Goal: Task Accomplishment & Management: Manage account settings

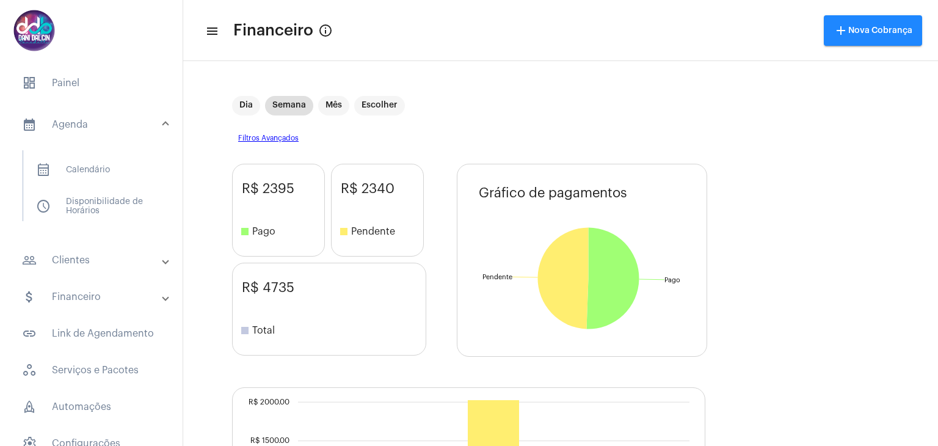
click at [95, 259] on mat-panel-title "people_outline Clientes" at bounding box center [92, 260] width 141 height 15
click at [85, 214] on span "people_outline Meus Clientes" at bounding box center [90, 208] width 129 height 29
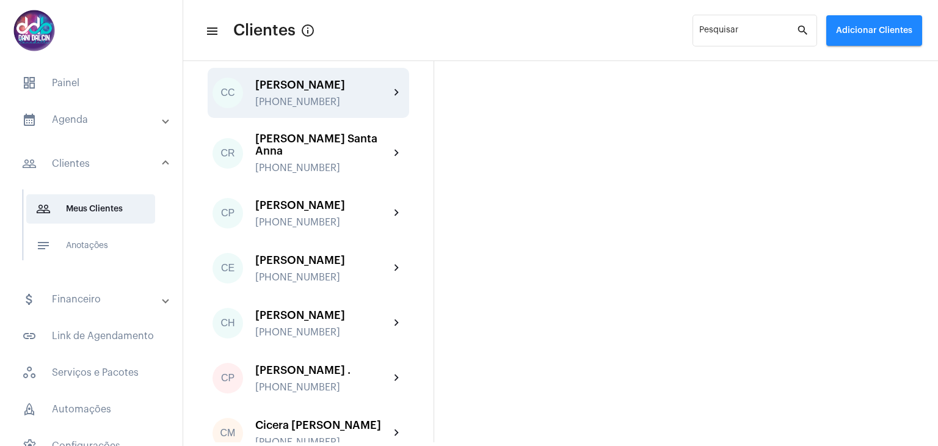
scroll to position [549, 0]
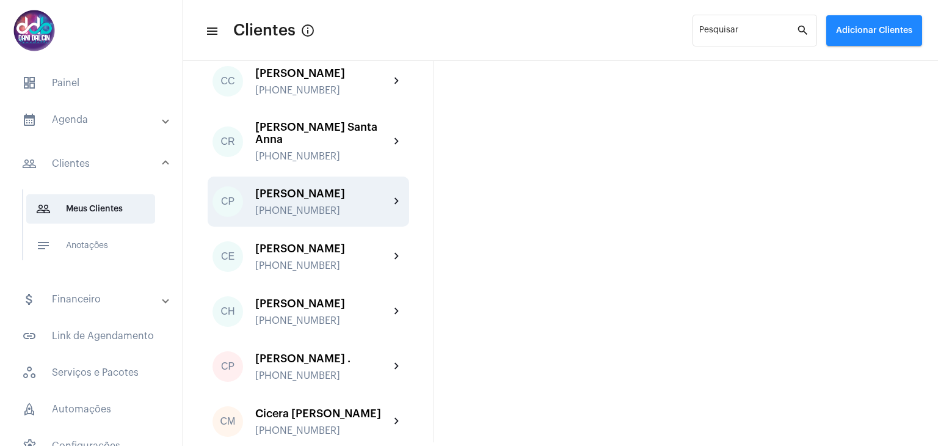
click at [339, 216] on div "[PHONE_NUMBER]" at bounding box center [322, 210] width 134 height 11
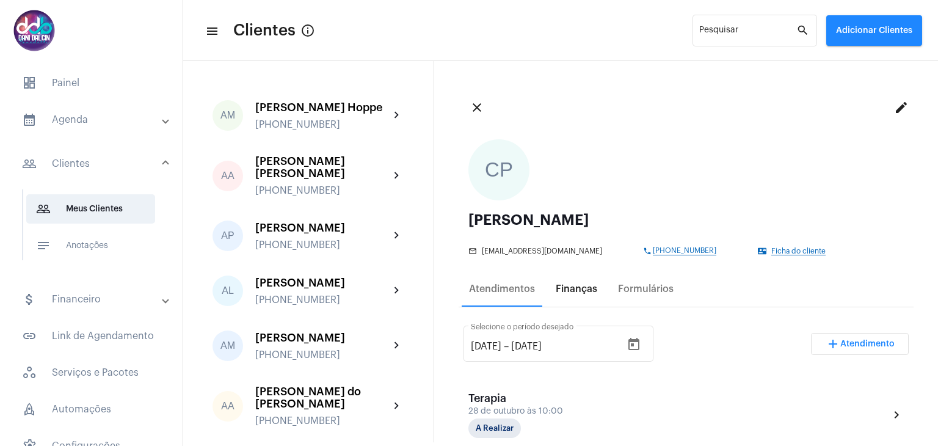
click at [591, 285] on div "Finanças" at bounding box center [576, 288] width 42 height 11
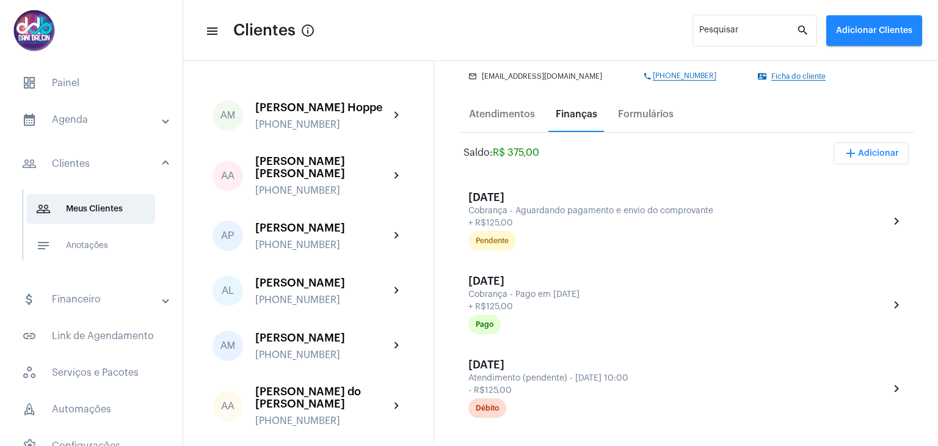
scroll to position [183, 0]
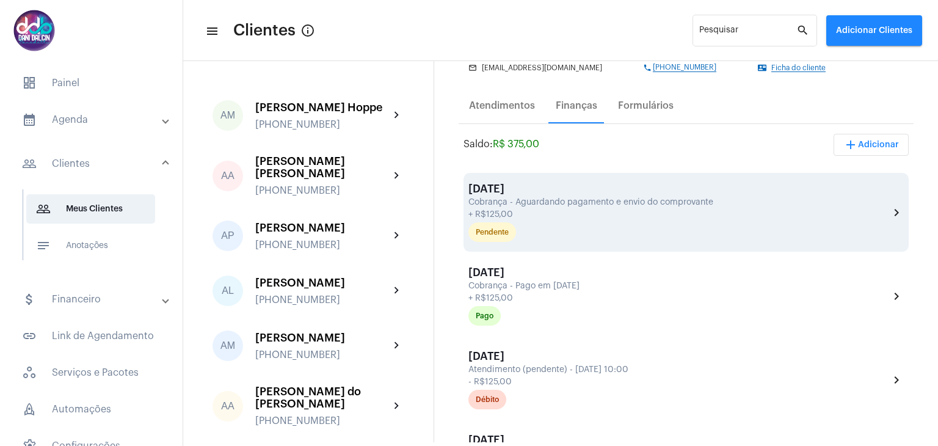
click at [541, 215] on div "+ R$125,00" at bounding box center [677, 214] width 418 height 9
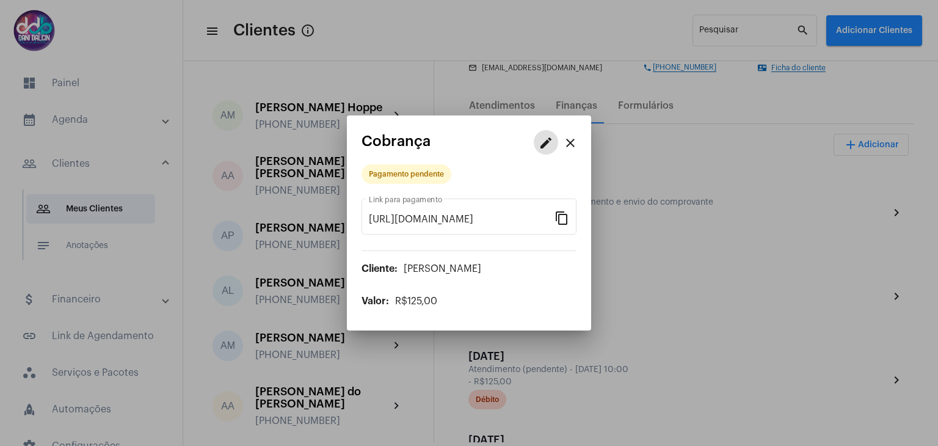
click at [543, 150] on button "edit" at bounding box center [546, 142] width 24 height 24
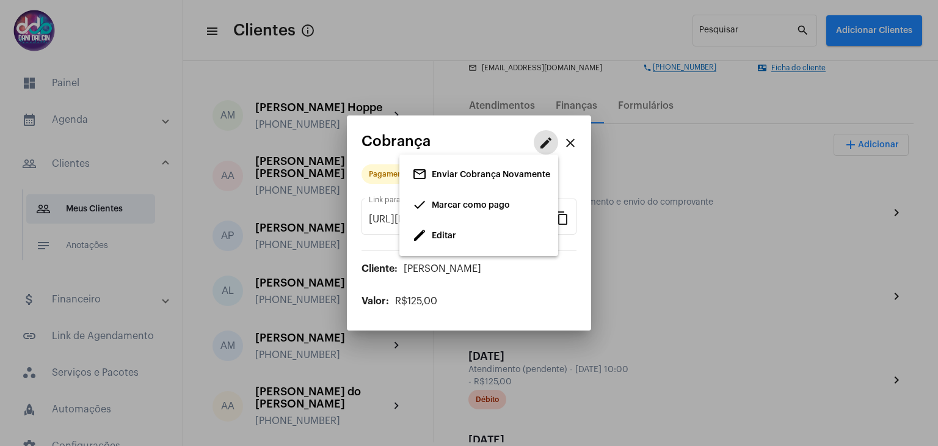
click at [519, 206] on button "done Marcar como pago" at bounding box center [478, 205] width 153 height 24
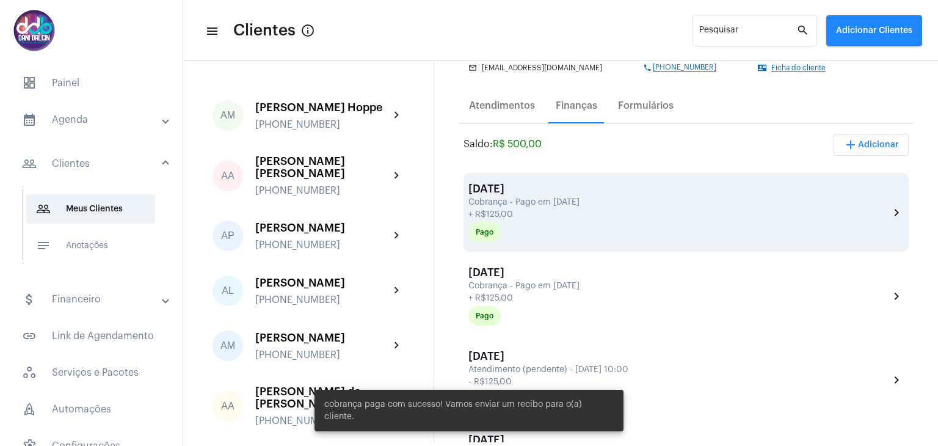
click at [842, 201] on div "Cobrança - Pago em [DATE]" at bounding box center [677, 202] width 418 height 9
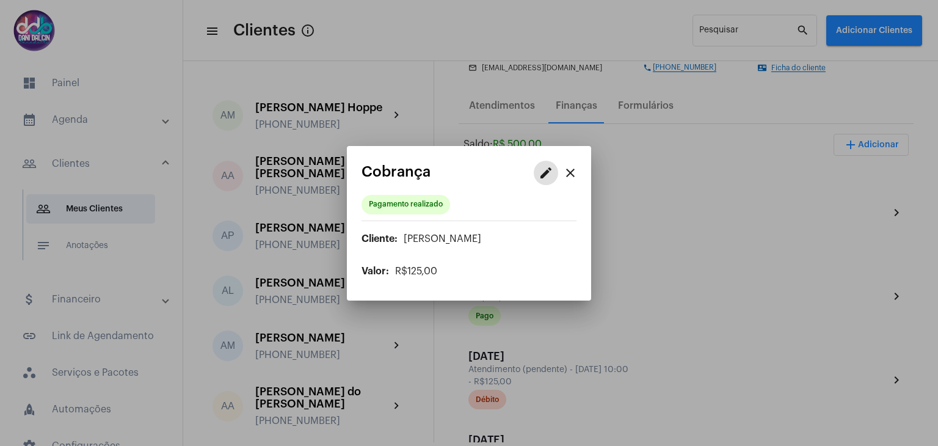
click at [549, 178] on mat-icon "edit" at bounding box center [545, 172] width 15 height 15
click at [499, 234] on button "edit Editar" at bounding box center [478, 235] width 153 height 24
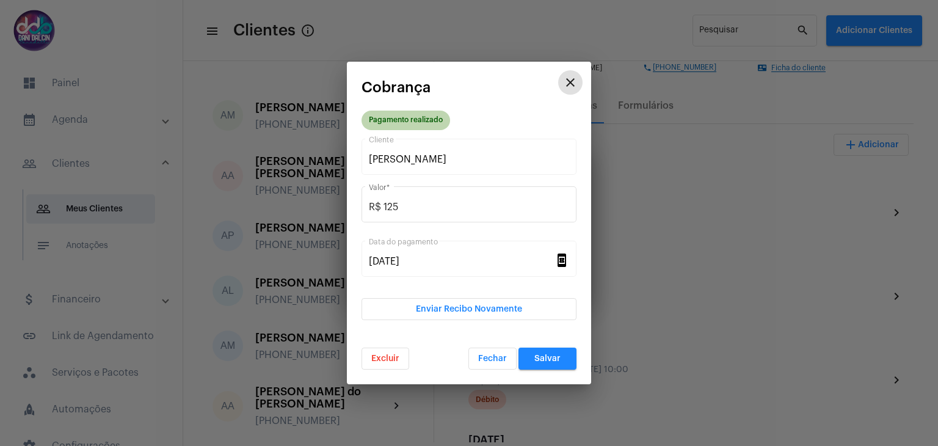
click at [406, 128] on mat-chip "Pagamento realizado" at bounding box center [405, 120] width 89 height 20
click at [400, 352] on button "Excluir" at bounding box center [385, 358] width 48 height 22
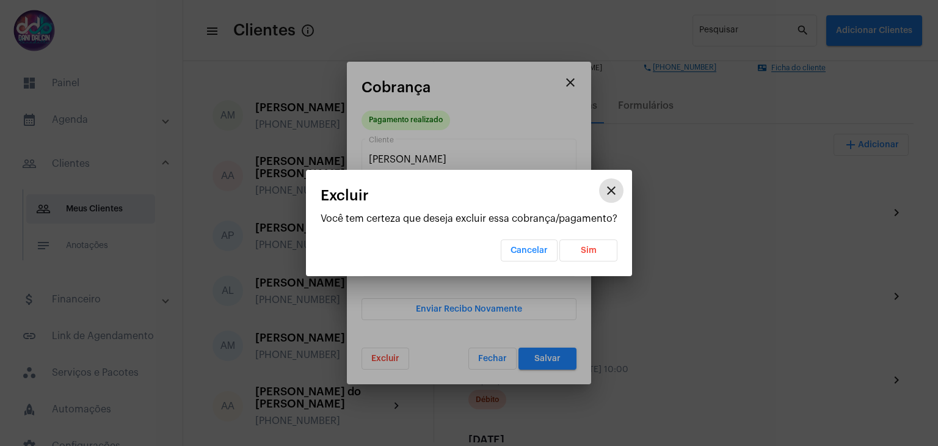
click at [572, 248] on button "Sim" at bounding box center [588, 250] width 58 height 22
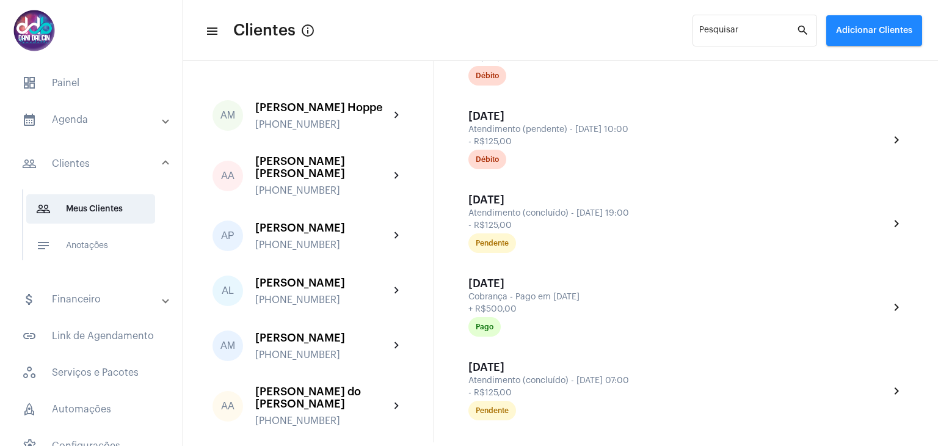
scroll to position [1099, 0]
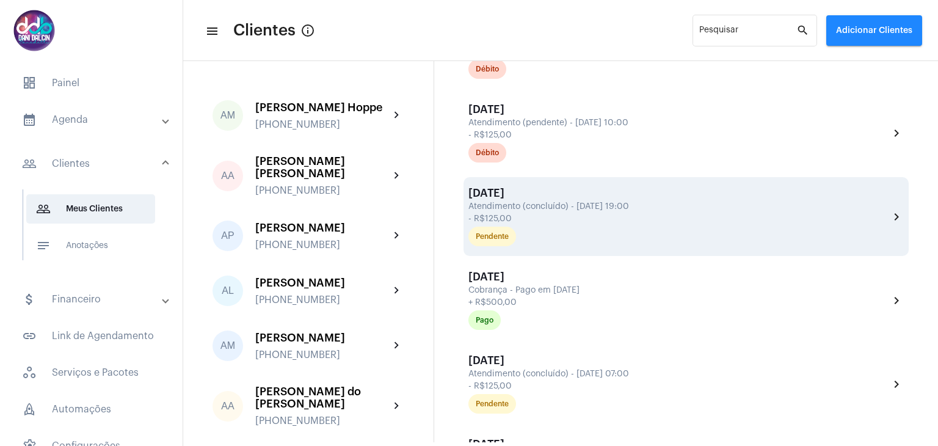
click at [632, 210] on div "[DATE] Atendimento (concluído) - [DATE] 19:00 - R$125,00 Pendente" at bounding box center [678, 216] width 421 height 59
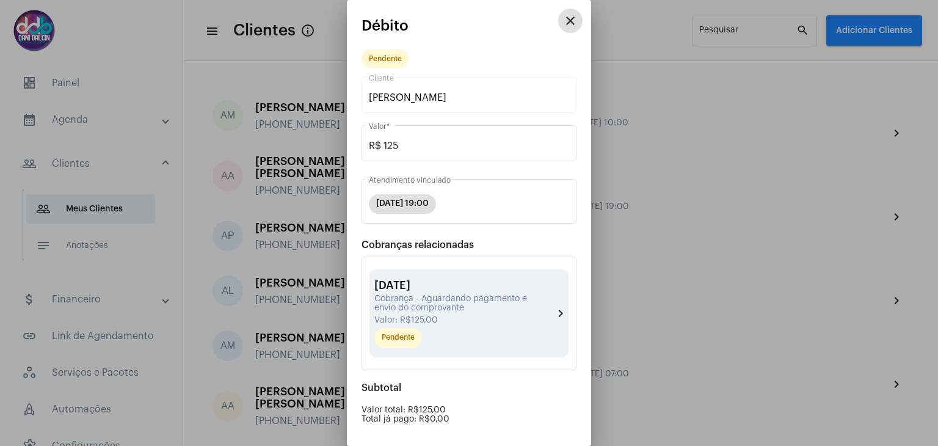
scroll to position [115, 0]
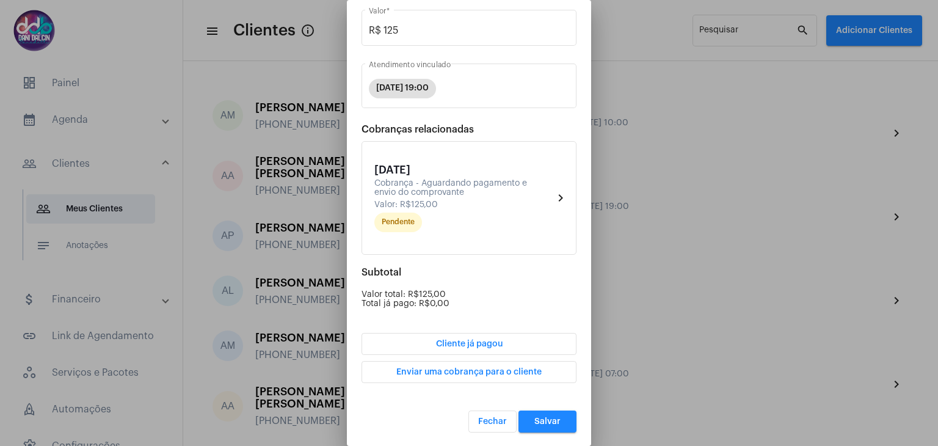
click at [486, 339] on span "Cliente já pagou" at bounding box center [469, 343] width 67 height 9
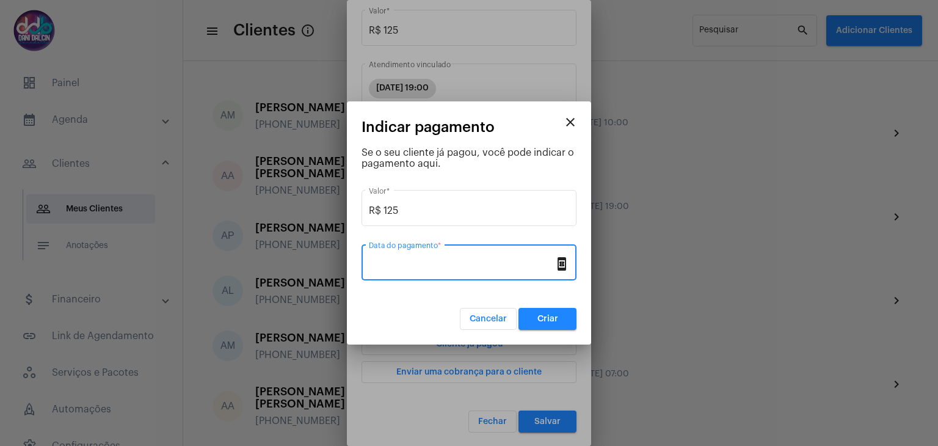
click at [474, 262] on input "Data do pagamento *" at bounding box center [462, 264] width 186 height 11
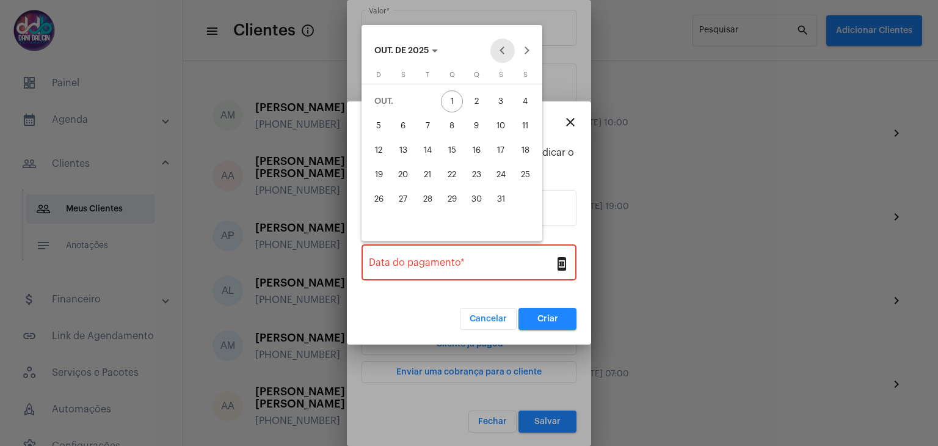
click at [500, 49] on button "Previous month" at bounding box center [502, 50] width 24 height 24
click at [435, 223] on div "30" at bounding box center [427, 223] width 22 height 22
type input "[DATE]"
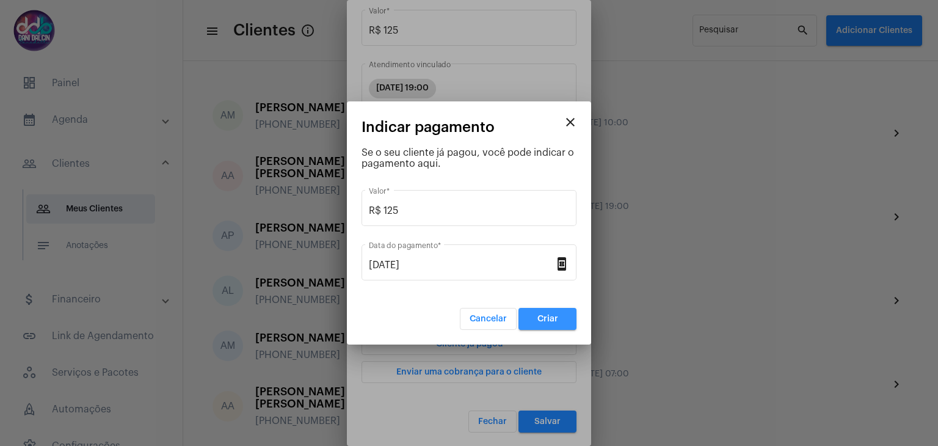
click at [563, 320] on button "Criar" at bounding box center [547, 319] width 58 height 22
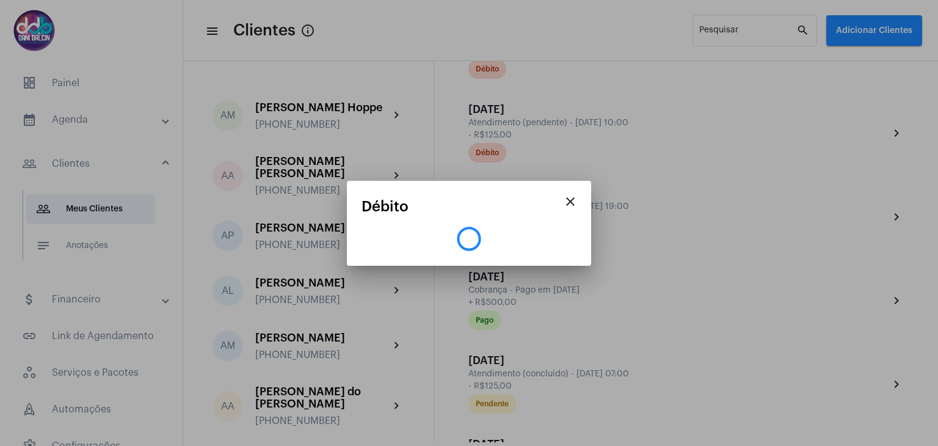
scroll to position [0, 0]
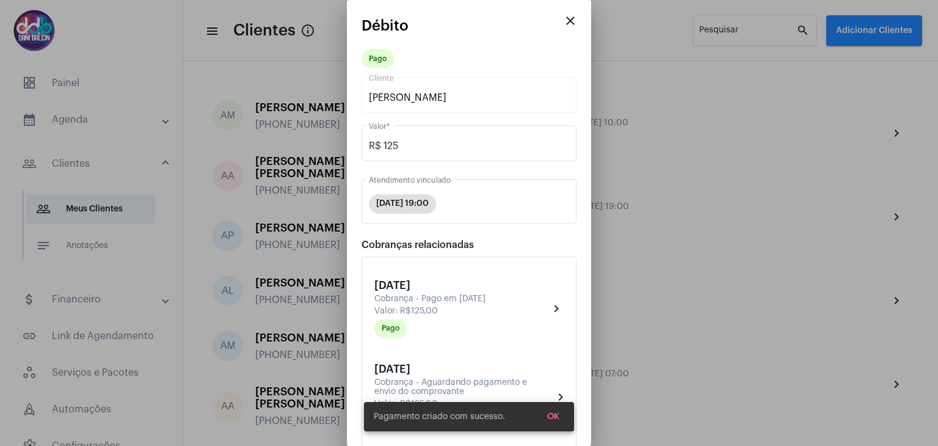
click at [563, 24] on mat-icon "close" at bounding box center [570, 20] width 15 height 15
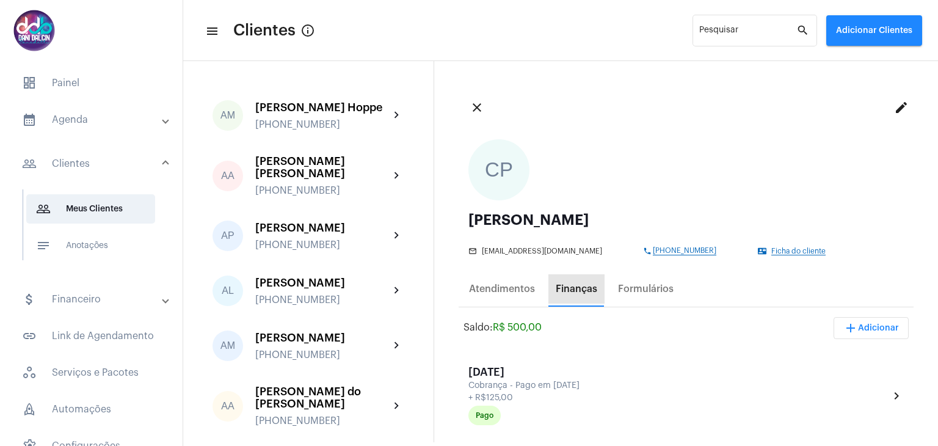
click at [576, 294] on div "Finanças" at bounding box center [576, 288] width 42 height 11
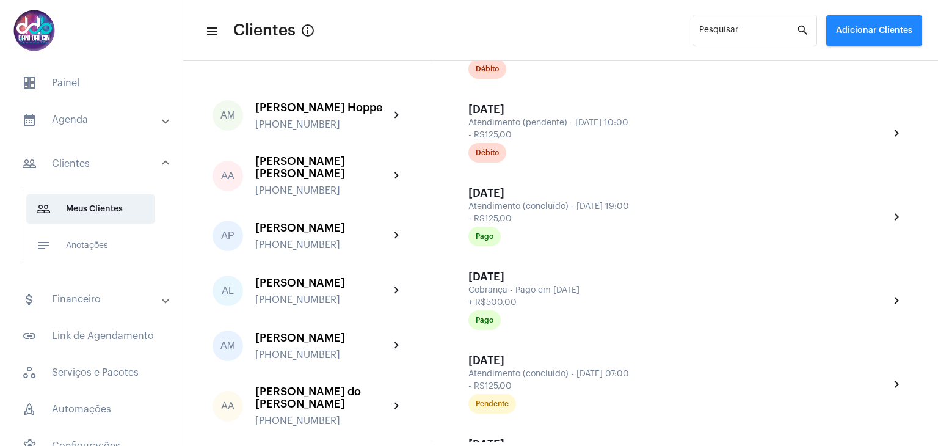
scroll to position [1221, 0]
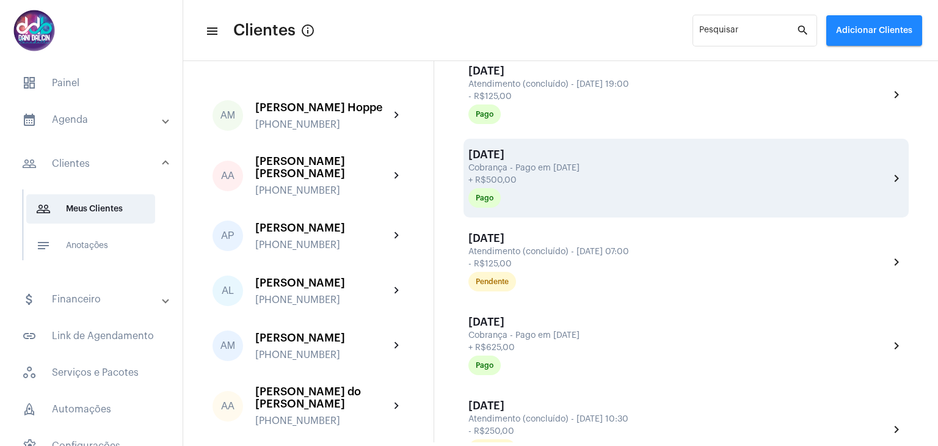
click at [560, 179] on div "+ R$500,00" at bounding box center [677, 180] width 418 height 9
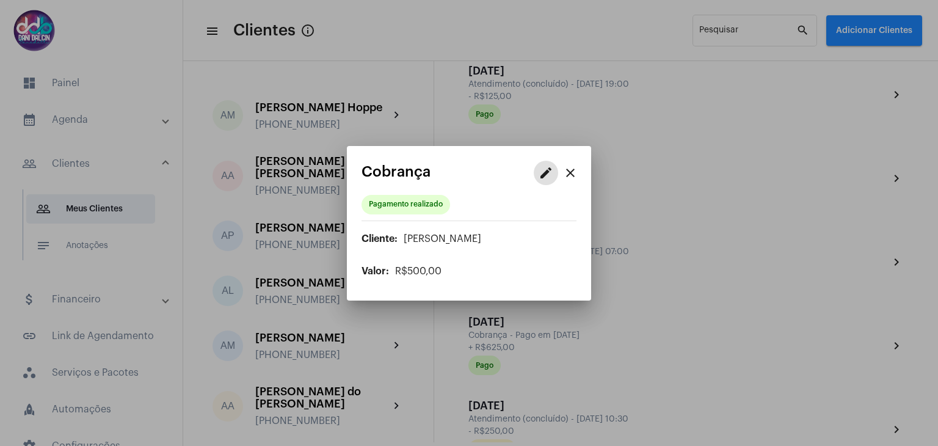
click at [571, 174] on mat-icon "close" at bounding box center [570, 172] width 15 height 15
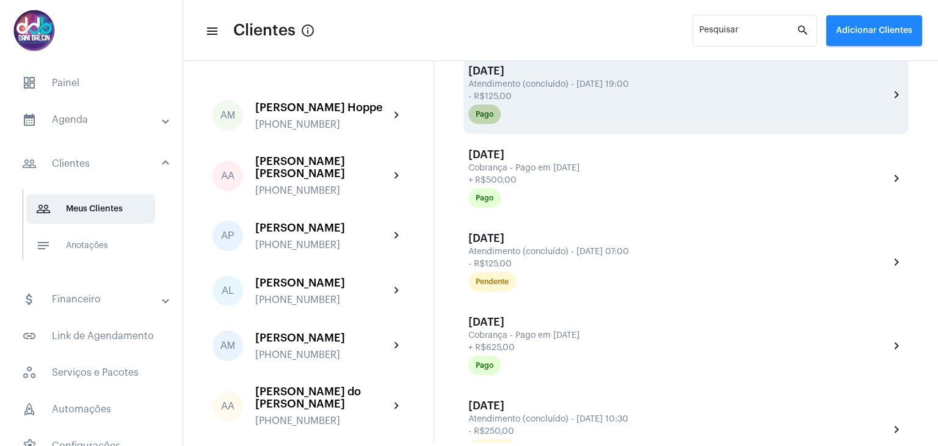
click at [640, 108] on div "Pago" at bounding box center [678, 114] width 425 height 24
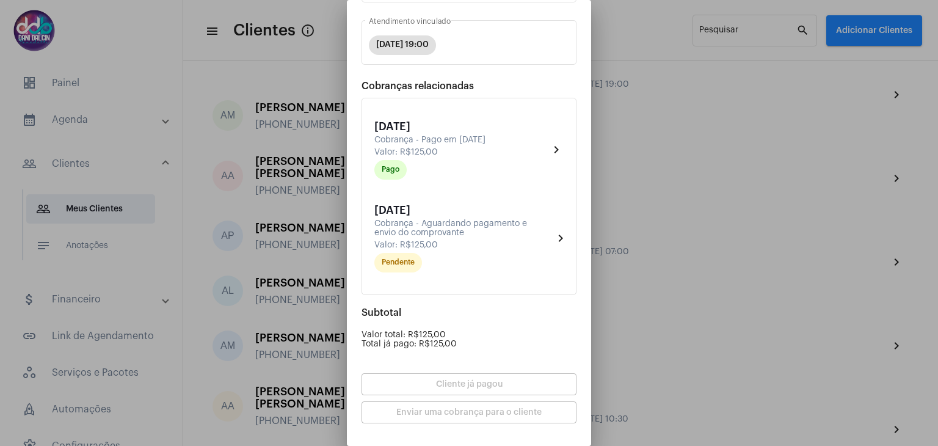
scroll to position [137, 0]
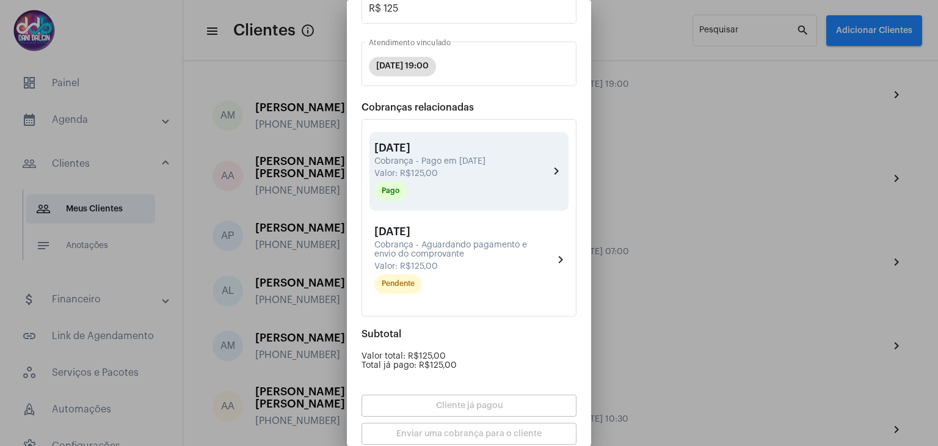
click at [537, 174] on div "[DATE] Cobrança - Pago em [DATE] Valor: R$125,00 Pago" at bounding box center [461, 171] width 175 height 59
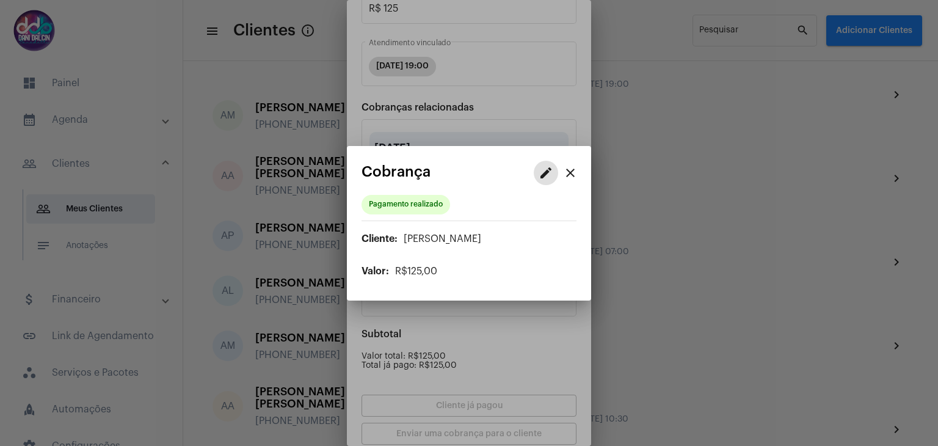
click at [537, 174] on button "edit" at bounding box center [546, 173] width 24 height 24
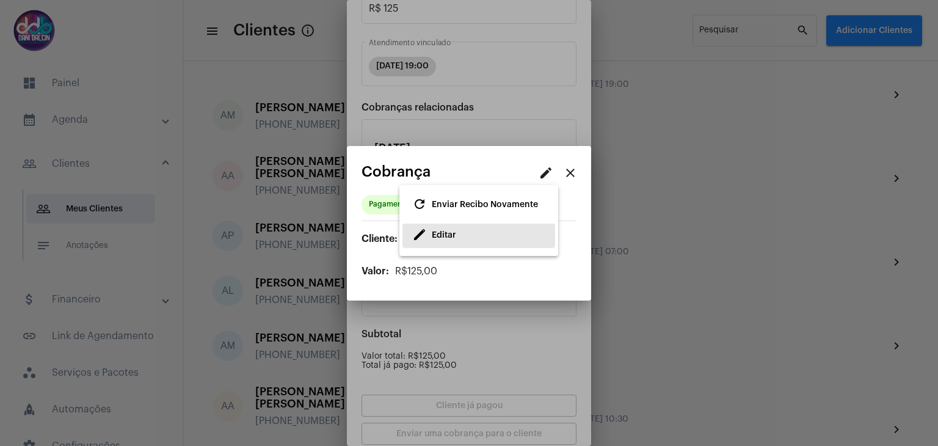
click at [491, 231] on button "edit Editar" at bounding box center [478, 235] width 153 height 24
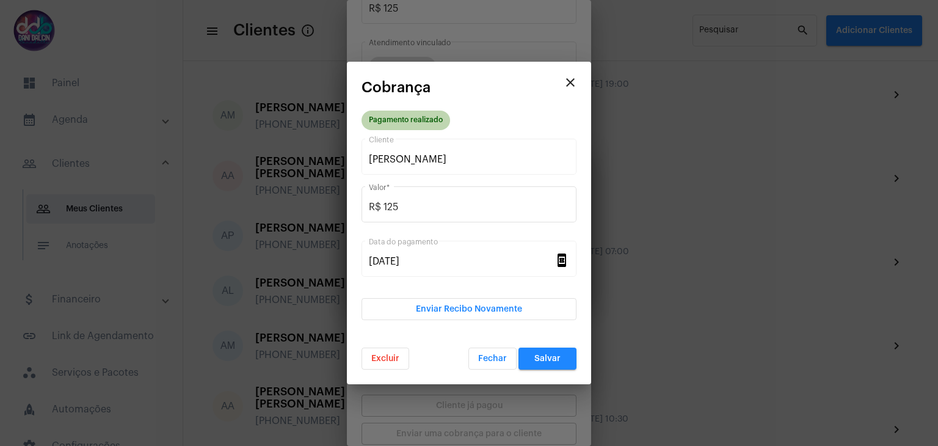
click at [427, 110] on div "Pagamento realizado" at bounding box center [469, 120] width 220 height 24
click at [423, 120] on div "Pagamento realizado" at bounding box center [406, 120] width 74 height 8
click at [432, 121] on div "Pagamento realizado" at bounding box center [406, 120] width 74 height 8
click at [571, 90] on button "close" at bounding box center [570, 82] width 24 height 24
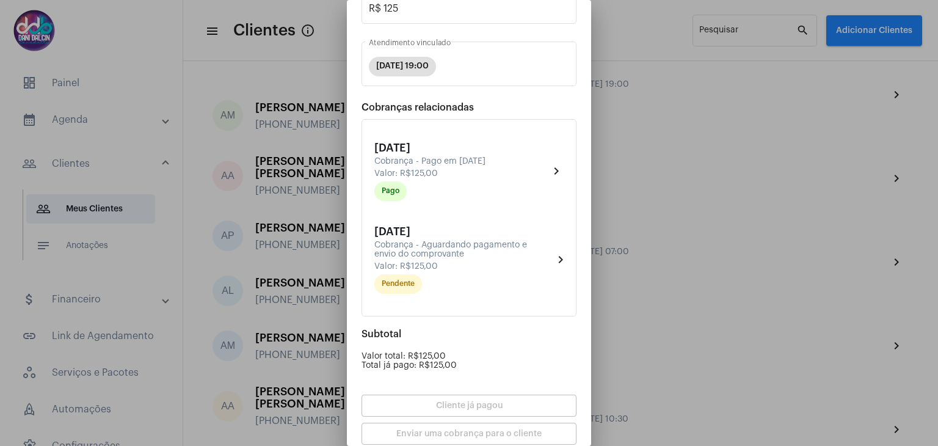
click at [792, 137] on div at bounding box center [469, 223] width 938 height 446
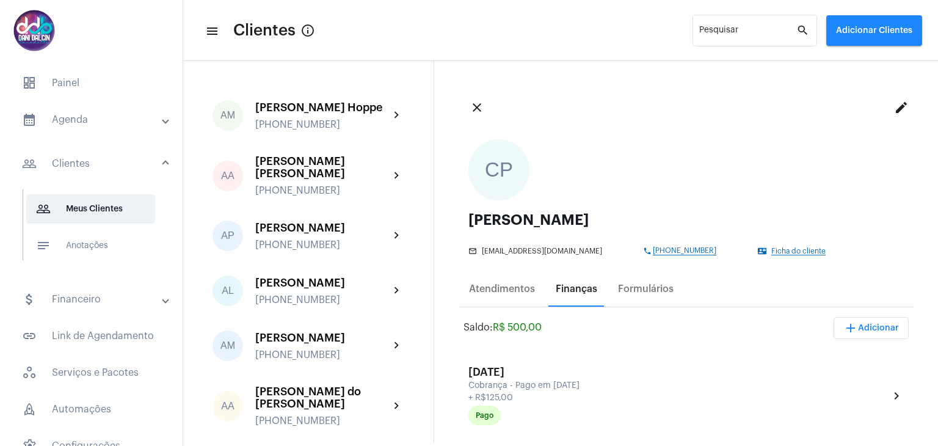
click at [581, 289] on div "Finanças" at bounding box center [576, 288] width 42 height 11
click at [860, 321] on button "add Adicionar" at bounding box center [870, 328] width 75 height 22
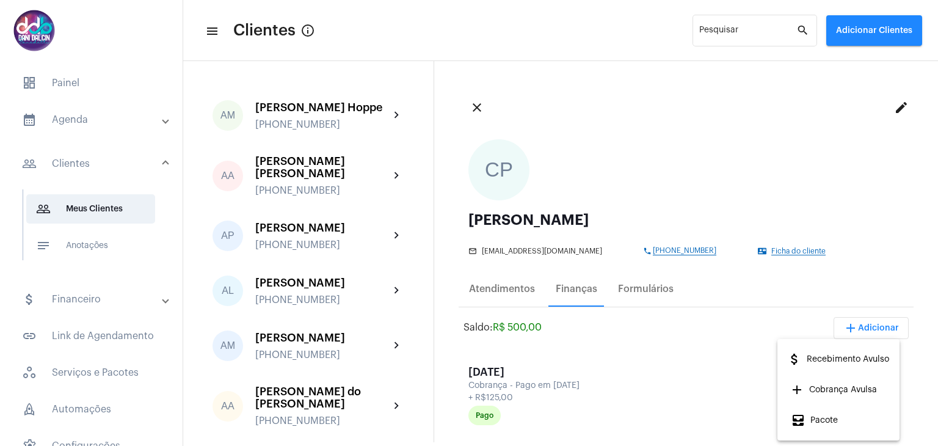
click at [857, 388] on span "add Cobrança Avulsa" at bounding box center [834, 389] width 86 height 22
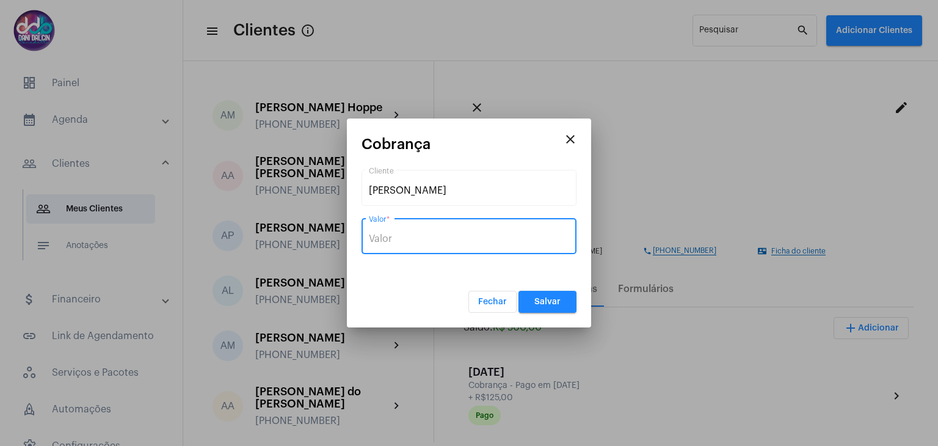
click at [455, 238] on input "Valor *" at bounding box center [469, 238] width 200 height 11
click at [415, 239] on input "R$" at bounding box center [469, 238] width 200 height 11
type input "R$ 375"
click at [542, 306] on button "Salvar" at bounding box center [547, 302] width 58 height 22
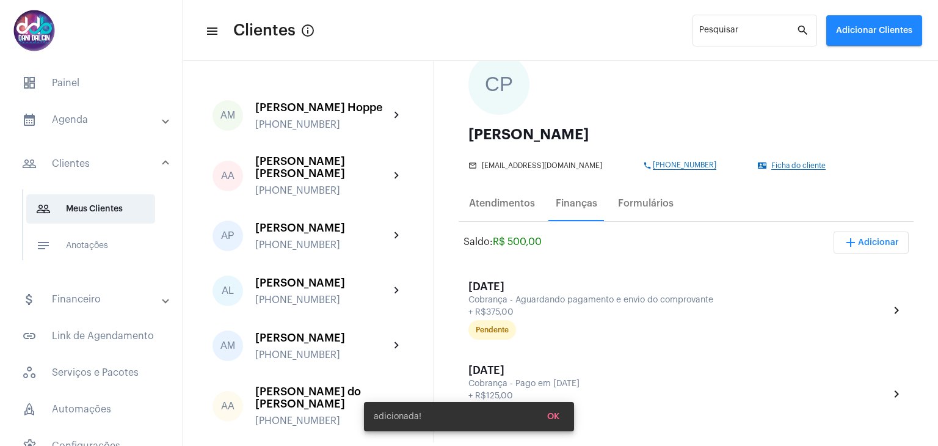
scroll to position [122, 0]
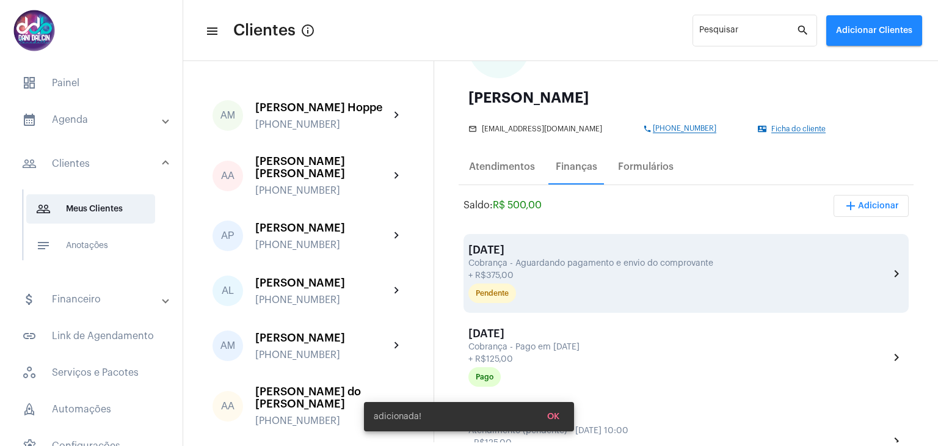
click at [588, 268] on div "[DATE] Cobrança - Aguardando pagamento e envio do comprovante + R$375,00 Penden…" at bounding box center [678, 273] width 421 height 59
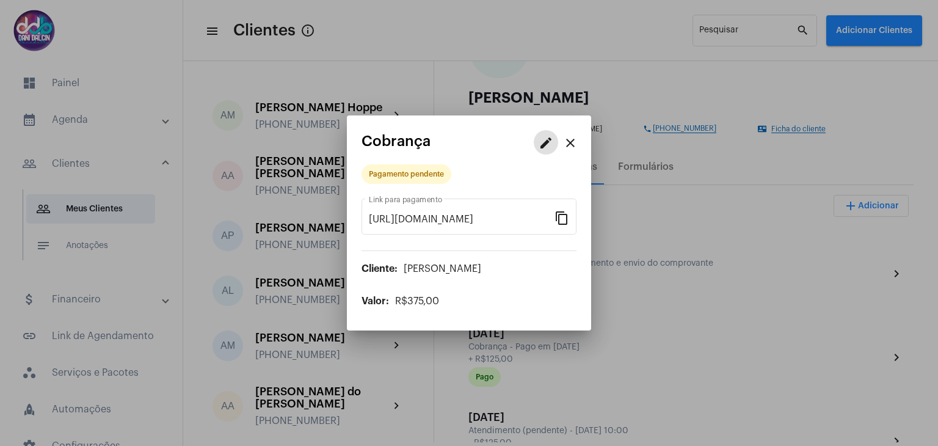
click at [545, 148] on mat-icon "edit" at bounding box center [545, 143] width 15 height 15
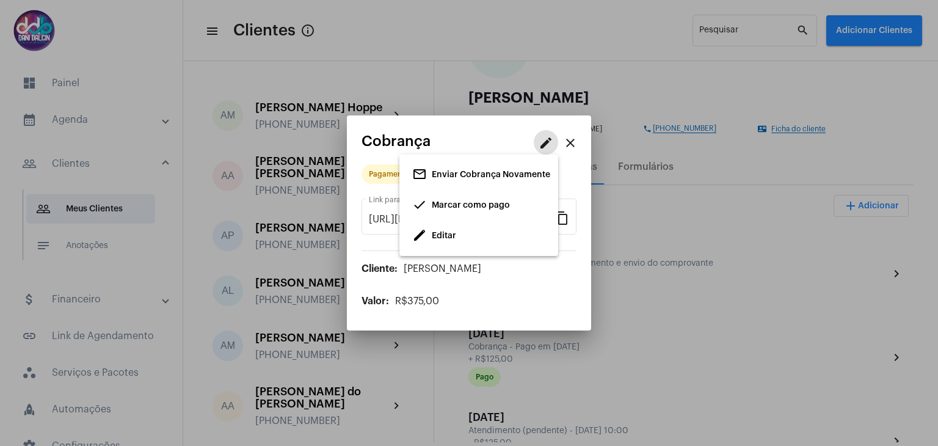
click at [465, 242] on button "edit Editar" at bounding box center [478, 235] width 153 height 24
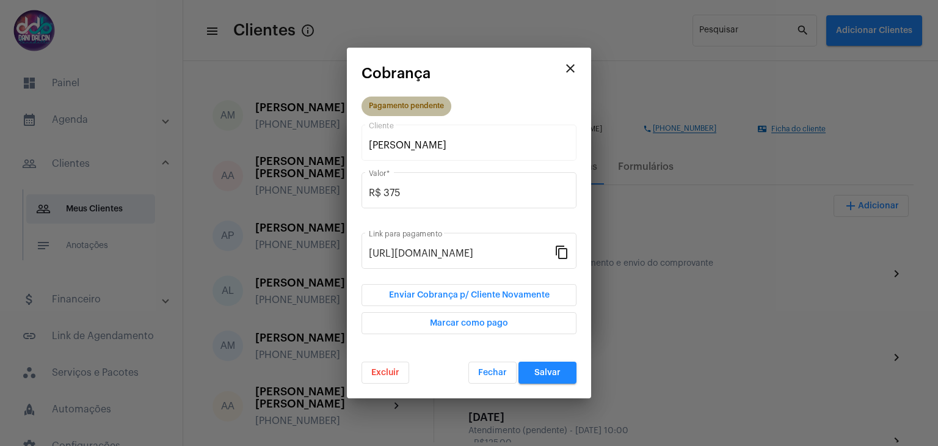
click at [410, 108] on div "Pagamento pendente" at bounding box center [406, 106] width 75 height 8
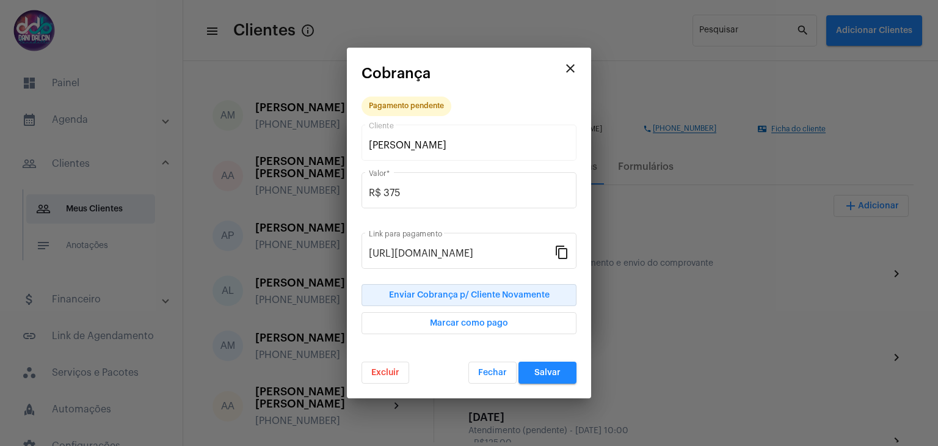
click at [470, 297] on span "Enviar Cobrança p/ Cliente Novamente" at bounding box center [469, 295] width 161 height 9
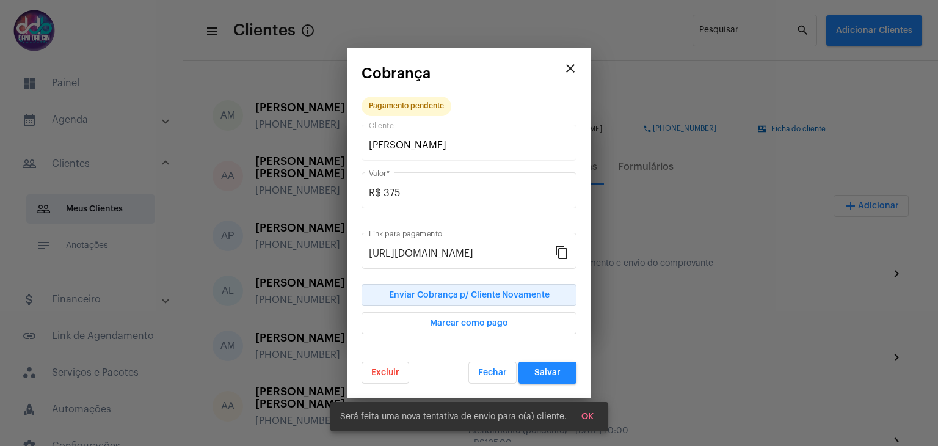
click at [540, 295] on span "Enviar Cobrança p/ Cliente Novamente" at bounding box center [469, 295] width 161 height 9
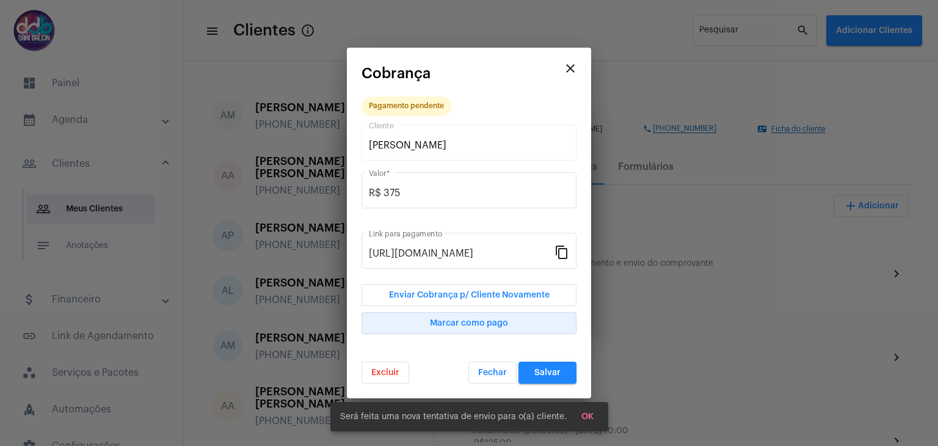
click at [461, 322] on span "Marcar como pago" at bounding box center [469, 323] width 78 height 9
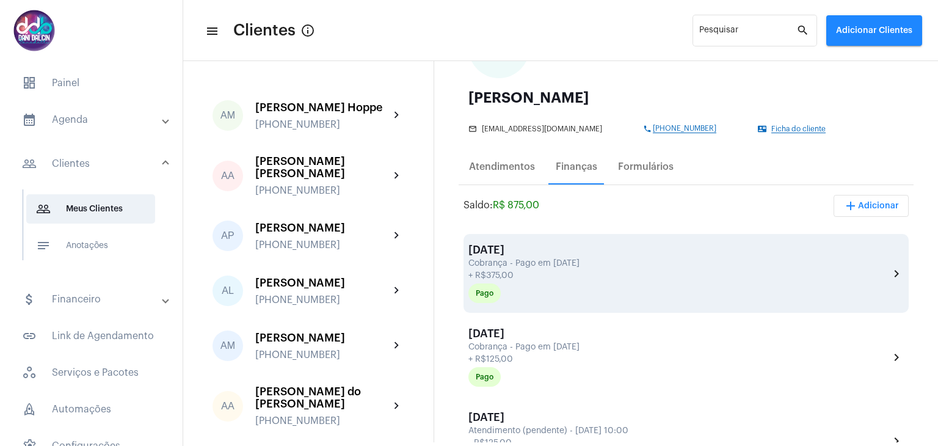
click at [875, 262] on div "Cobrança - Pago em [DATE]" at bounding box center [677, 263] width 418 height 9
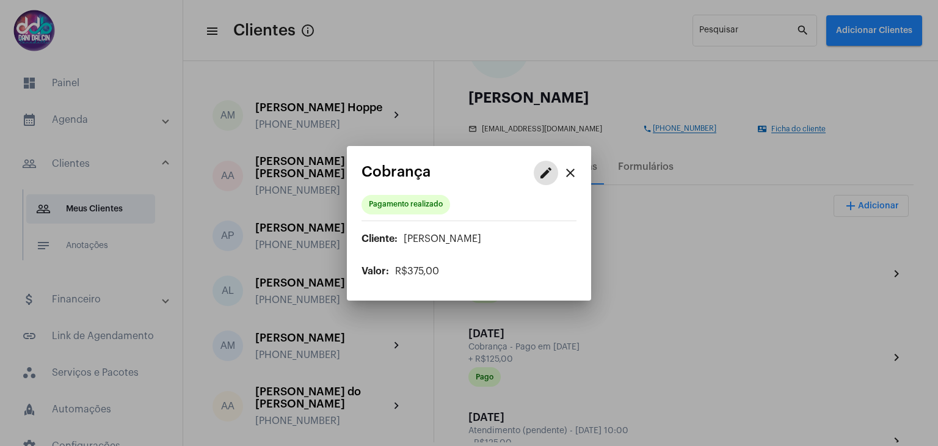
click at [545, 175] on mat-icon "edit" at bounding box center [545, 172] width 15 height 15
click at [455, 233] on span "Editar" at bounding box center [444, 235] width 24 height 9
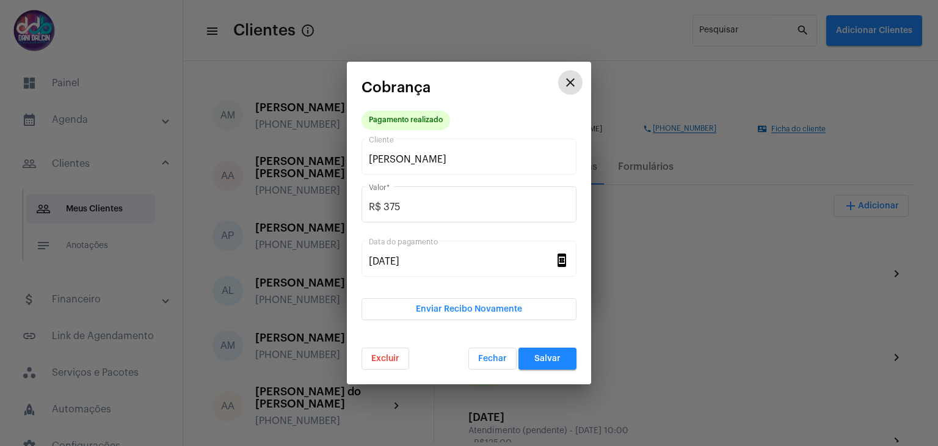
click at [378, 352] on button "Excluir" at bounding box center [385, 358] width 48 height 22
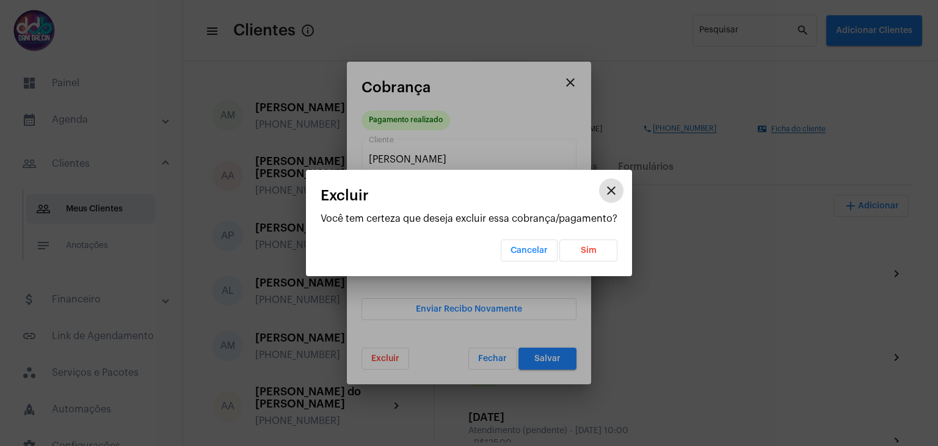
click at [586, 250] on span "Sim" at bounding box center [589, 250] width 16 height 9
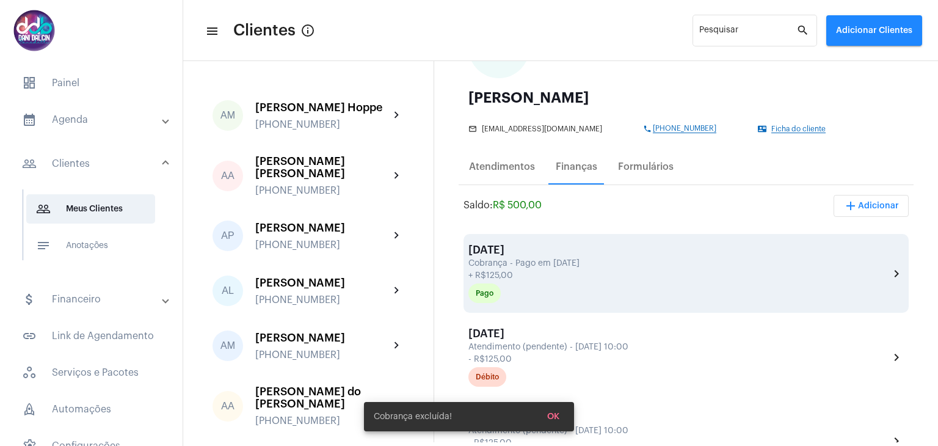
click at [814, 268] on div "[DATE] Cobrança - Pago em [DATE] + R$125,00 Pago" at bounding box center [678, 273] width 421 height 59
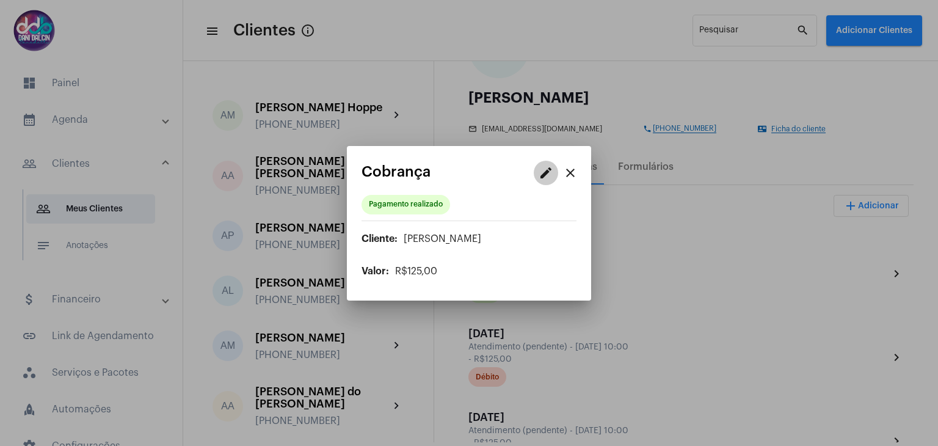
click at [545, 177] on mat-icon "edit" at bounding box center [545, 172] width 15 height 15
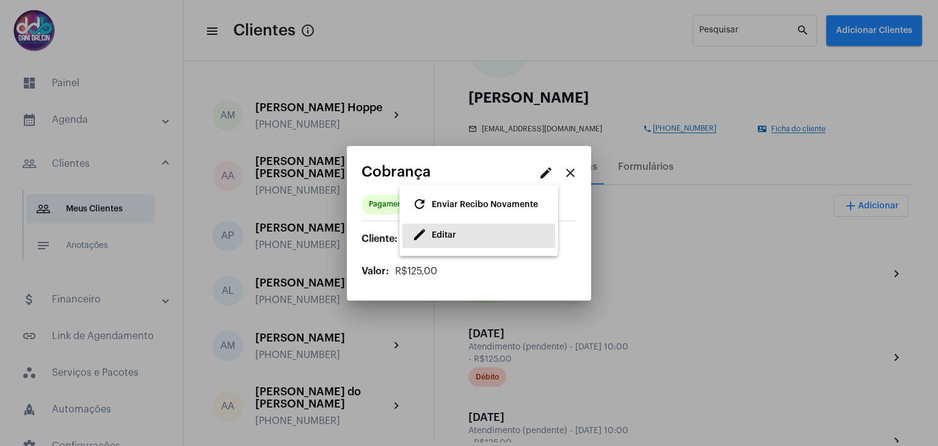
click at [479, 239] on button "edit Editar" at bounding box center [478, 235] width 153 height 24
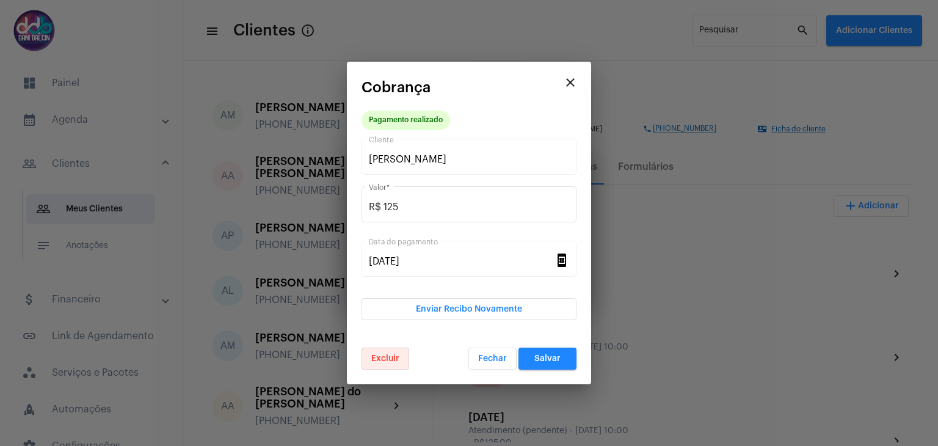
click at [389, 351] on button "Excluir" at bounding box center [385, 358] width 48 height 22
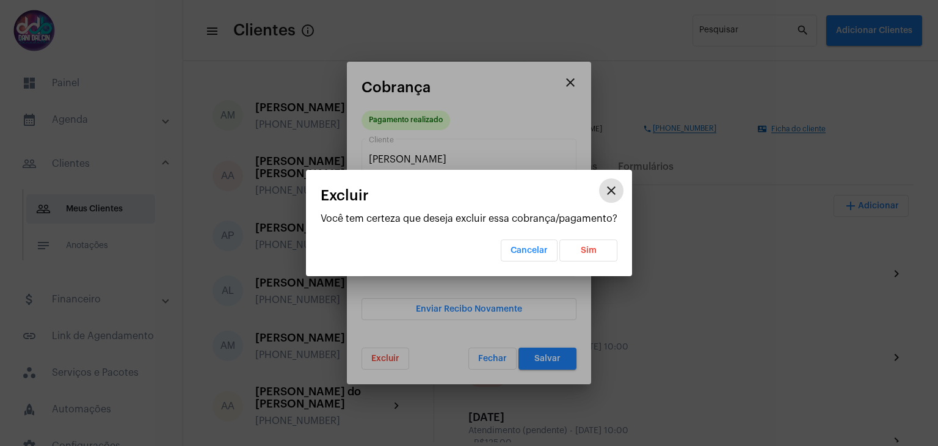
click at [596, 247] on button "Sim" at bounding box center [588, 250] width 58 height 22
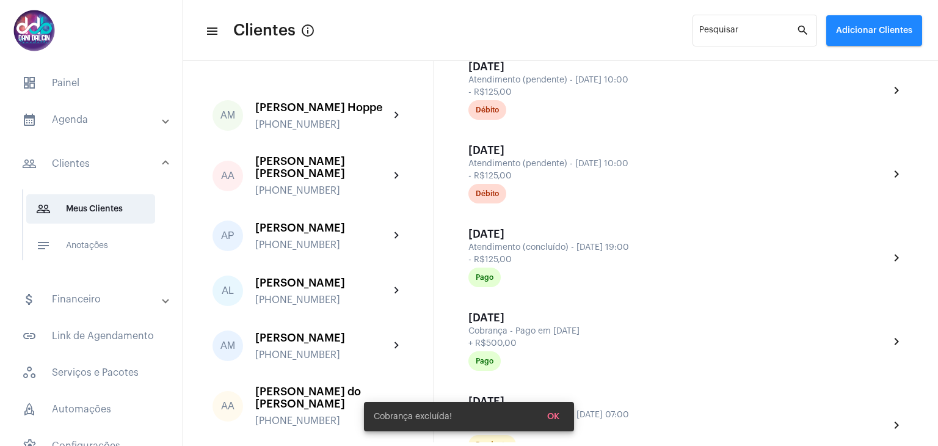
scroll to position [977, 0]
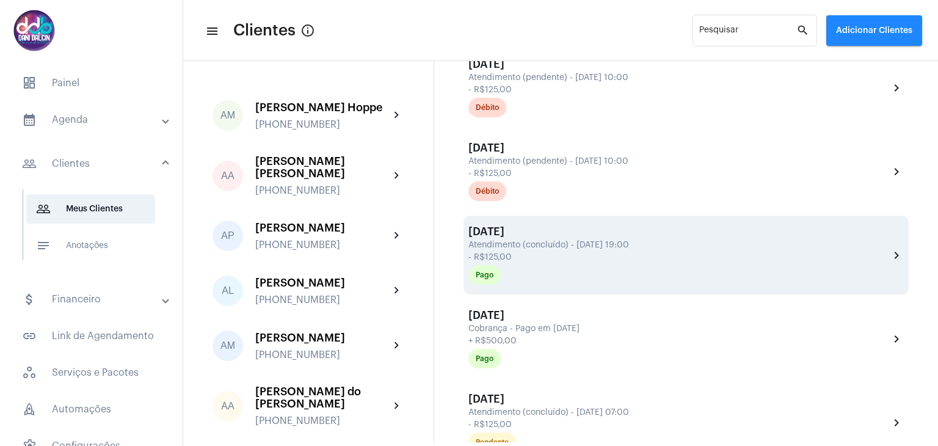
click at [742, 255] on div "- R$125,00" at bounding box center [677, 257] width 418 height 9
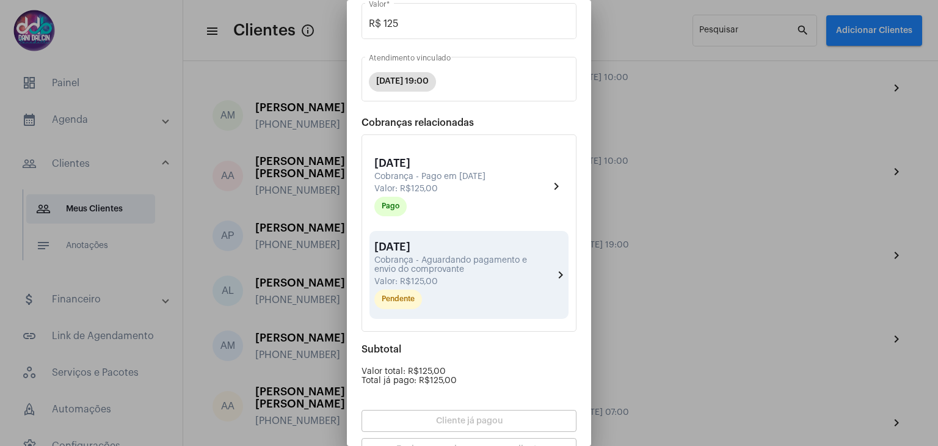
scroll to position [76, 0]
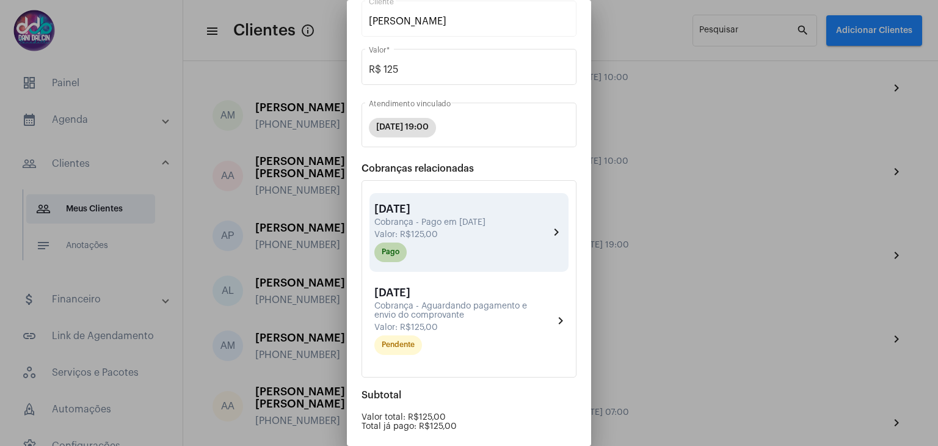
click at [523, 245] on div "Pago" at bounding box center [461, 252] width 179 height 24
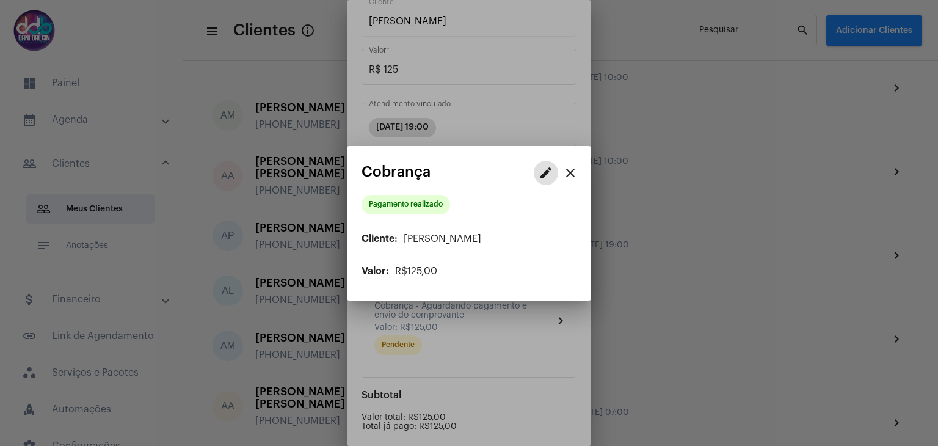
click at [540, 174] on mat-icon "edit" at bounding box center [545, 172] width 15 height 15
click at [479, 239] on button "edit Editar" at bounding box center [478, 235] width 153 height 24
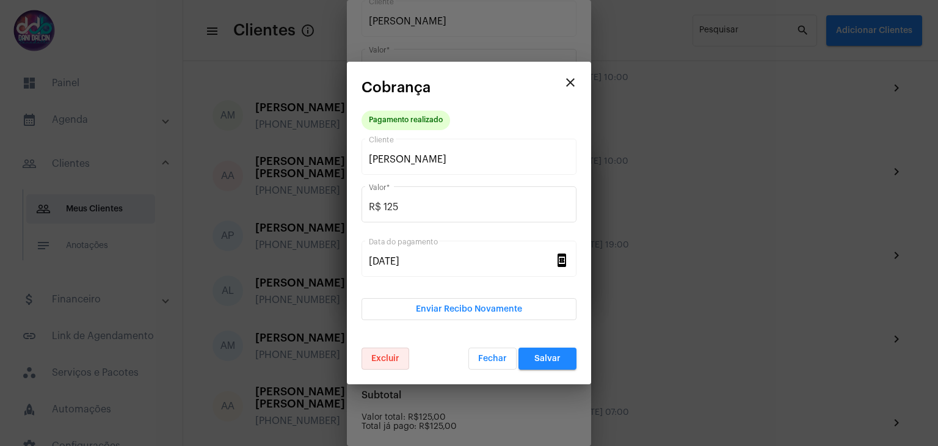
click at [396, 355] on span "Excluir" at bounding box center [385, 358] width 28 height 9
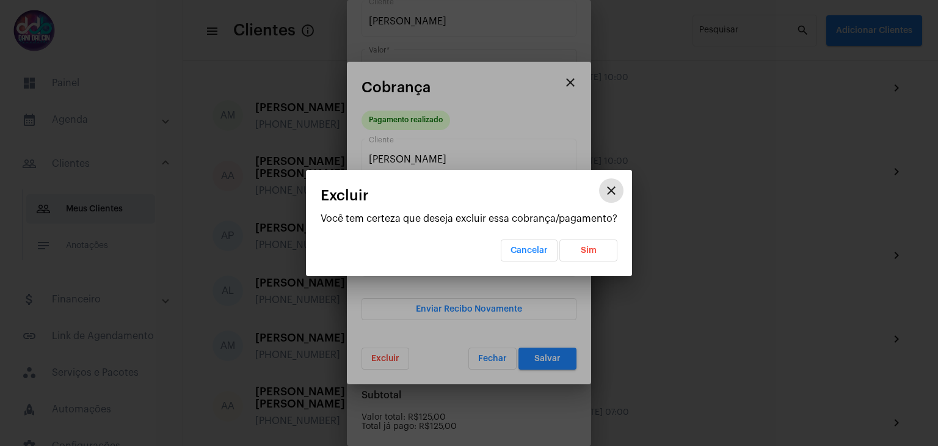
click at [581, 247] on span "Sim" at bounding box center [589, 250] width 16 height 9
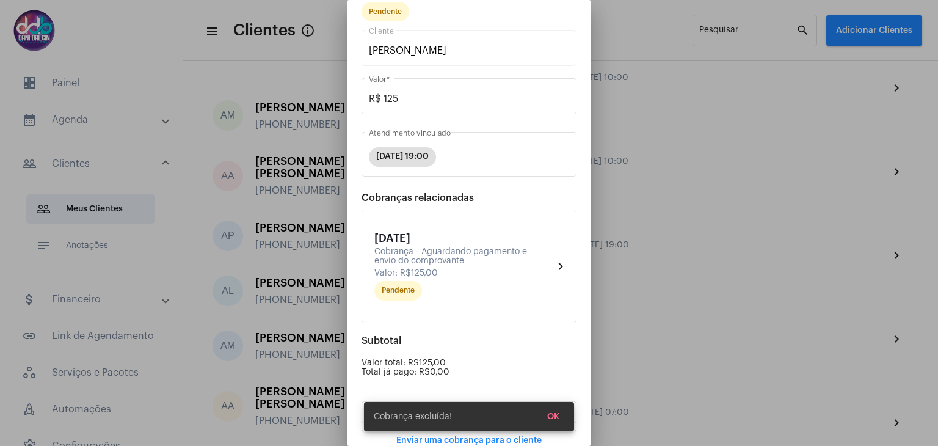
scroll to position [0, 0]
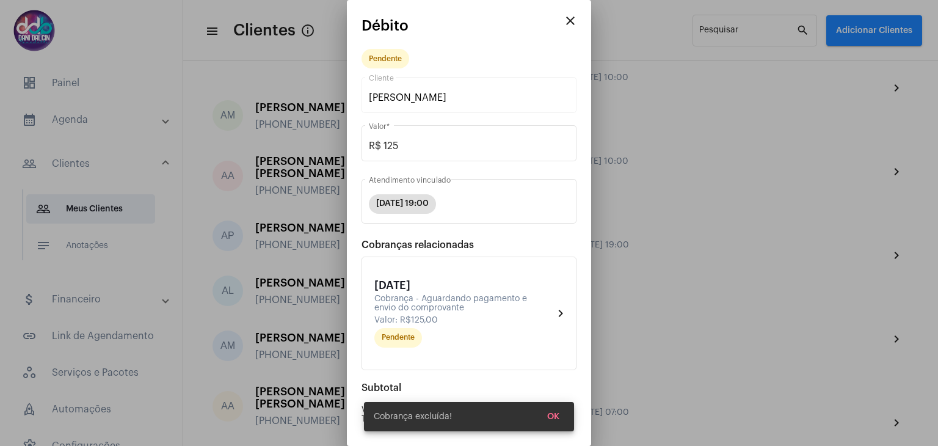
click at [563, 27] on mat-icon "close" at bounding box center [570, 20] width 15 height 15
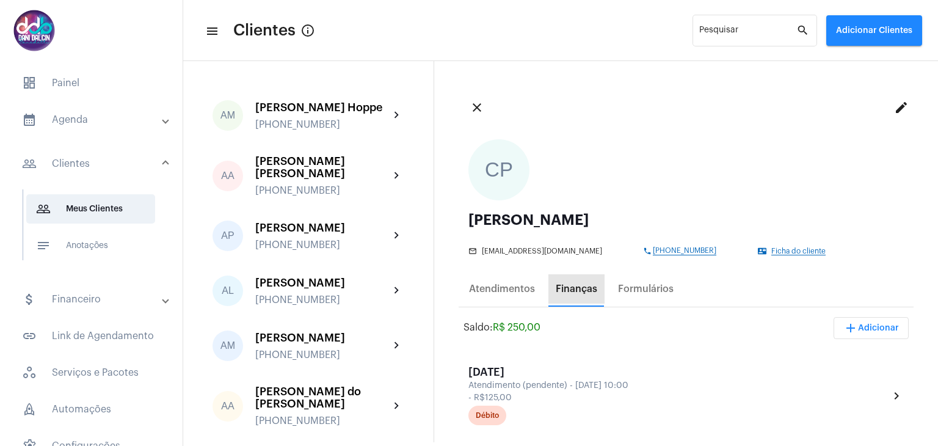
click at [586, 294] on div "Finanças" at bounding box center [576, 288] width 42 height 11
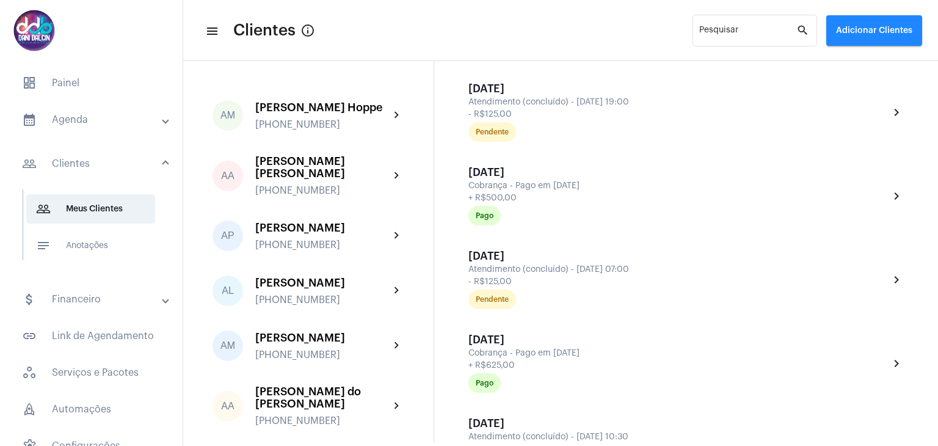
scroll to position [1099, 0]
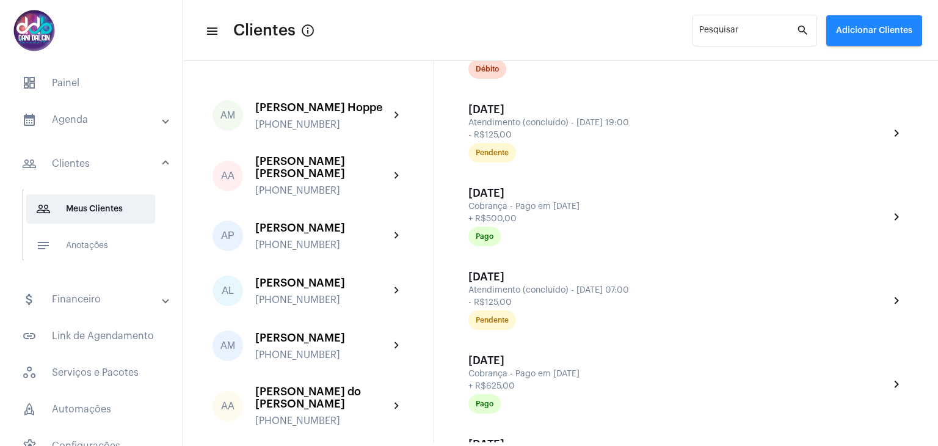
click at [89, 128] on mat-expansion-panel-header "calendar_month_outlined Agenda" at bounding box center [94, 119] width 175 height 29
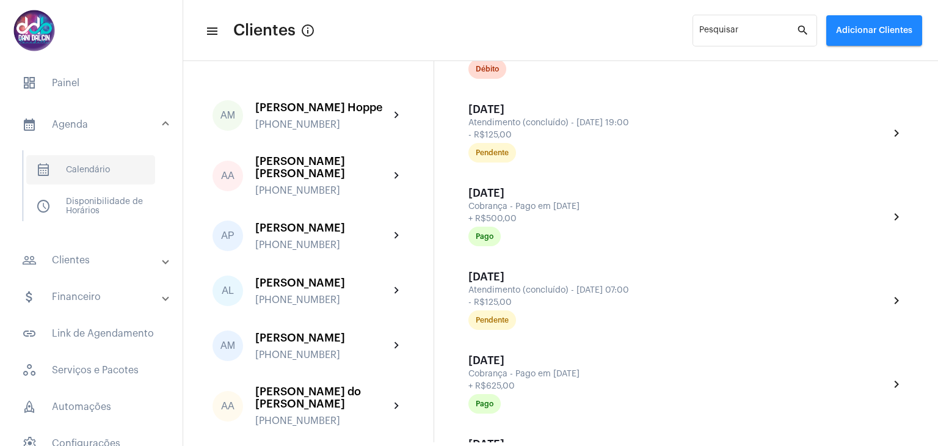
click at [98, 164] on span "calendar_month_outlined Calendário" at bounding box center [90, 169] width 129 height 29
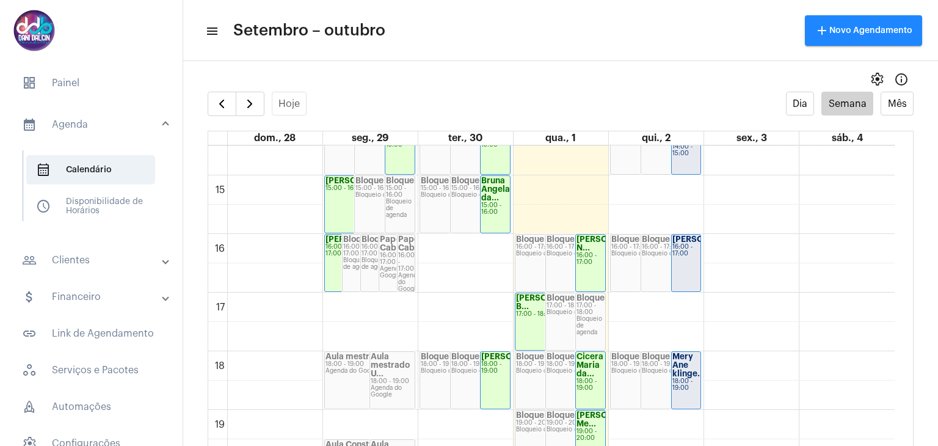
scroll to position [841, 0]
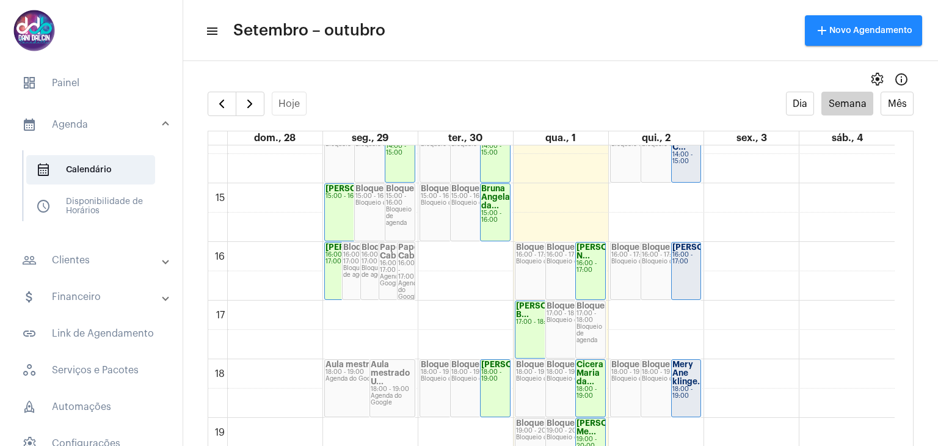
click at [480, 251] on div "00 01 02 03 04 05 06 07 08 09 10 11 12 13 14 15 16 17 18 19 20 21 22 23 [PERSON…" at bounding box center [551, 7] width 686 height 1406
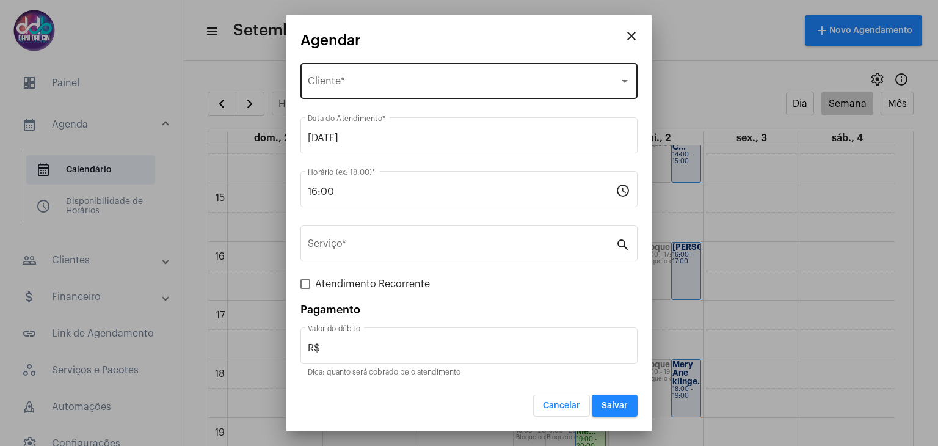
click at [356, 89] on span "Selecione o Cliente" at bounding box center [463, 83] width 311 height 11
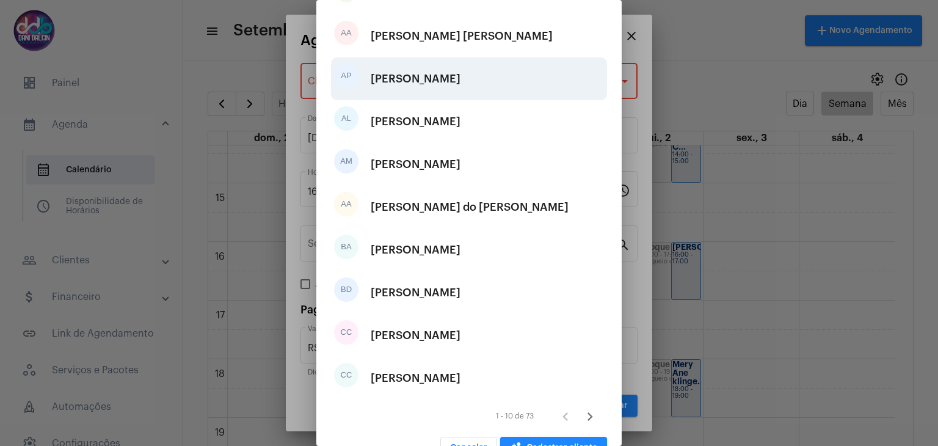
scroll to position [153, 0]
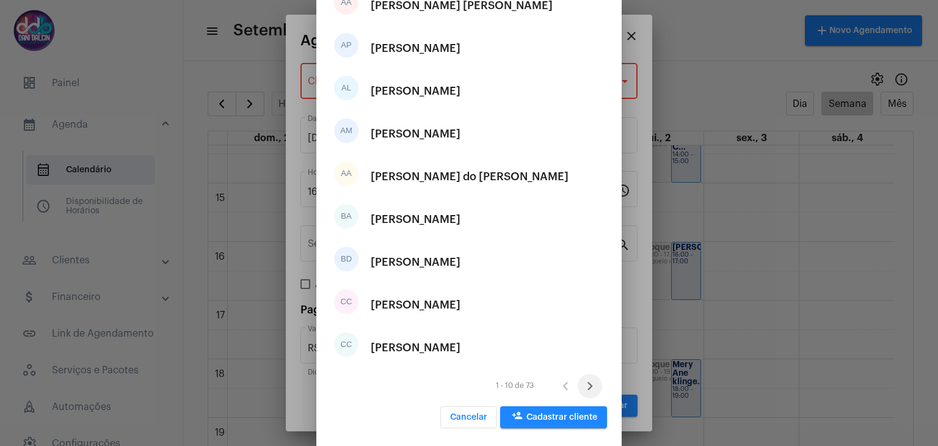
click at [583, 389] on icon "Próxima página" at bounding box center [589, 385] width 17 height 17
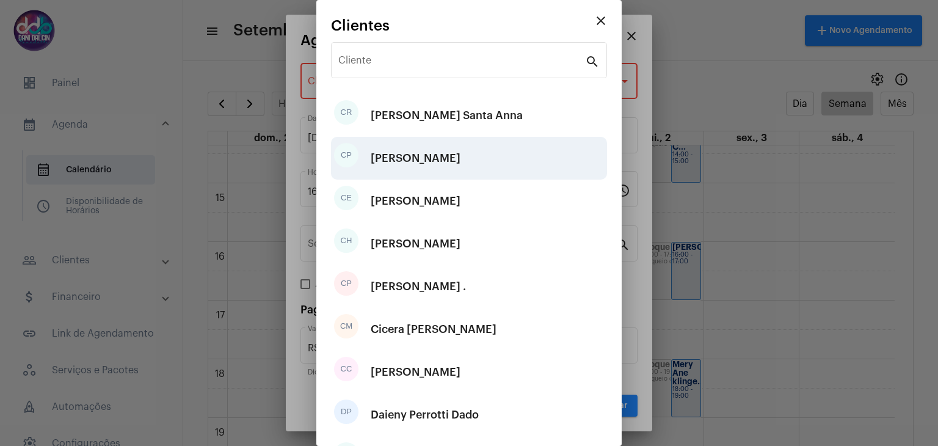
click at [449, 162] on div "[PERSON_NAME]" at bounding box center [416, 158] width 90 height 37
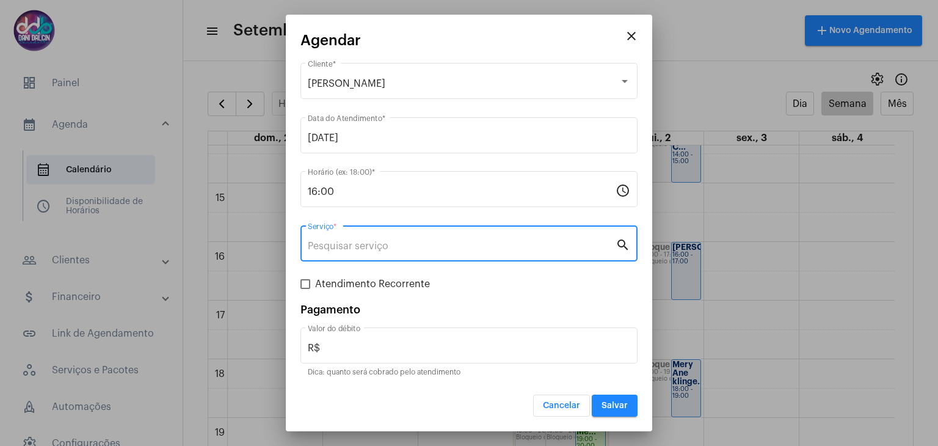
click at [344, 242] on input "Serviço *" at bounding box center [462, 246] width 308 height 11
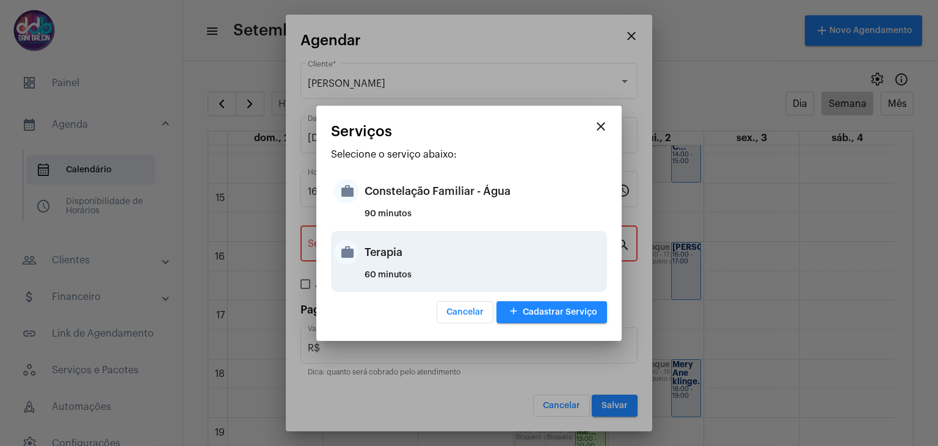
click at [386, 252] on div "Terapia" at bounding box center [483, 252] width 239 height 37
type input "Terapia"
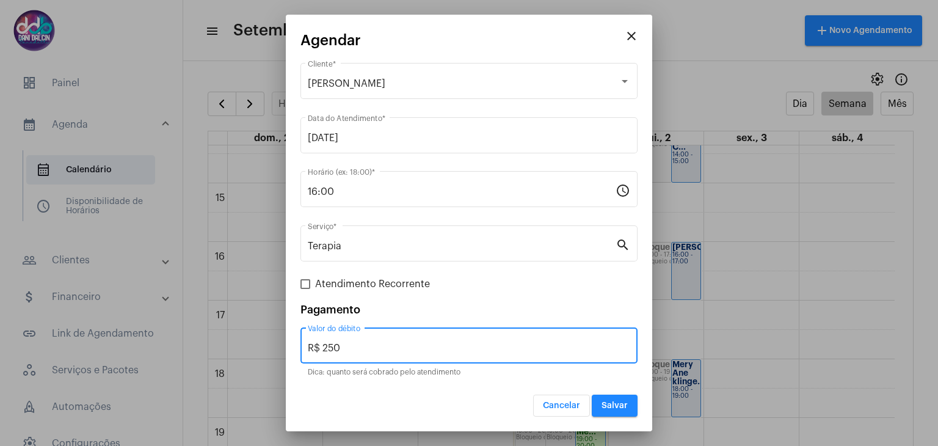
click at [369, 349] on input "R$ 250" at bounding box center [469, 347] width 322 height 11
click at [369, 347] on input "R$ 250" at bounding box center [469, 347] width 322 height 11
click at [369, 346] on input "R$ 250" at bounding box center [469, 347] width 322 height 11
type input "R$ 125"
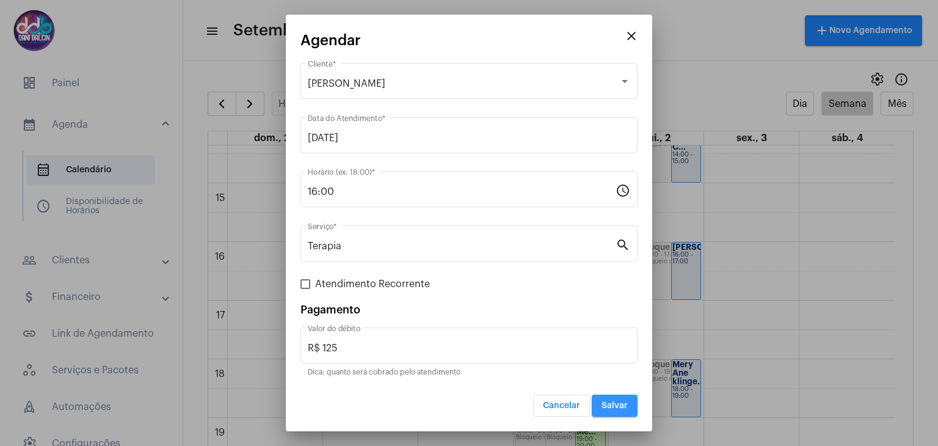
click at [611, 397] on button "Salvar" at bounding box center [615, 405] width 46 height 22
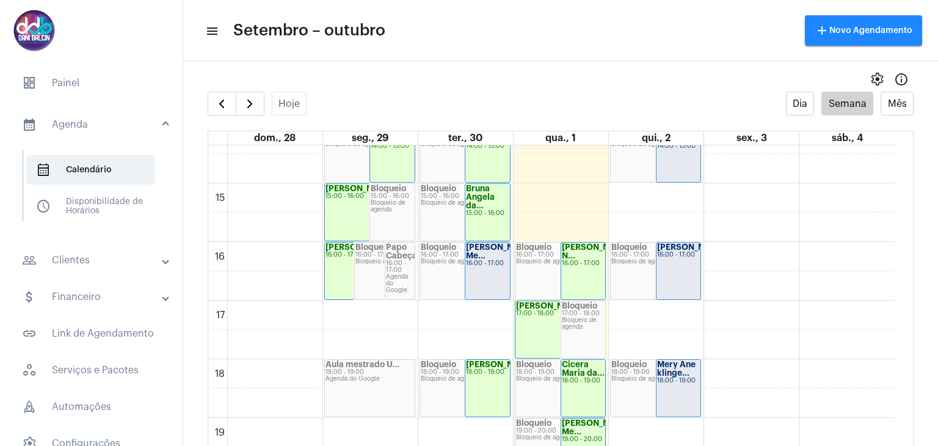
click at [487, 260] on div "[PERSON_NAME] Me..." at bounding box center [487, 251] width 43 height 17
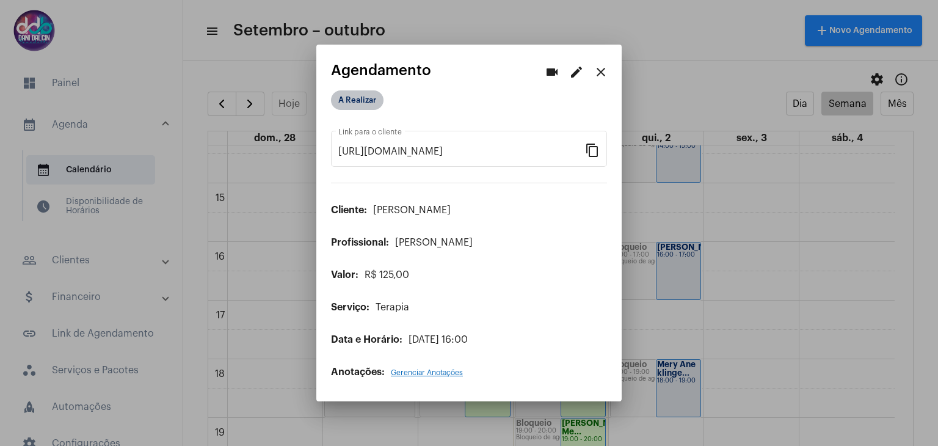
click at [364, 100] on mat-chip "A Realizar" at bounding box center [357, 100] width 52 height 20
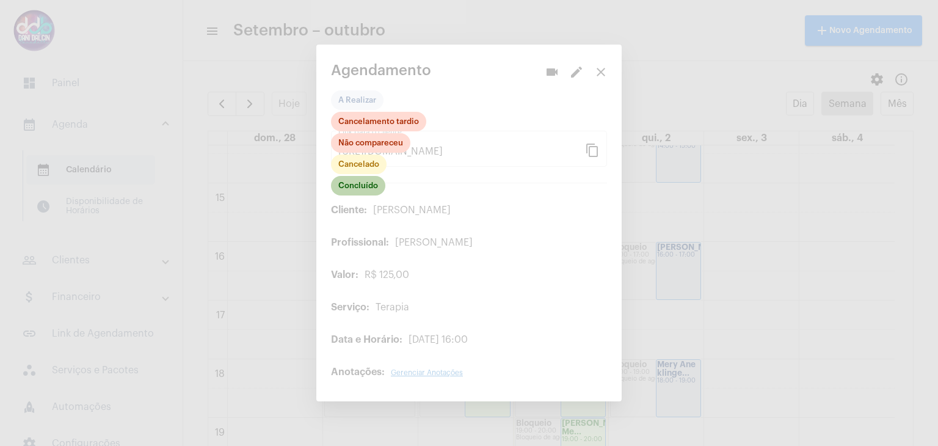
click at [361, 184] on mat-chip "Concluído" at bounding box center [358, 186] width 54 height 20
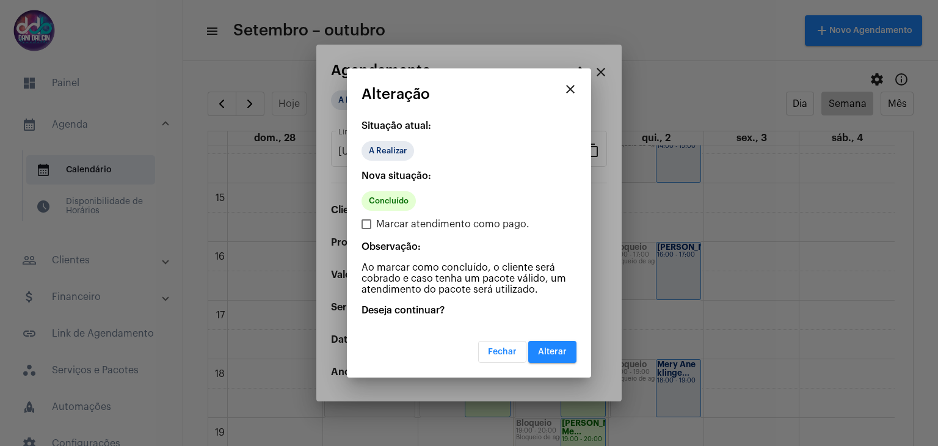
click at [555, 349] on span "Alterar" at bounding box center [552, 351] width 29 height 9
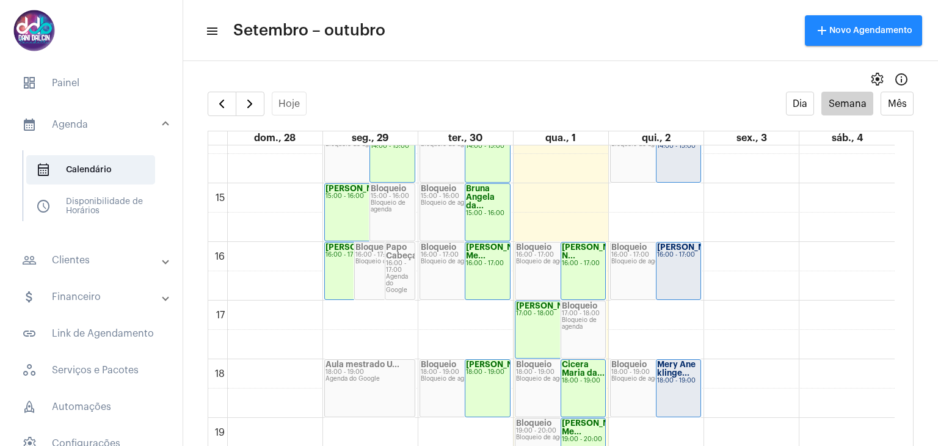
click at [80, 256] on mat-panel-title "people_outline Clientes" at bounding box center [92, 260] width 141 height 15
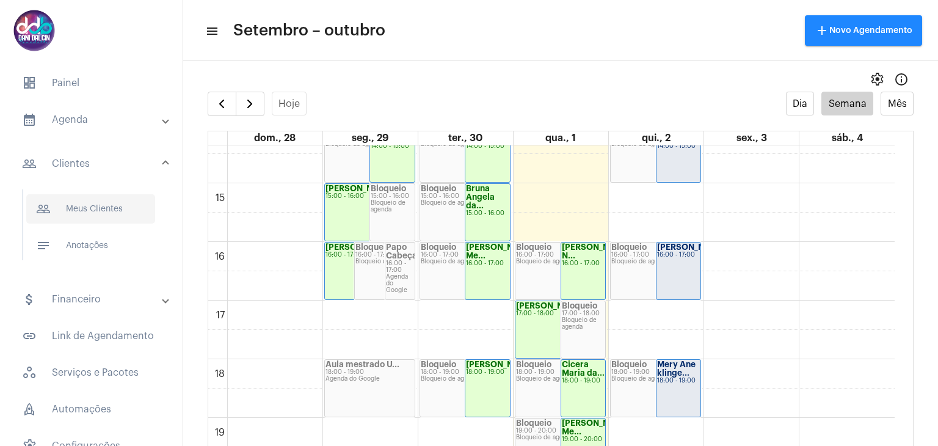
click at [90, 211] on span "people_outline Meus Clientes" at bounding box center [90, 208] width 129 height 29
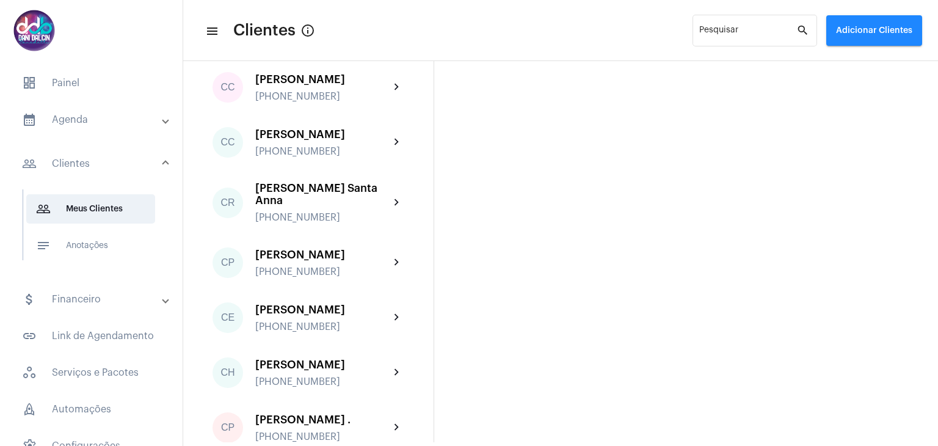
scroll to position [610, 0]
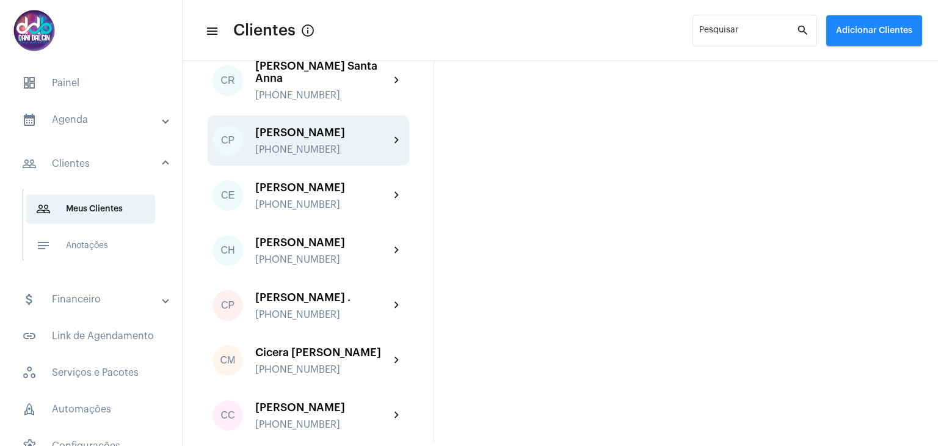
click at [324, 155] on div "[PHONE_NUMBER]" at bounding box center [322, 149] width 134 height 11
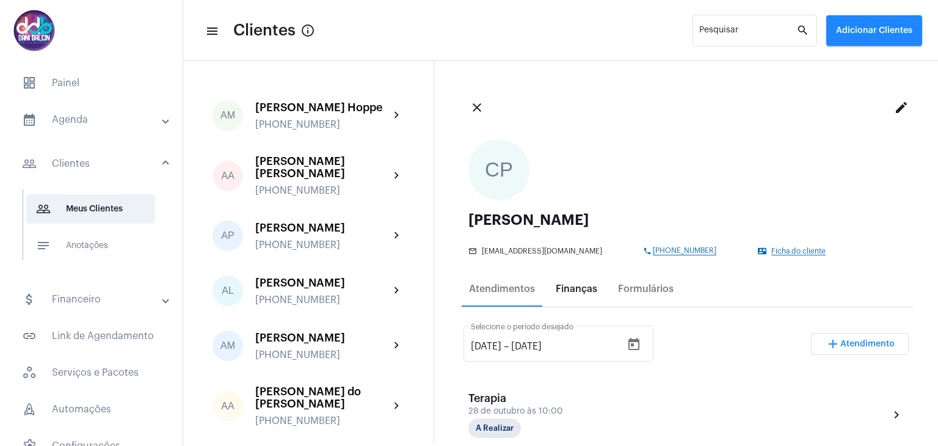
click at [566, 286] on div "Finanças" at bounding box center [576, 288] width 42 height 11
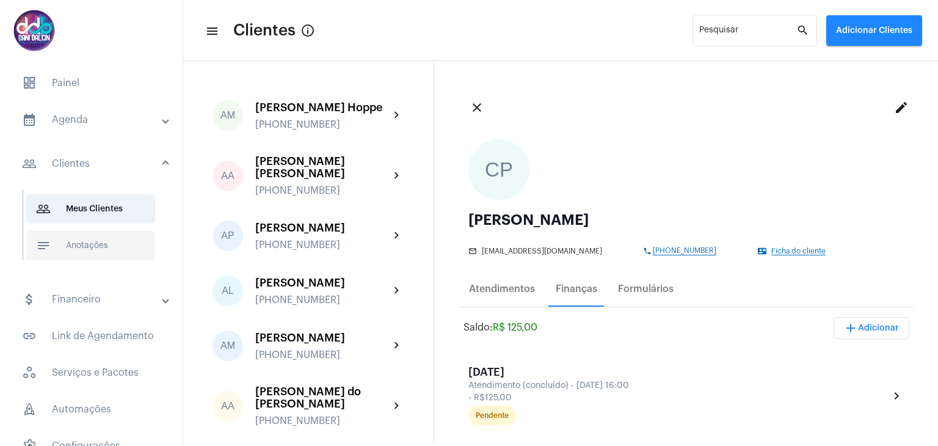
click at [93, 240] on span "notes Anotações" at bounding box center [90, 245] width 129 height 29
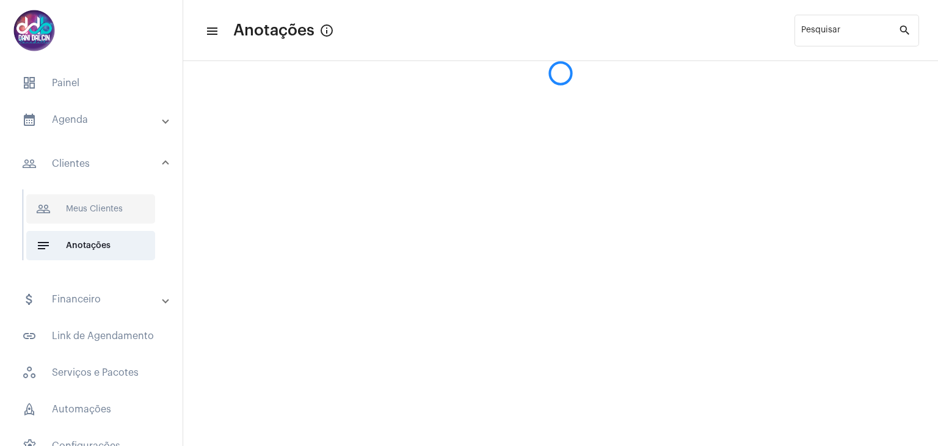
click at [95, 217] on span "people_outline Meus Clientes" at bounding box center [90, 208] width 129 height 29
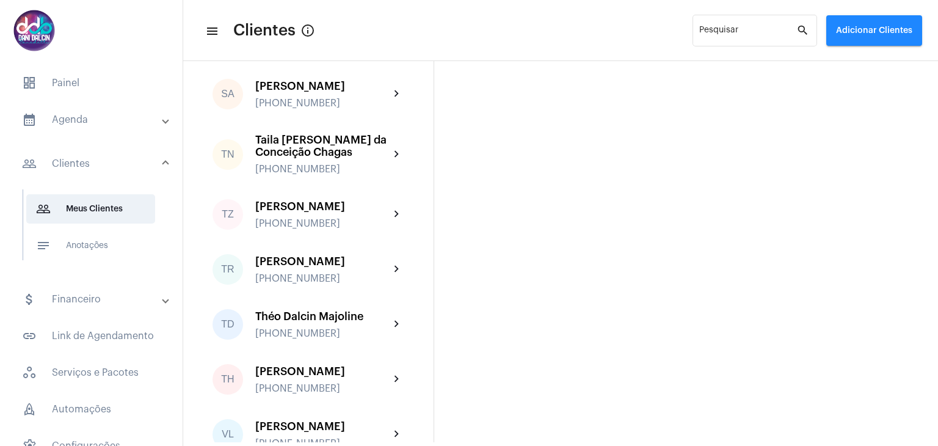
scroll to position [3540, 0]
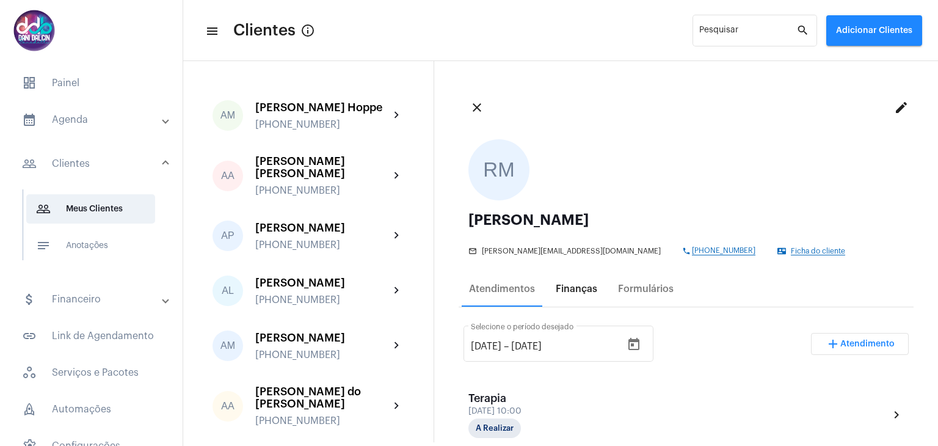
click at [594, 293] on div "Finanças" at bounding box center [576, 288] width 42 height 11
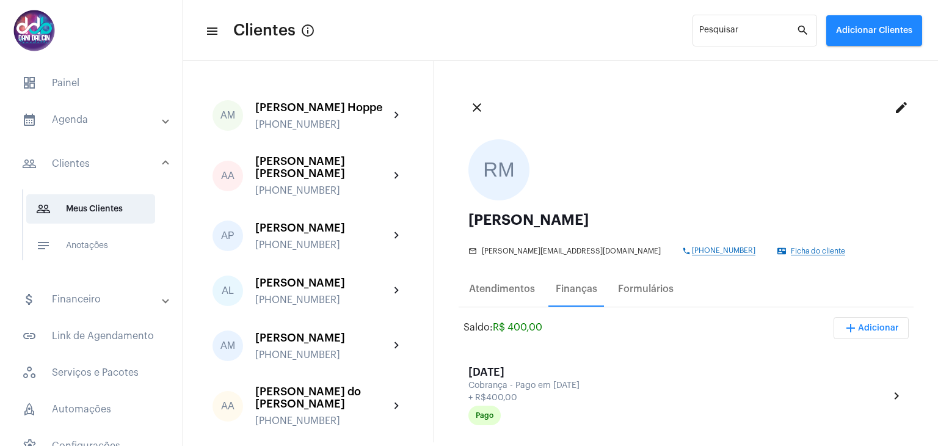
click at [85, 162] on mat-panel-title "people_outline Clientes" at bounding box center [92, 163] width 141 height 15
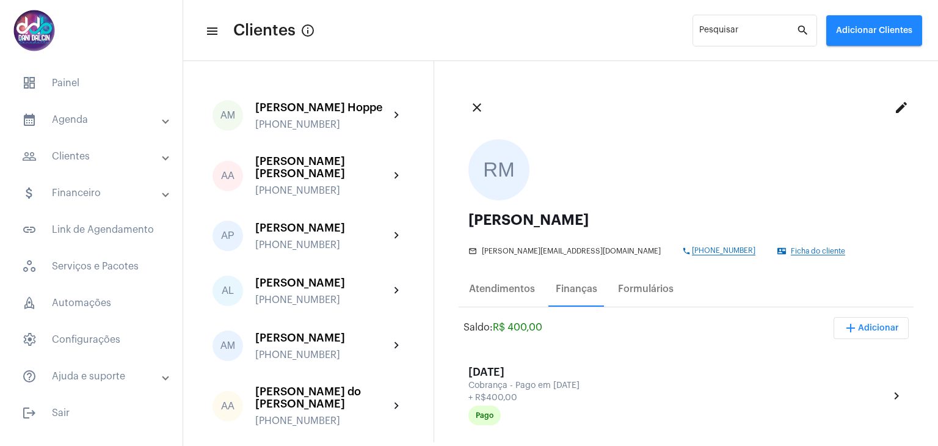
click at [85, 162] on mat-panel-title "people_outline Clientes" at bounding box center [92, 156] width 141 height 15
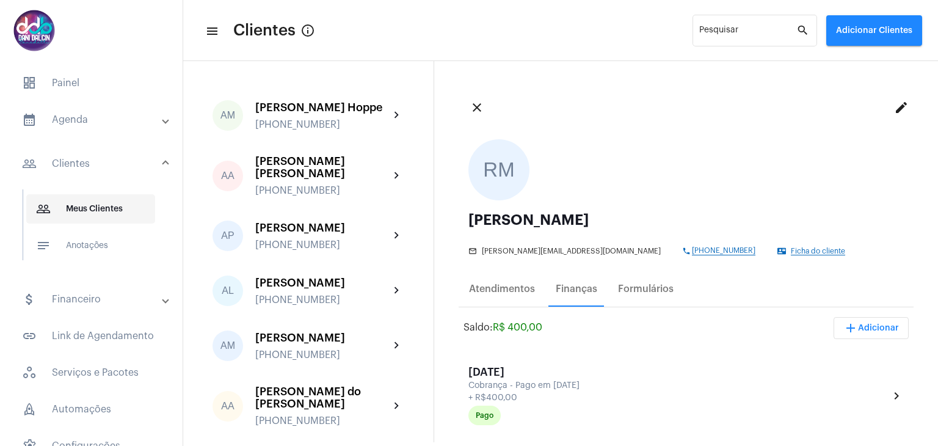
click at [93, 208] on span "people_outline Meus Clientes" at bounding box center [90, 208] width 129 height 29
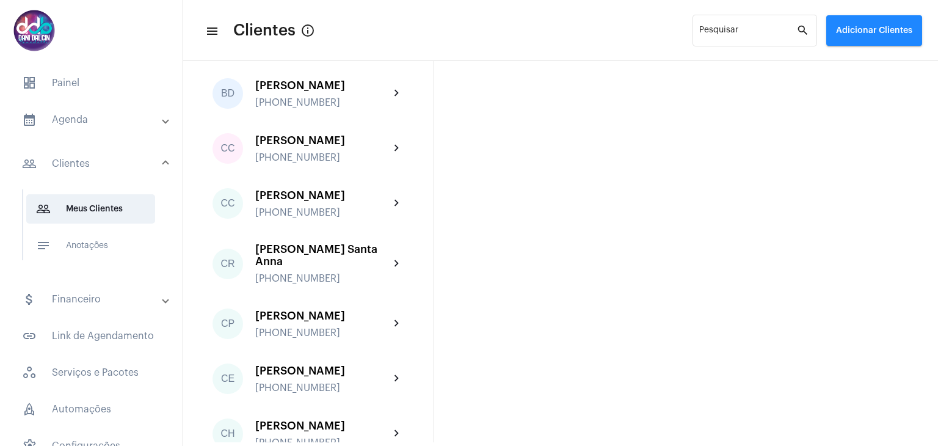
scroll to position [549, 0]
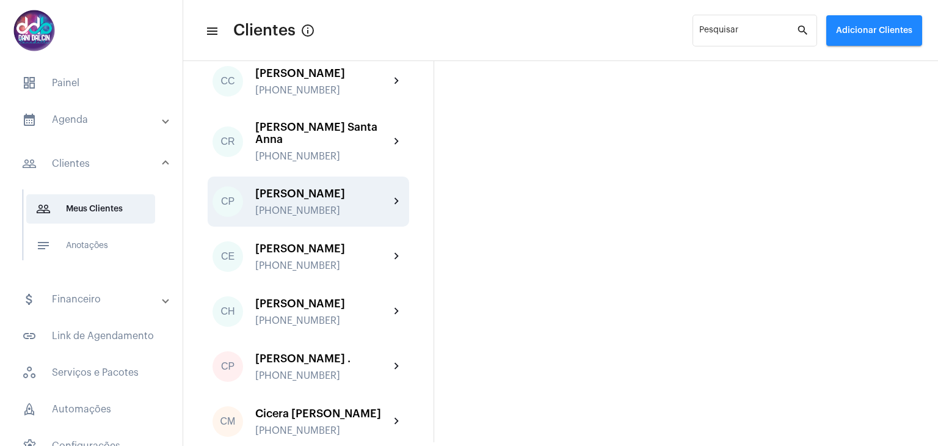
click at [313, 216] on div "[PHONE_NUMBER]" at bounding box center [322, 210] width 134 height 11
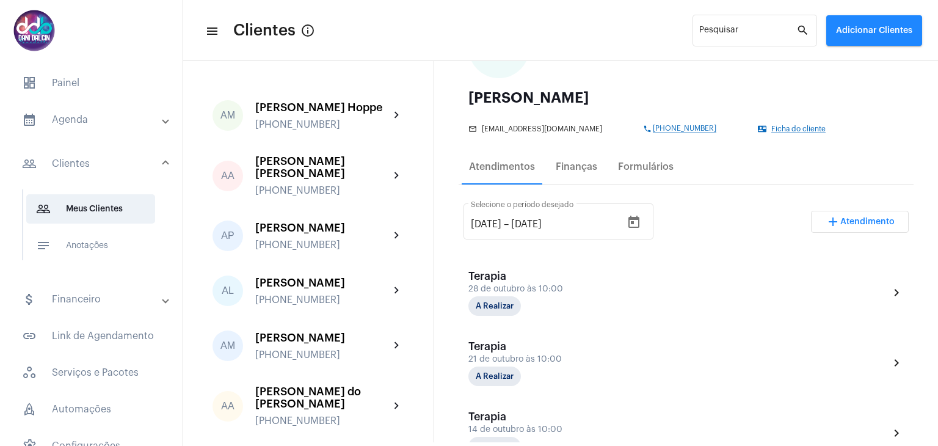
scroll to position [183, 0]
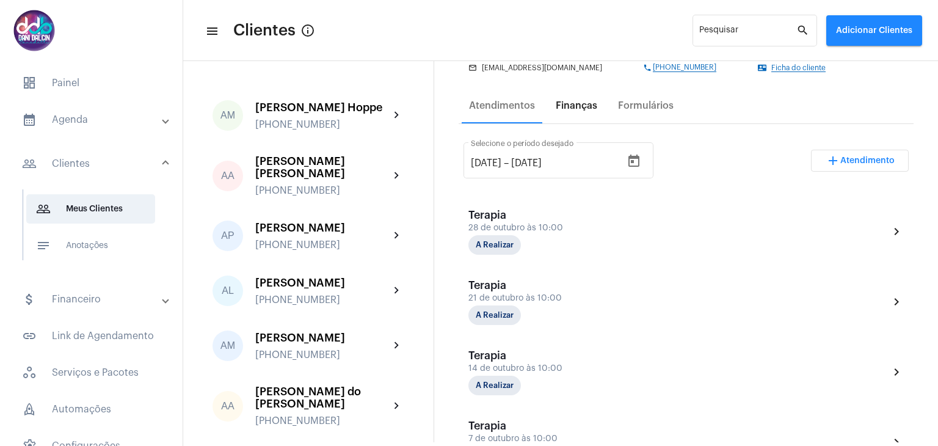
click at [573, 108] on div "Finanças" at bounding box center [576, 105] width 42 height 11
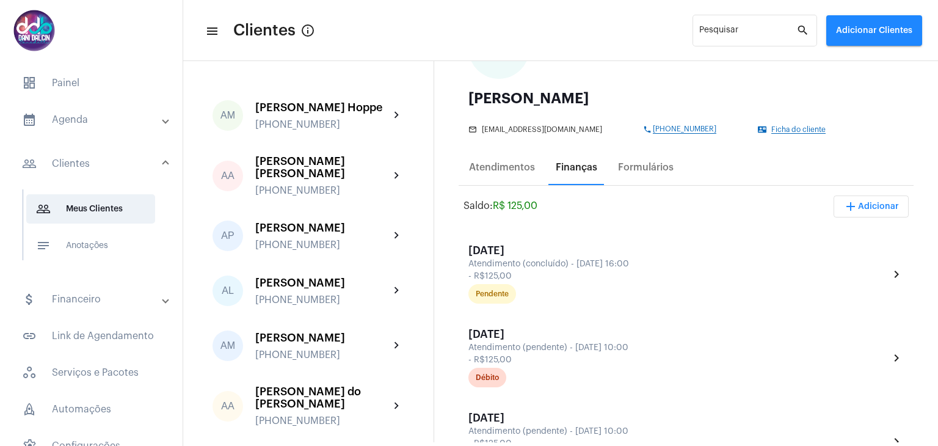
scroll to position [122, 0]
click at [584, 169] on div "Finanças" at bounding box center [576, 166] width 42 height 11
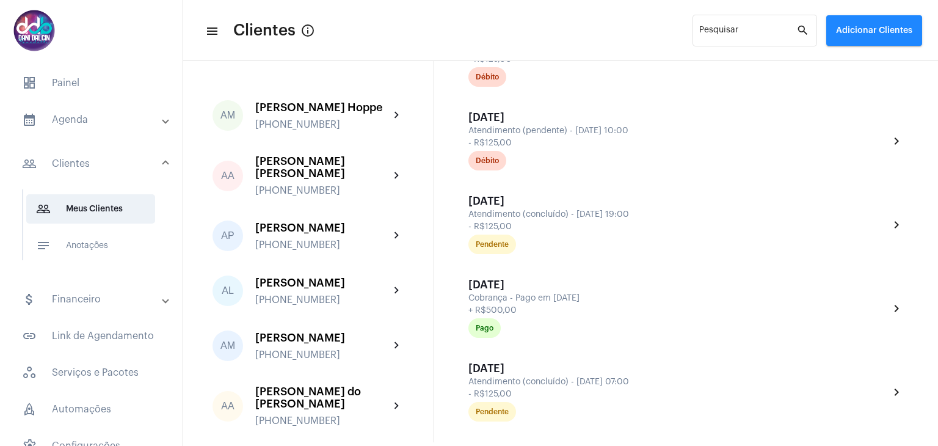
scroll to position [1099, 0]
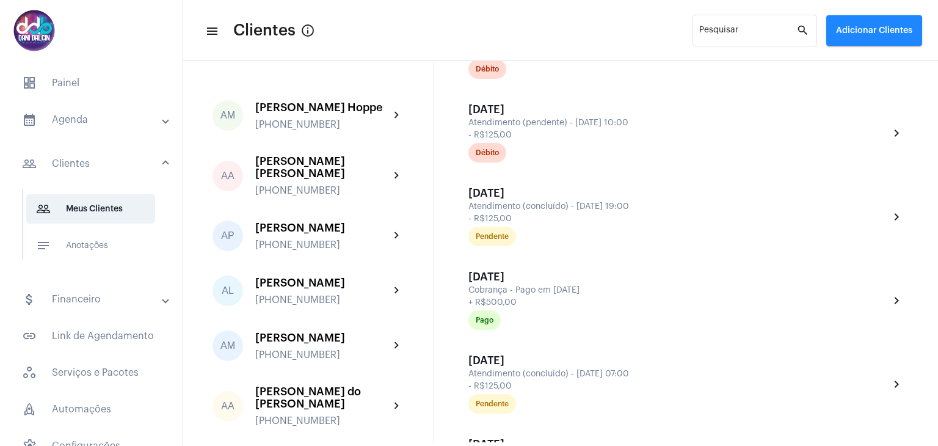
click at [57, 128] on mat-expansion-panel-header "calendar_month_outlined Agenda" at bounding box center [94, 119] width 175 height 29
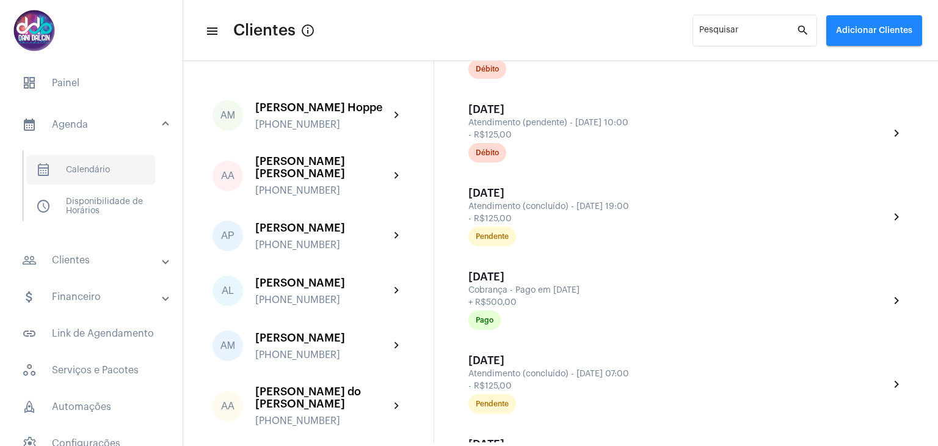
click at [73, 168] on span "calendar_month_outlined Calendário" at bounding box center [90, 169] width 129 height 29
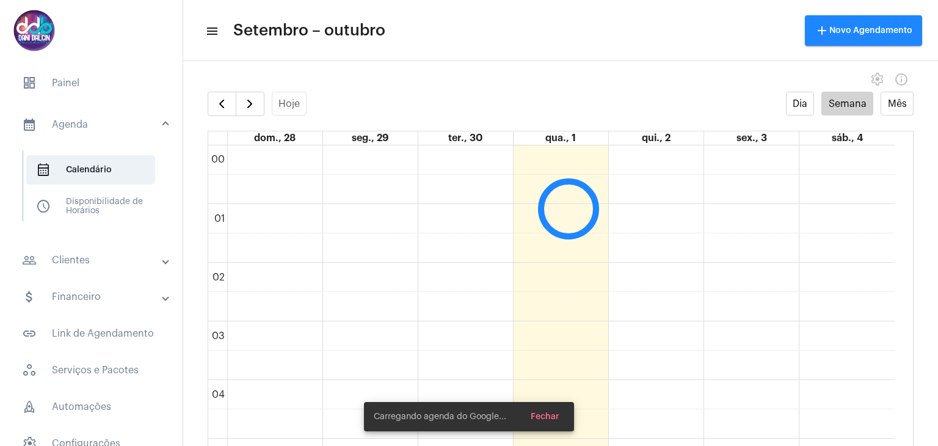
scroll to position [353, 0]
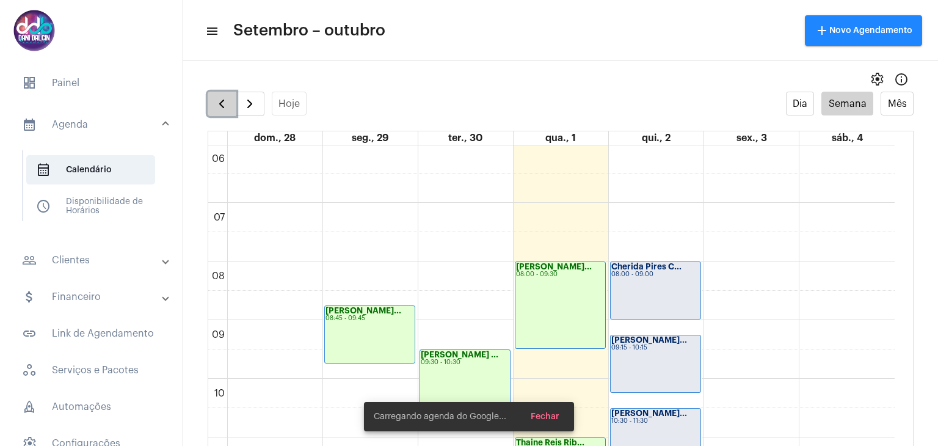
click at [223, 106] on span "button" at bounding box center [221, 103] width 15 height 15
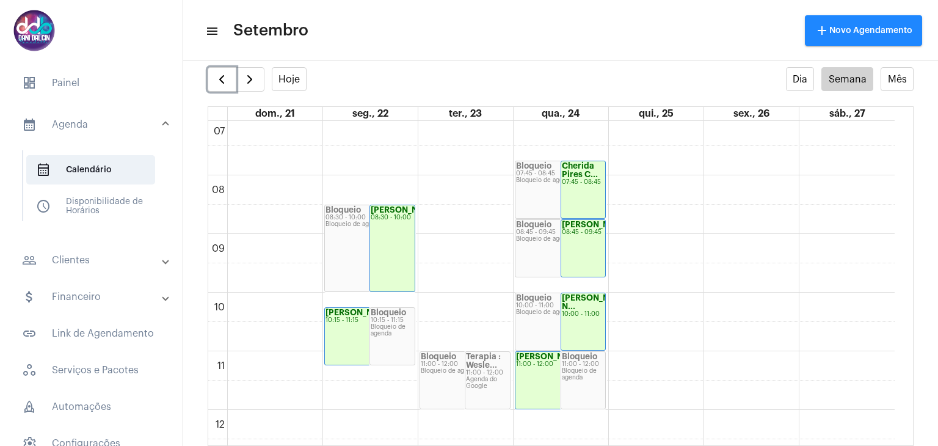
scroll to position [413, 0]
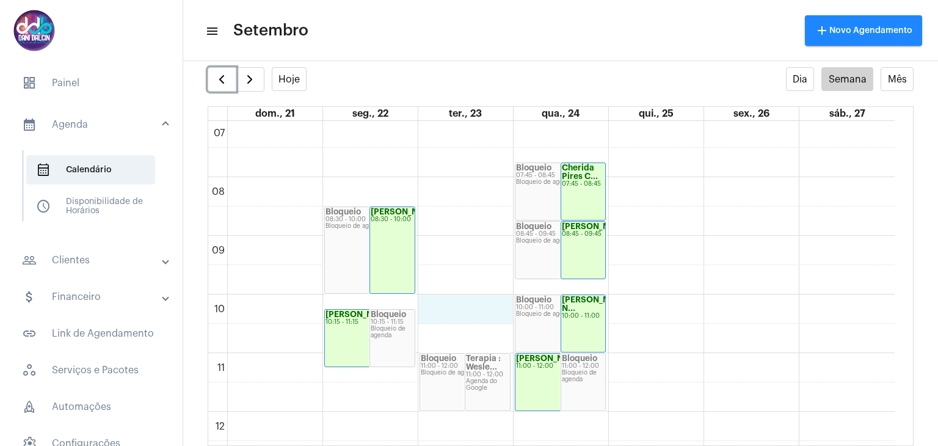
click at [469, 300] on div "00 01 02 03 04 05 06 07 08 09 10 11 12 13 14 15 16 17 18 19 20 21 22 23 Bloquei…" at bounding box center [551, 411] width 686 height 1406
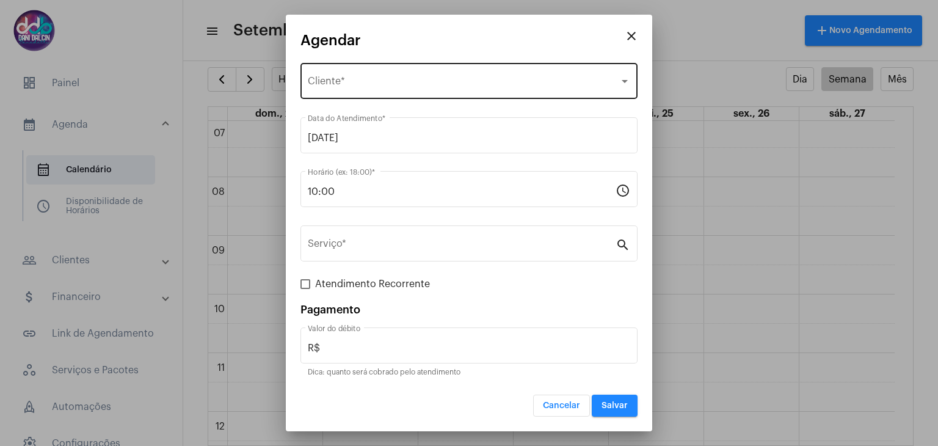
click at [372, 87] on span "Selecione o Cliente" at bounding box center [463, 83] width 311 height 11
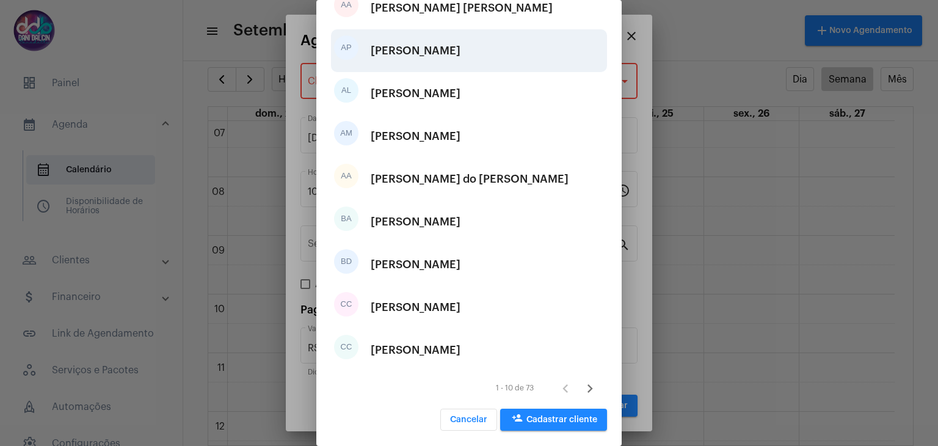
scroll to position [153, 0]
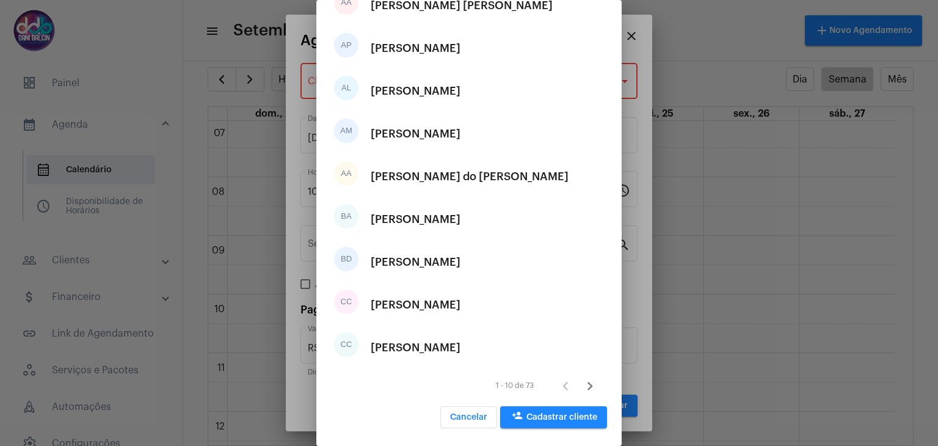
click at [584, 389] on icon "Próxima página" at bounding box center [589, 385] width 17 height 17
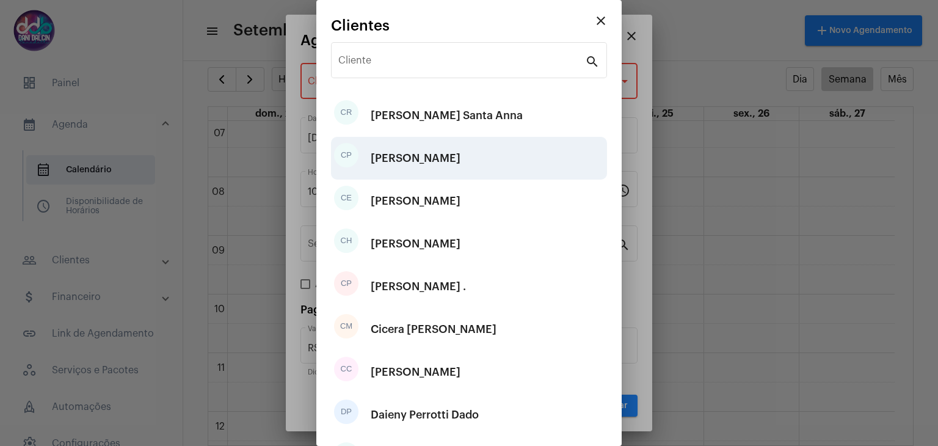
click at [457, 165] on div "[PERSON_NAME]" at bounding box center [416, 158] width 90 height 37
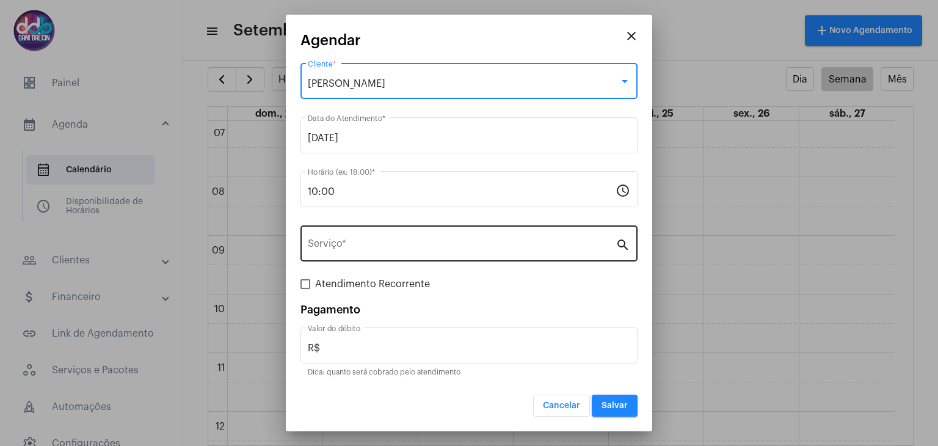
click at [364, 242] on input "Serviço *" at bounding box center [462, 246] width 308 height 11
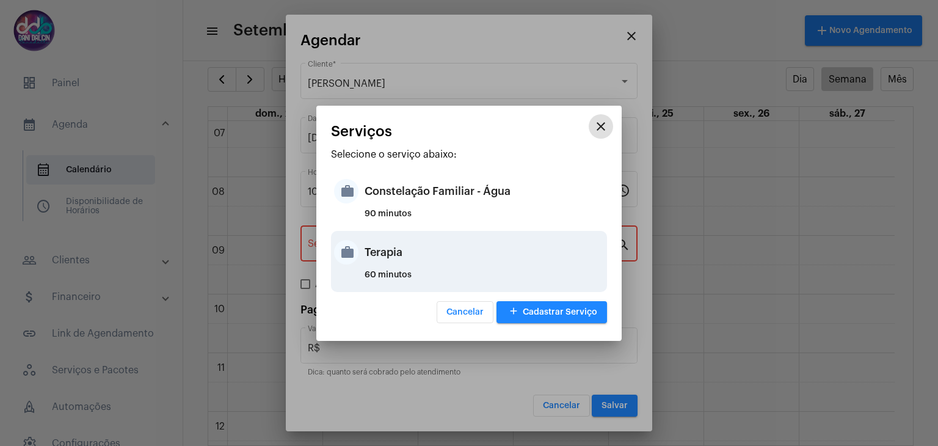
click at [386, 262] on div "Terapia" at bounding box center [483, 252] width 239 height 37
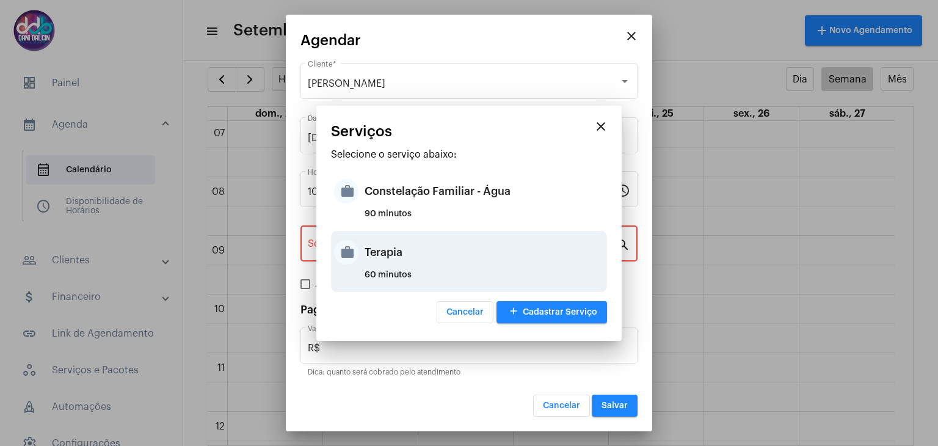
type input "Terapia"
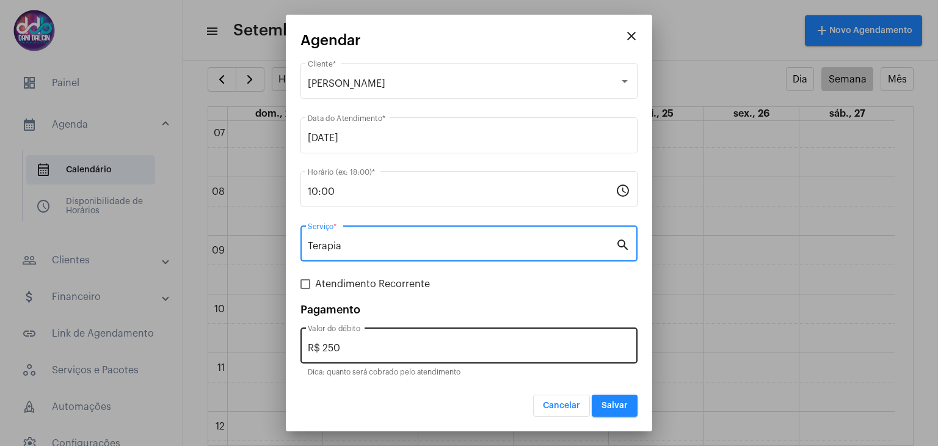
drag, startPoint x: 354, startPoint y: 344, endPoint x: 357, endPoint y: 338, distance: 6.8
click at [356, 342] on input "R$ 250" at bounding box center [469, 347] width 322 height 11
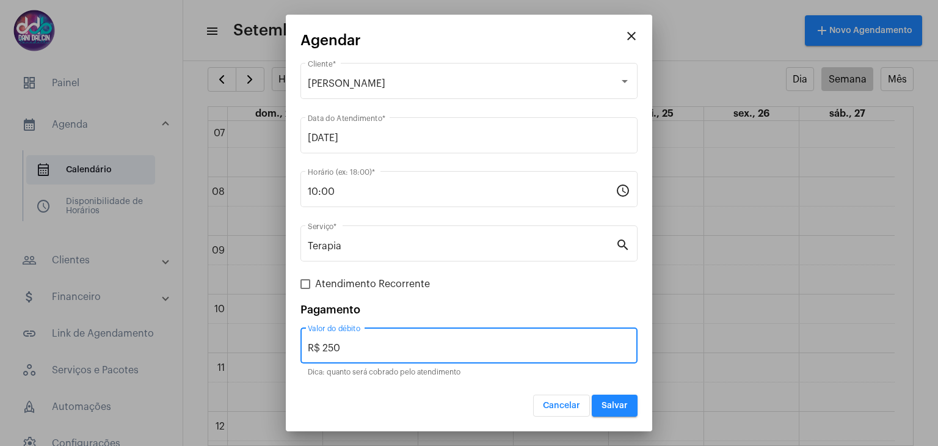
click at [360, 338] on div "R$ 250 Valor do débito" at bounding box center [469, 344] width 322 height 38
click at [360, 339] on div "R$ 250 Valor do débito" at bounding box center [469, 344] width 322 height 38
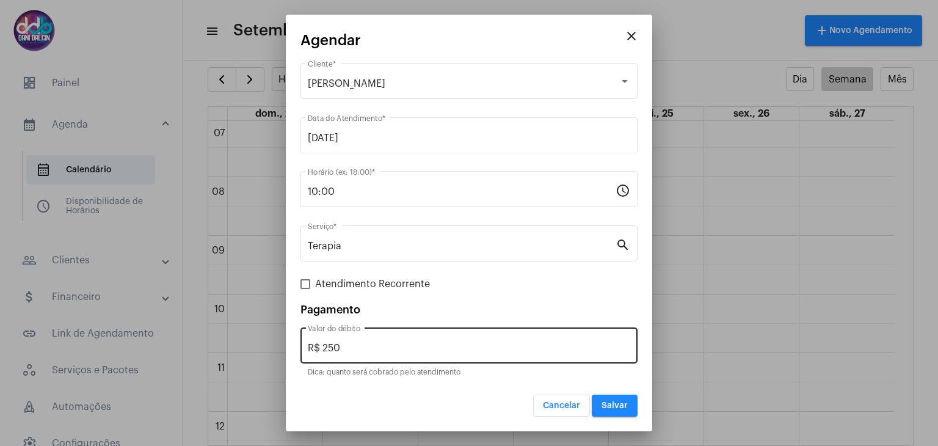
click at [360, 339] on div "R$ 250 Valor do débito" at bounding box center [469, 344] width 322 height 38
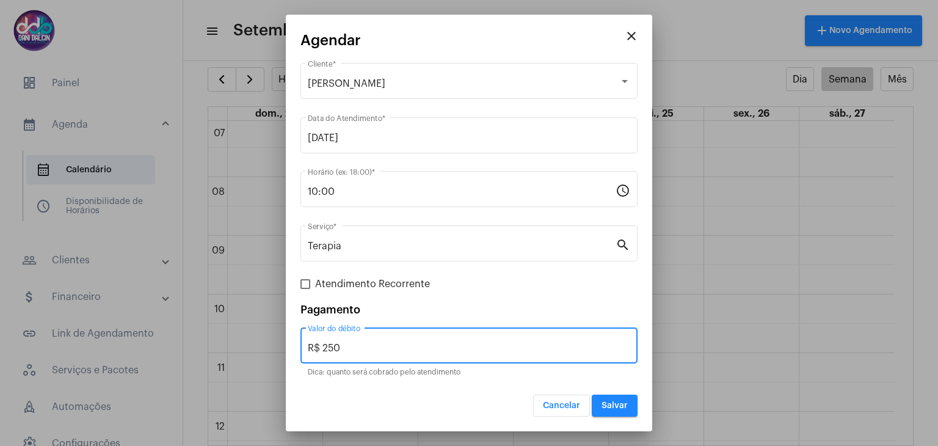
click at [356, 342] on input "R$ 250" at bounding box center [469, 347] width 322 height 11
type input "R$ 125"
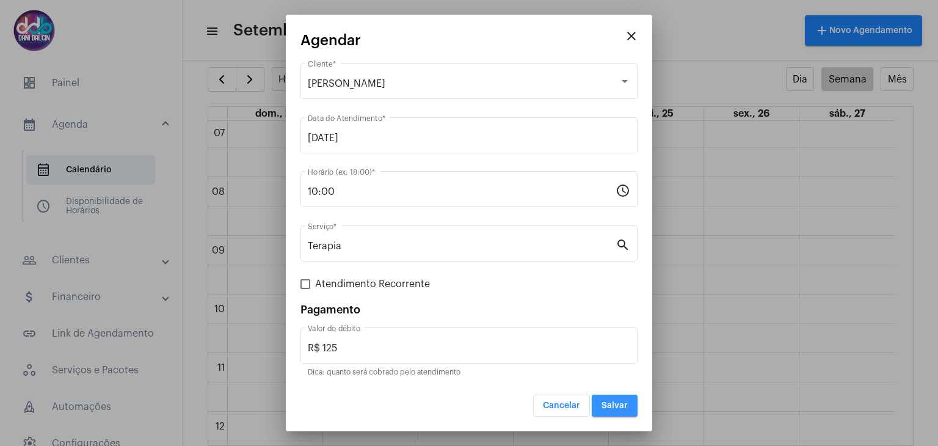
click at [608, 402] on span "Salvar" at bounding box center [614, 405] width 26 height 9
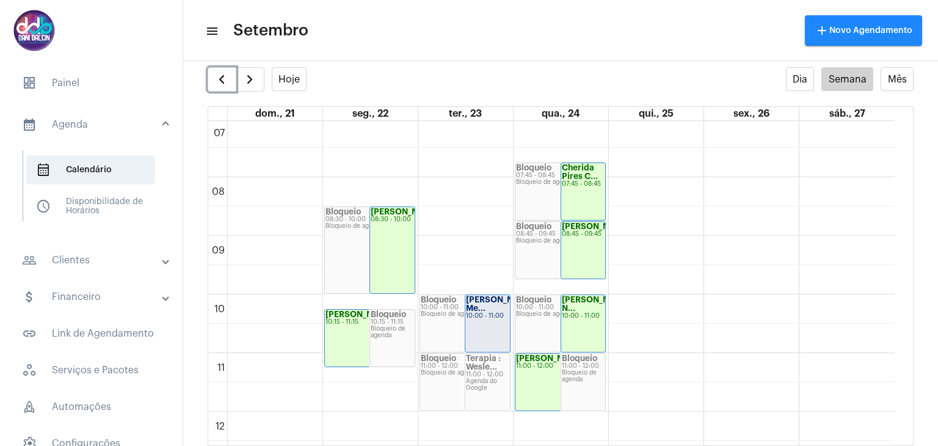
click at [490, 311] on strong "[PERSON_NAME] Me..." at bounding box center [500, 303] width 68 height 16
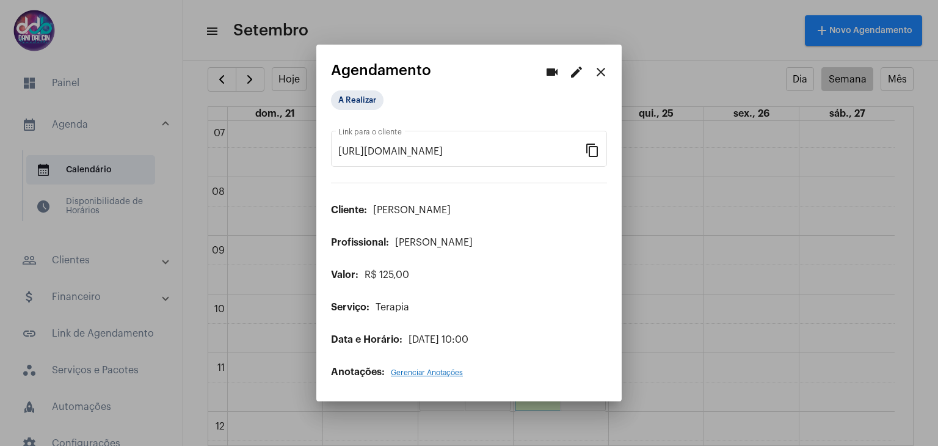
click at [567, 74] on button "edit" at bounding box center [576, 71] width 24 height 24
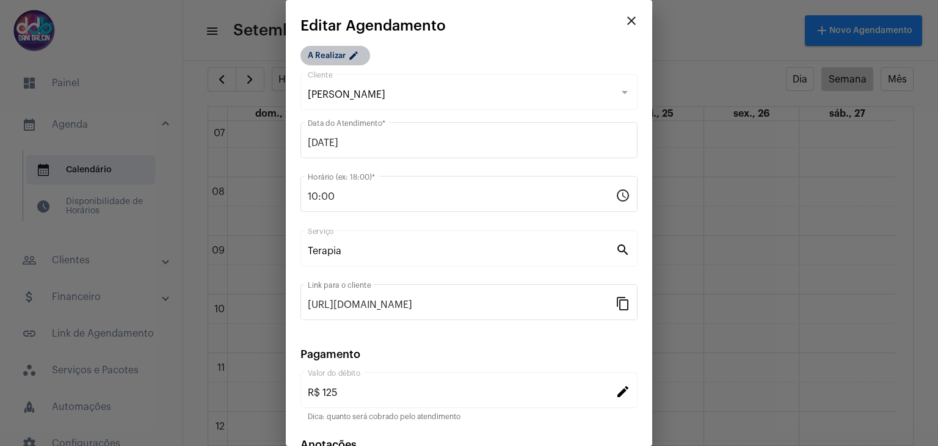
click at [324, 51] on mat-chip "A Realizar edit" at bounding box center [335, 56] width 70 height 20
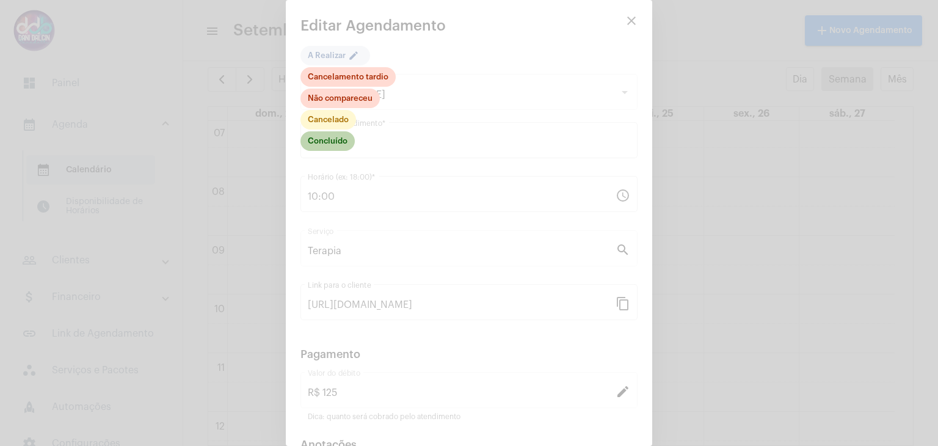
click at [326, 147] on mat-chip "Concluído" at bounding box center [327, 141] width 54 height 20
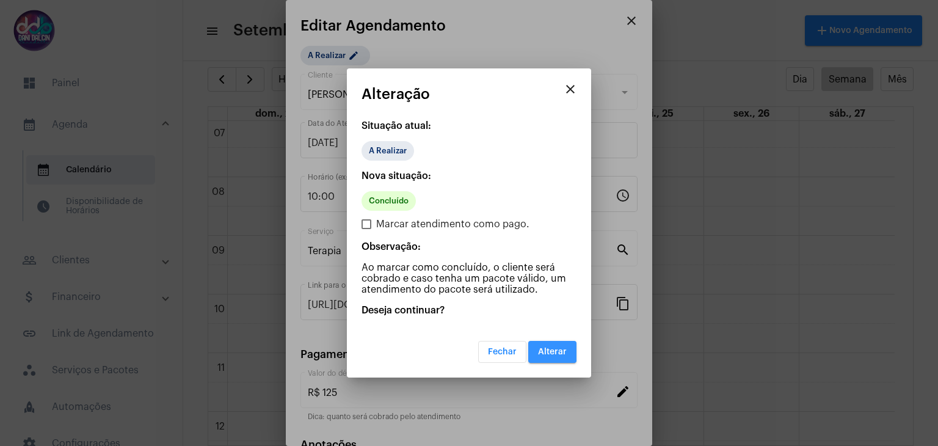
click at [540, 349] on span "Alterar" at bounding box center [552, 351] width 29 height 9
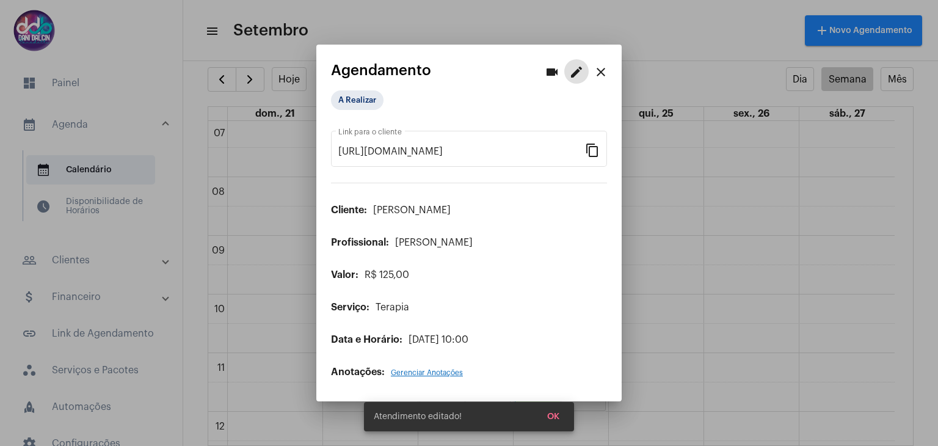
click at [596, 76] on mat-icon "close" at bounding box center [600, 72] width 15 height 15
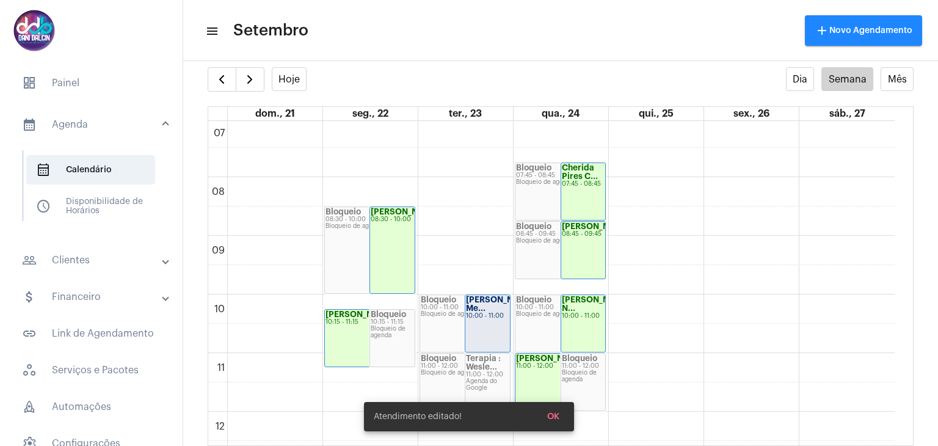
click at [83, 259] on mat-panel-title "people_outline Clientes" at bounding box center [92, 260] width 141 height 15
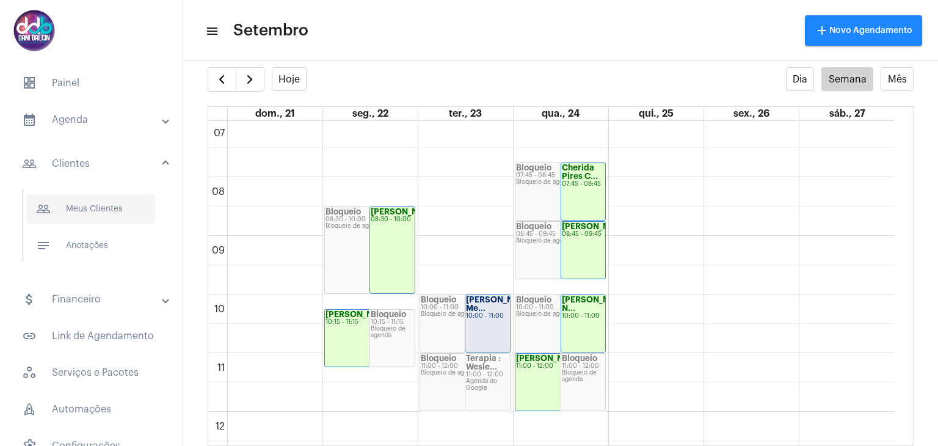
click at [91, 208] on span "people_outline Meus Clientes" at bounding box center [90, 208] width 129 height 29
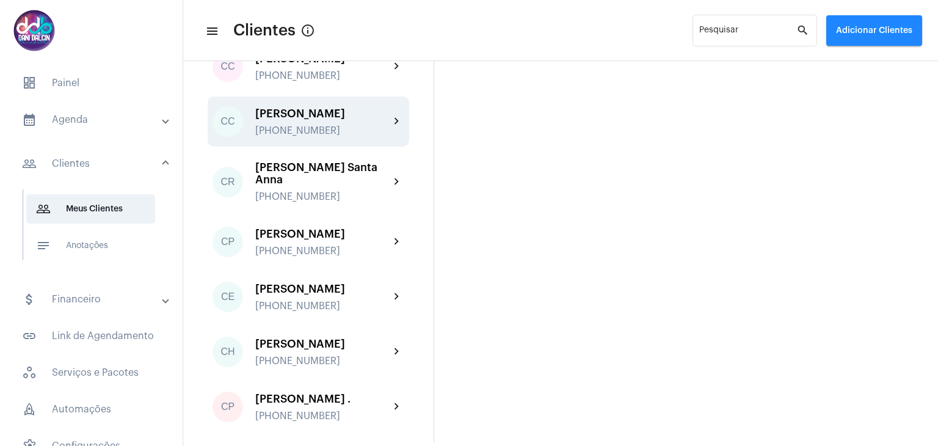
scroll to position [610, 0]
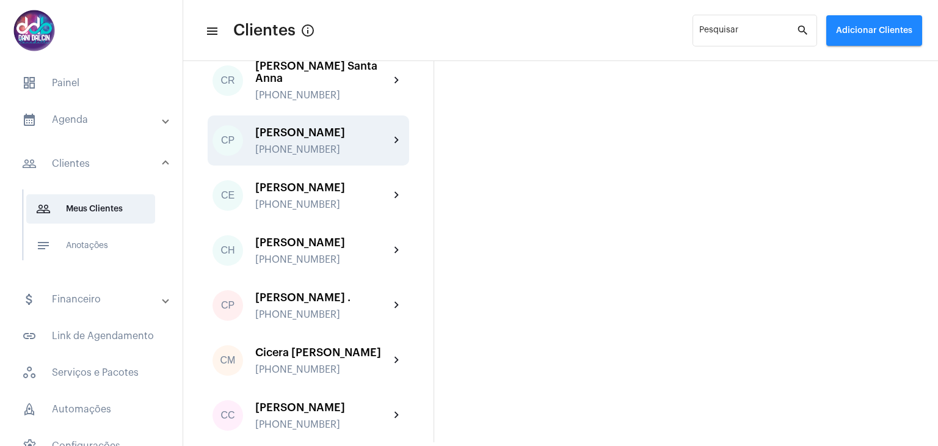
click at [332, 155] on div "[PHONE_NUMBER]" at bounding box center [322, 149] width 134 height 11
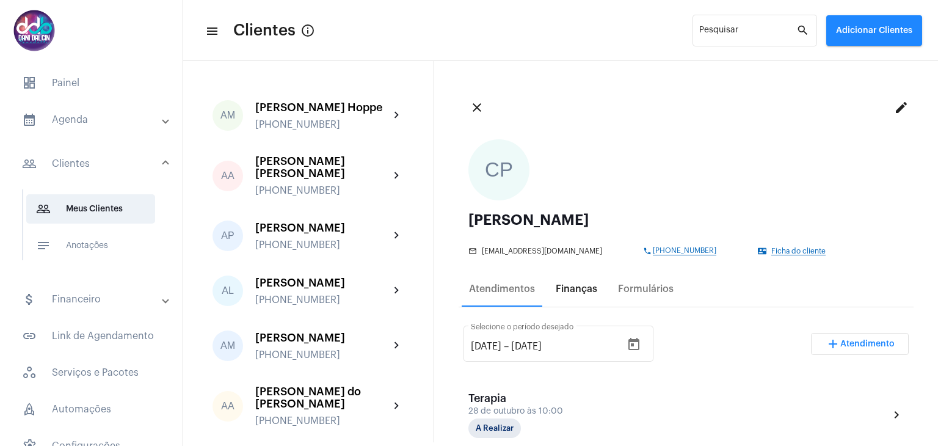
click at [582, 284] on div "Finanças" at bounding box center [576, 288] width 42 height 11
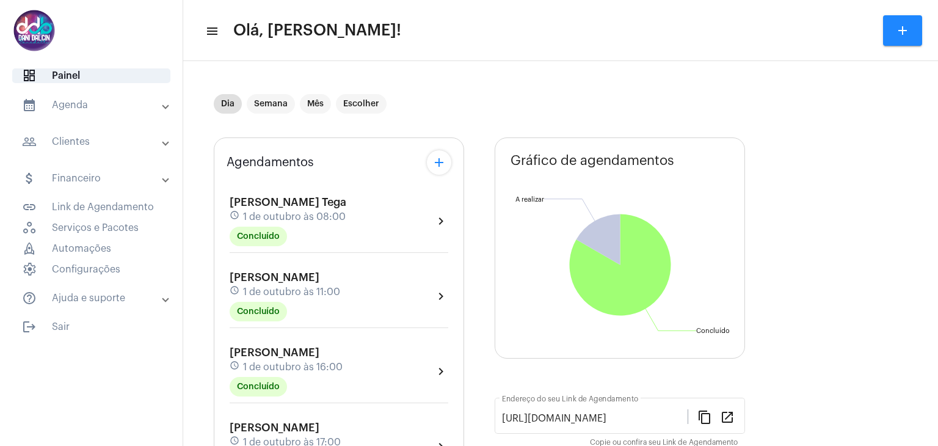
scroll to position [224, 0]
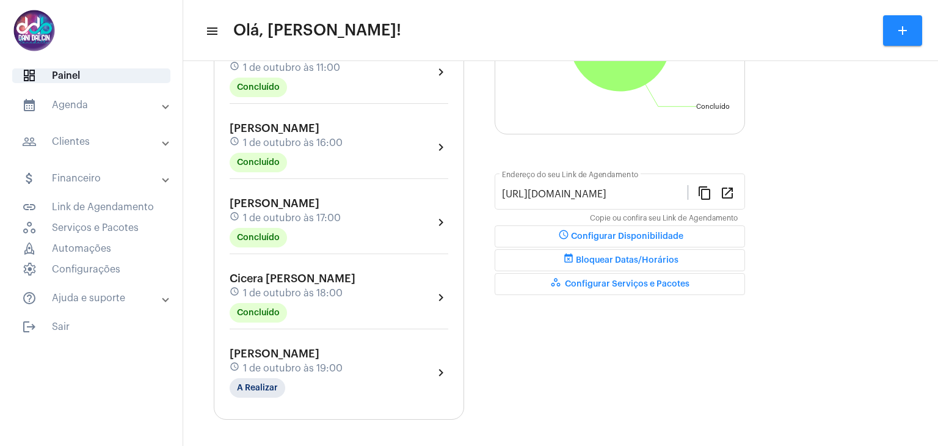
click at [100, 144] on mat-panel-title "people_outline Clientes" at bounding box center [92, 141] width 141 height 15
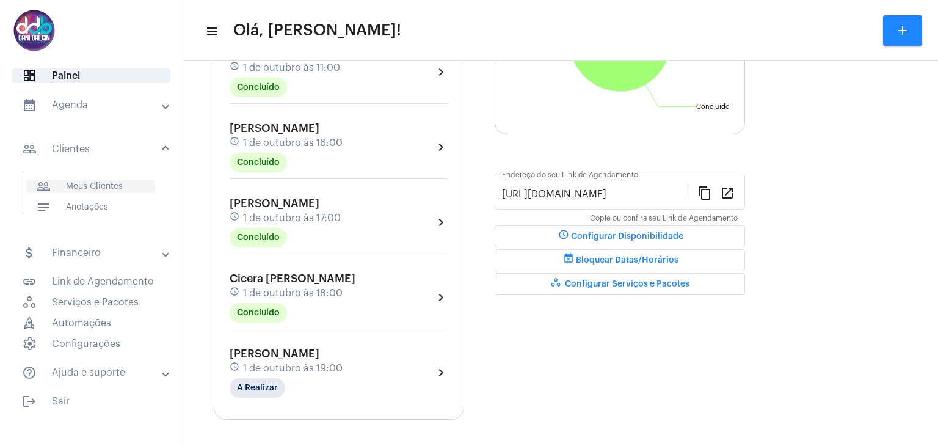
click at [99, 180] on span "people_outline Meus Clientes" at bounding box center [90, 185] width 129 height 13
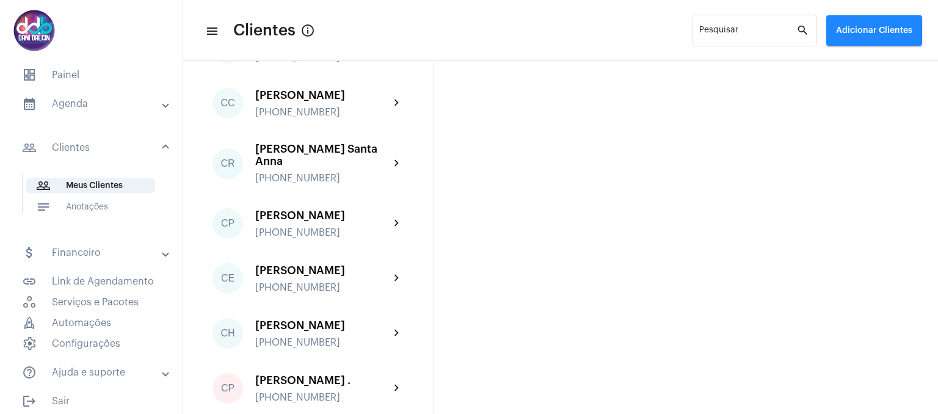
scroll to position [549, 0]
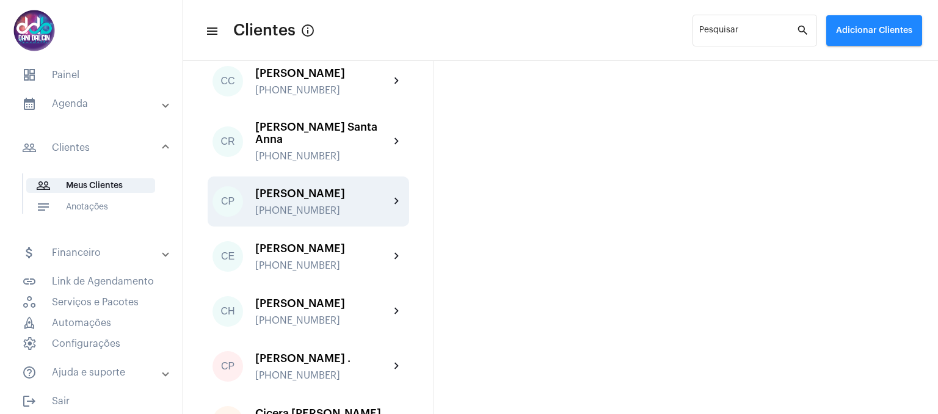
click at [316, 216] on div "[PHONE_NUMBER]" at bounding box center [322, 210] width 134 height 11
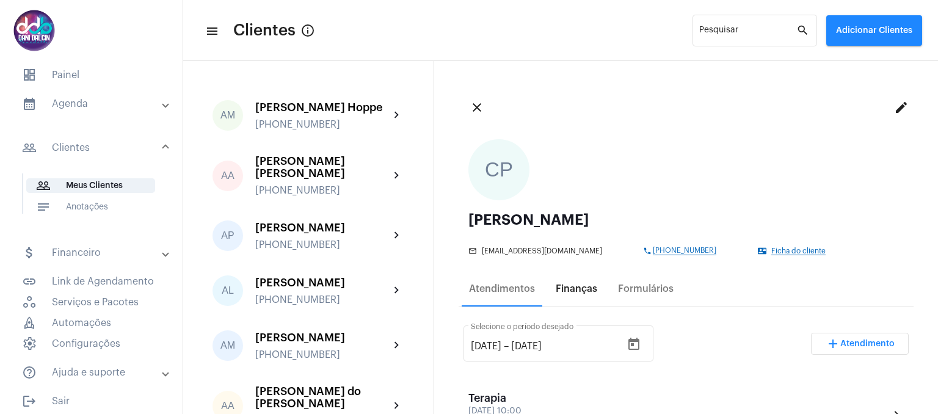
click at [577, 291] on div "Finanças" at bounding box center [576, 288] width 42 height 11
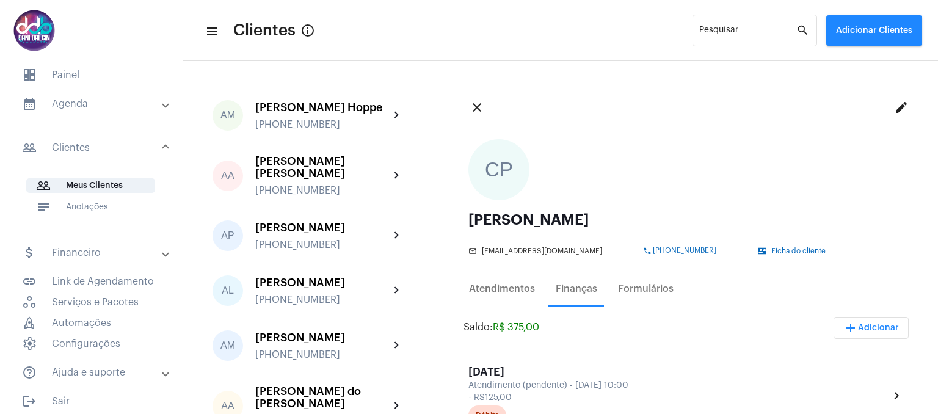
click at [60, 108] on mat-panel-title "calendar_month_outlined Agenda" at bounding box center [92, 103] width 141 height 15
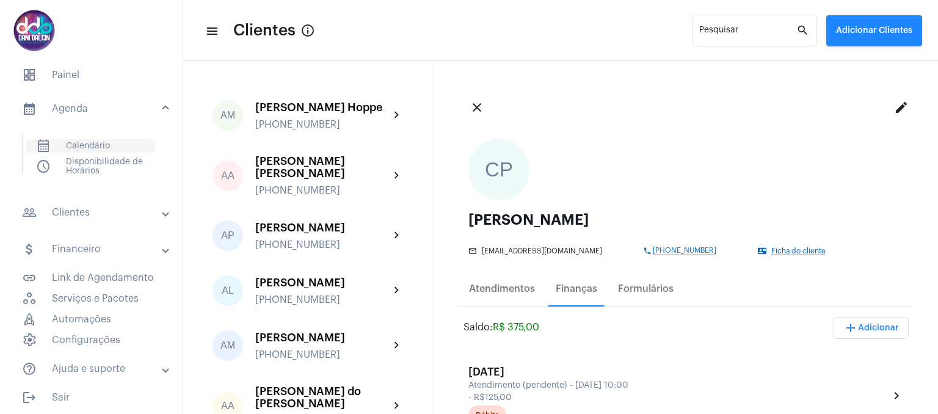
click at [83, 142] on span "calendar_month_outlined Calendário" at bounding box center [90, 145] width 129 height 13
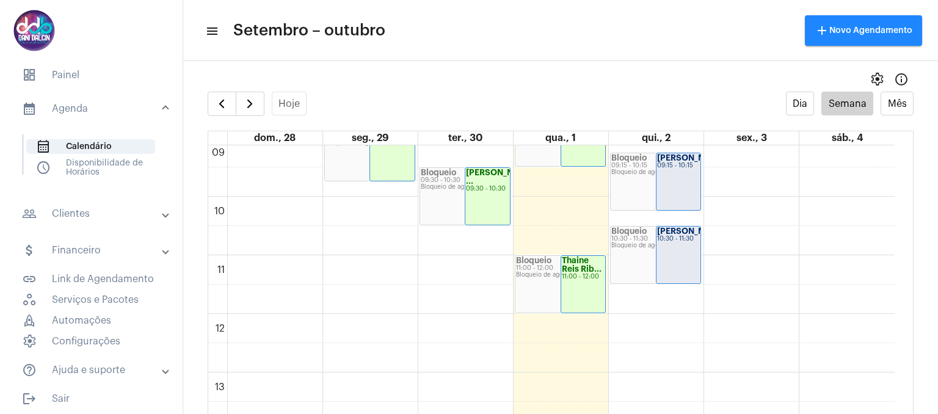
scroll to position [596, 0]
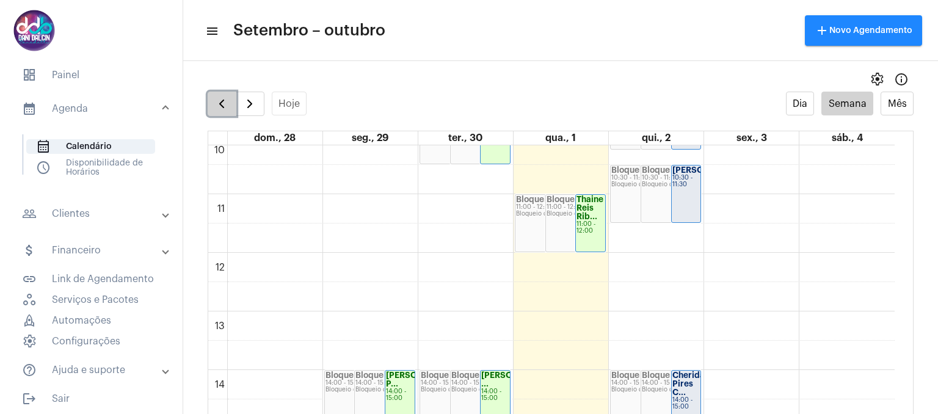
click at [223, 105] on span "button" at bounding box center [221, 103] width 15 height 15
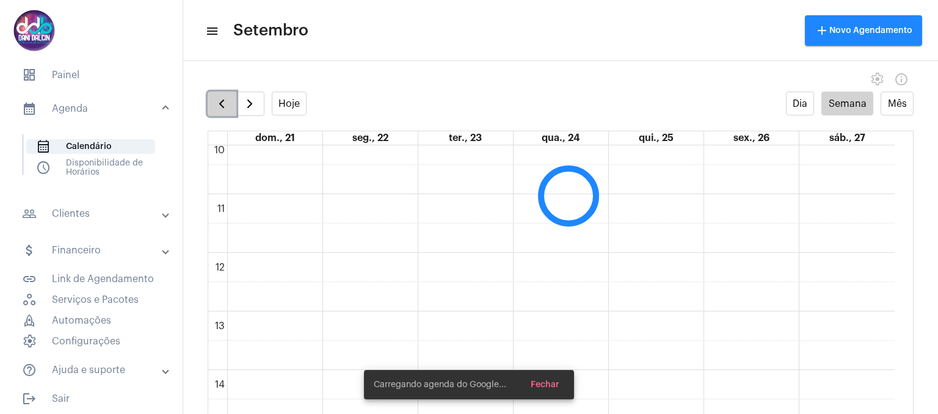
scroll to position [353, 0]
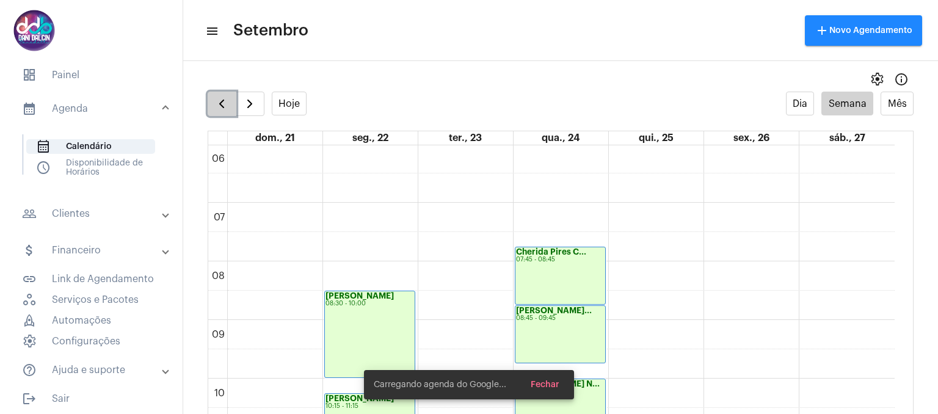
click at [223, 105] on span "button" at bounding box center [221, 103] width 15 height 15
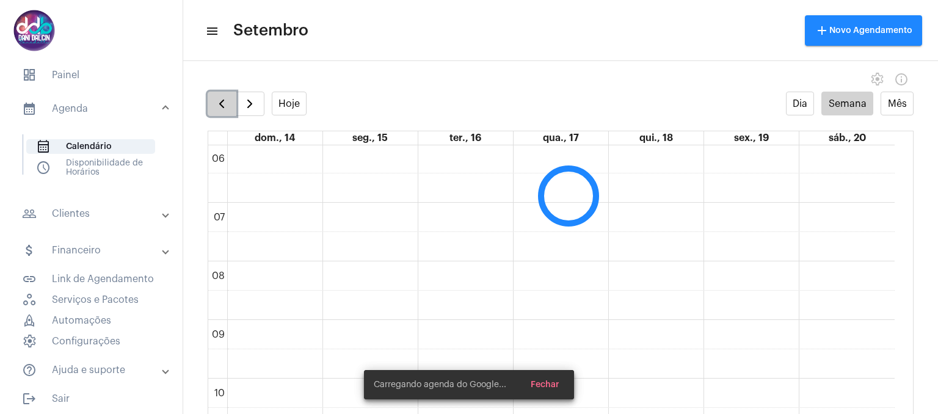
scroll to position [352, 0]
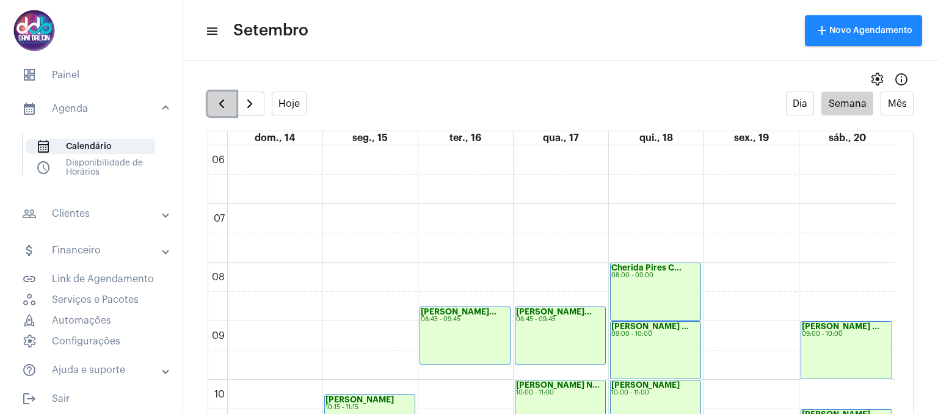
click at [223, 105] on span "button" at bounding box center [221, 103] width 15 height 15
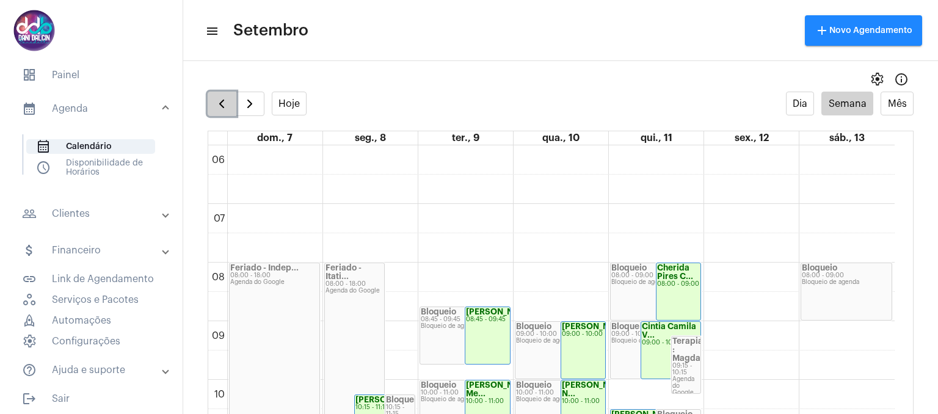
click at [215, 106] on span "button" at bounding box center [221, 103] width 15 height 15
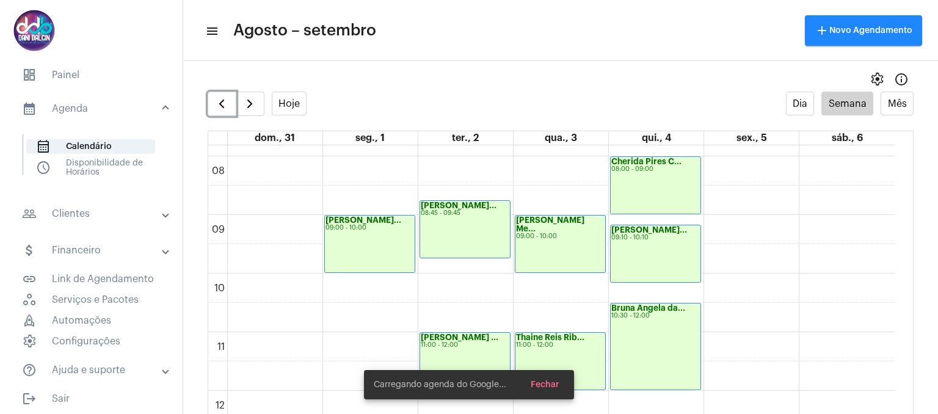
scroll to position [474, 0]
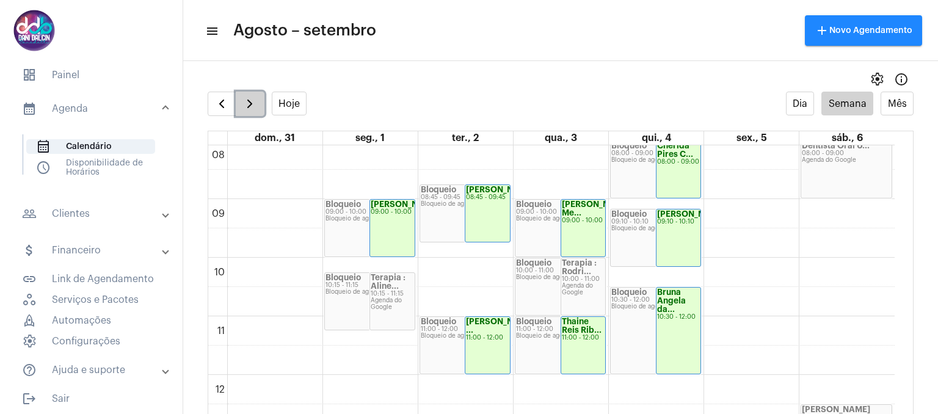
click at [249, 98] on span "button" at bounding box center [249, 103] width 15 height 15
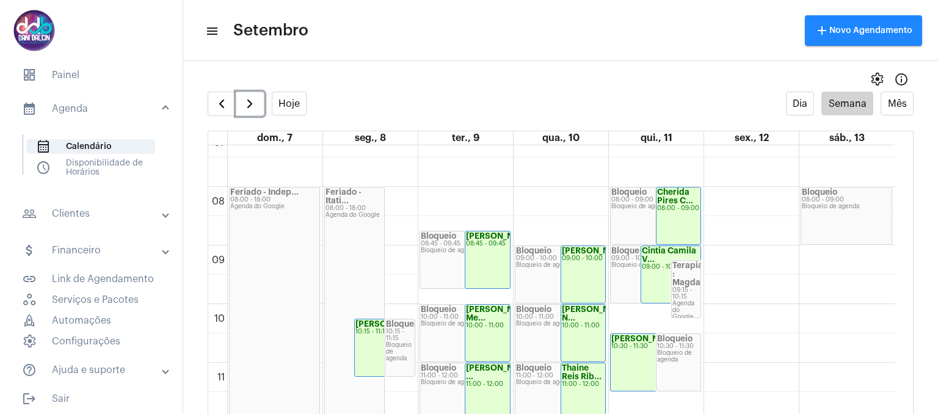
scroll to position [535, 0]
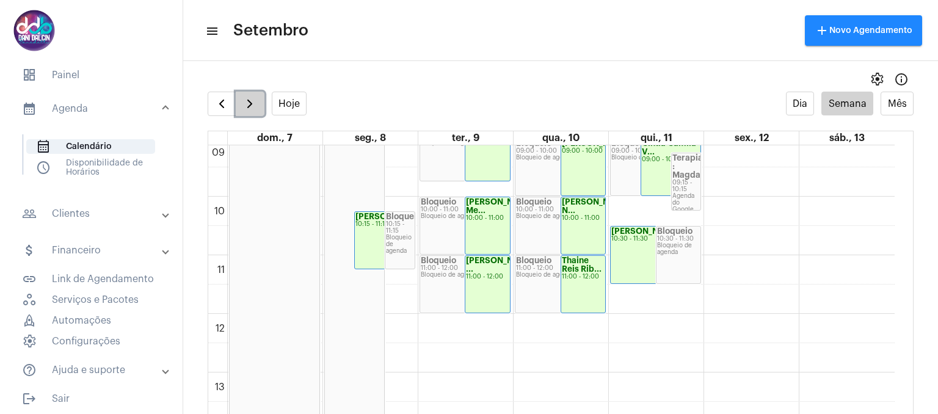
click at [250, 104] on span "button" at bounding box center [249, 103] width 15 height 15
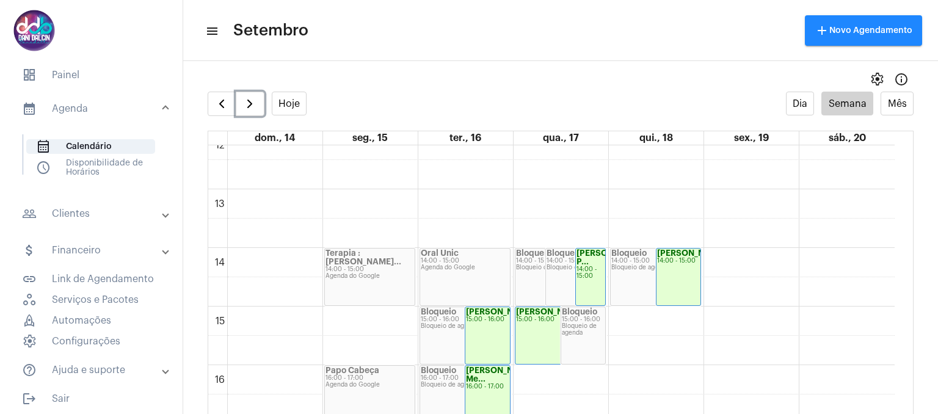
scroll to position [779, 0]
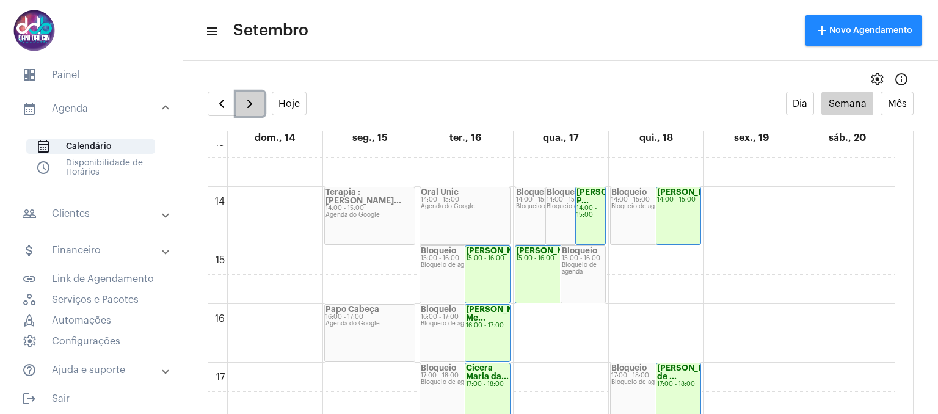
click at [251, 103] on span "button" at bounding box center [249, 103] width 15 height 15
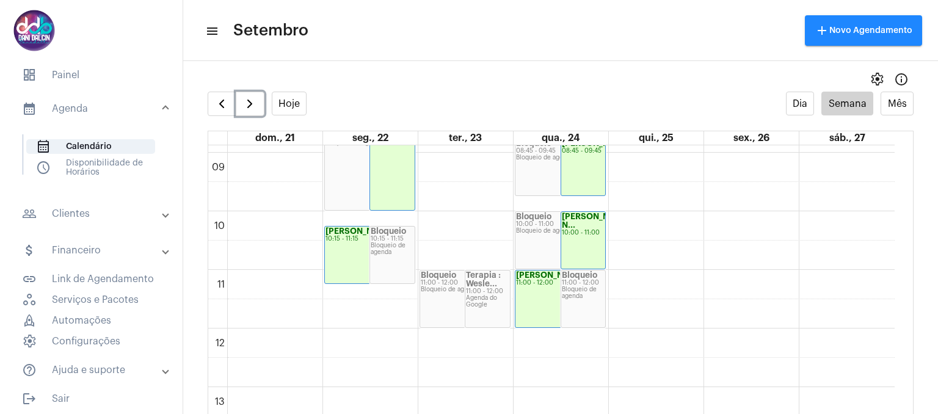
scroll to position [535, 0]
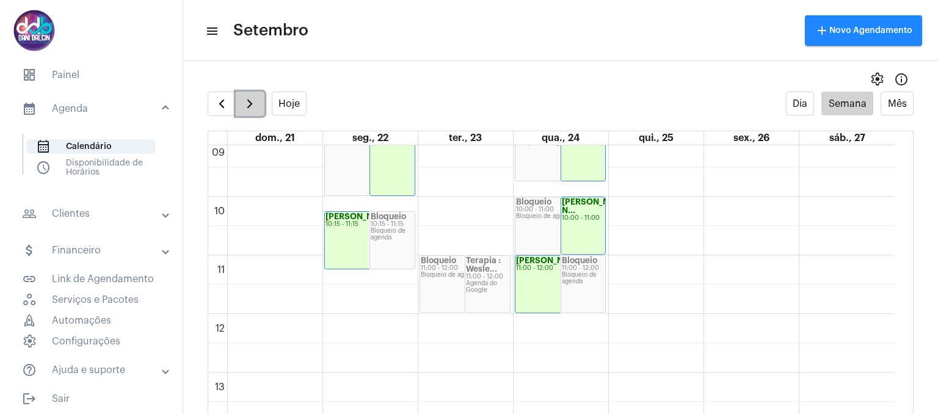
click at [253, 101] on span "button" at bounding box center [249, 103] width 15 height 15
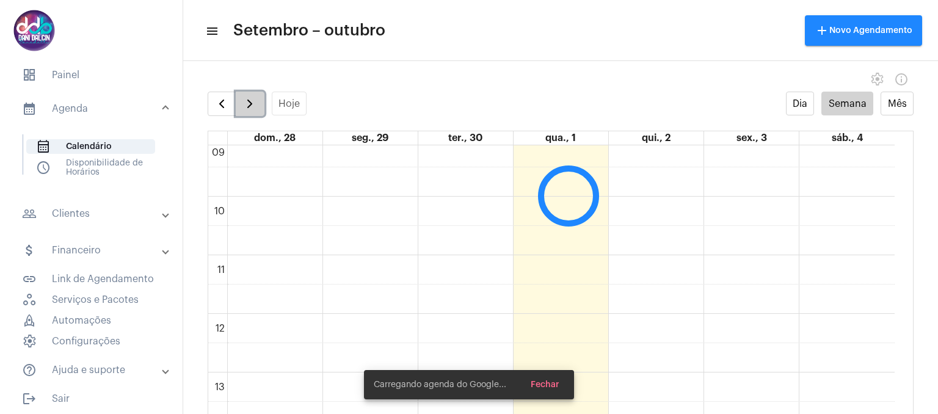
scroll to position [352, 0]
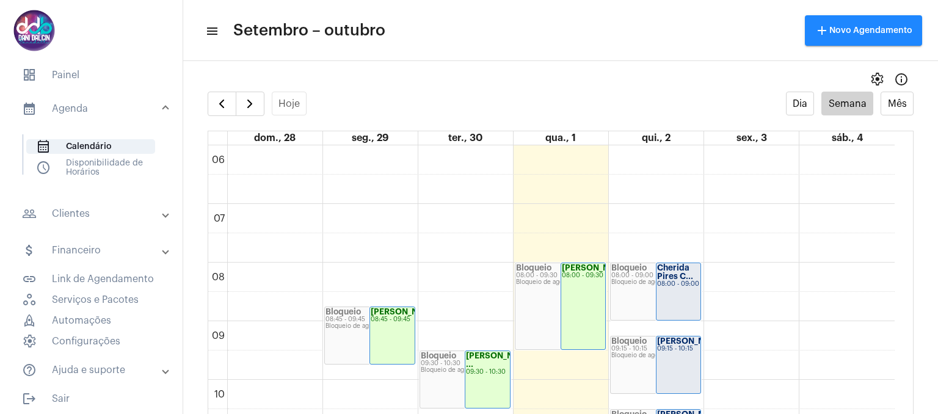
click at [607, 43] on mat-toolbar-row "menu Setembro – outubro add Novo Agendamento" at bounding box center [560, 30] width 754 height 39
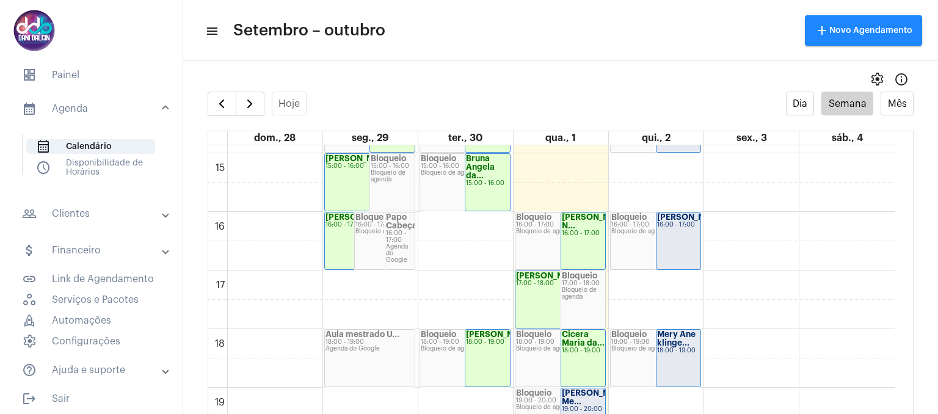
scroll to position [962, 0]
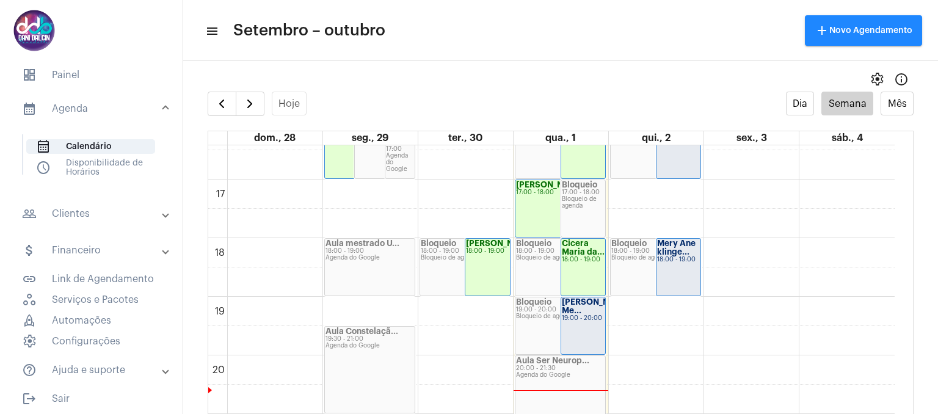
click at [591, 309] on div "[PERSON_NAME] Me..." at bounding box center [583, 306] width 43 height 17
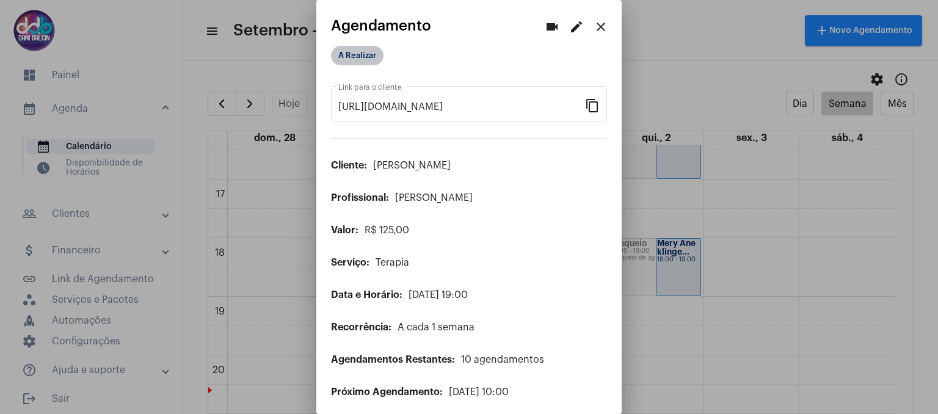
click at [369, 59] on mat-chip "A Realizar" at bounding box center [357, 56] width 52 height 20
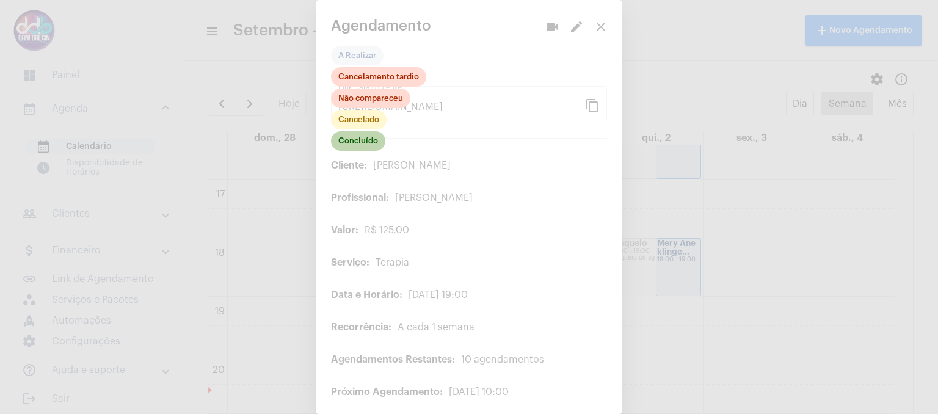
click at [374, 143] on mat-chip "Concluído" at bounding box center [358, 141] width 54 height 20
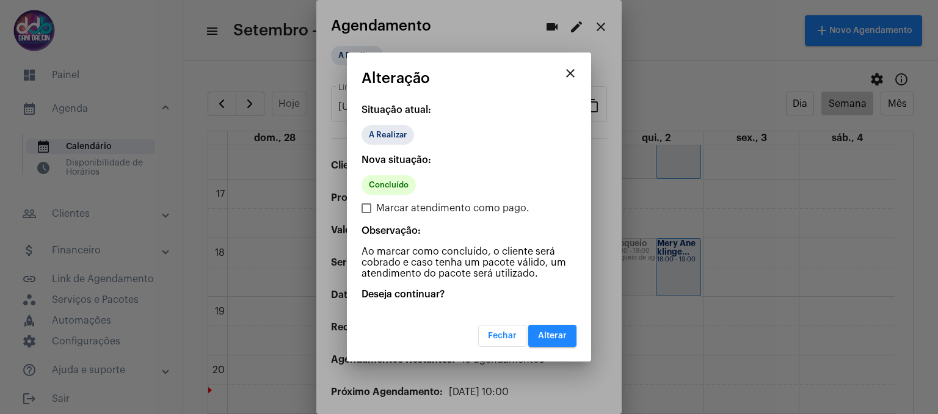
click at [542, 331] on span "Alterar" at bounding box center [552, 335] width 29 height 9
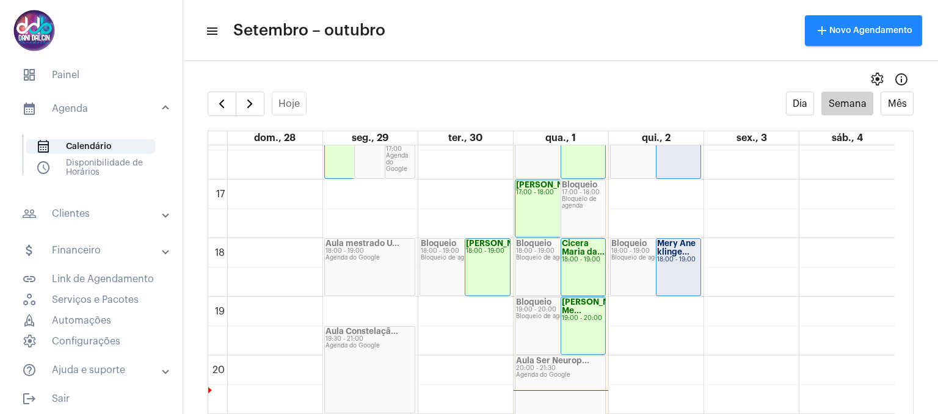
click at [87, 219] on mat-panel-title "people_outline Clientes" at bounding box center [92, 213] width 141 height 15
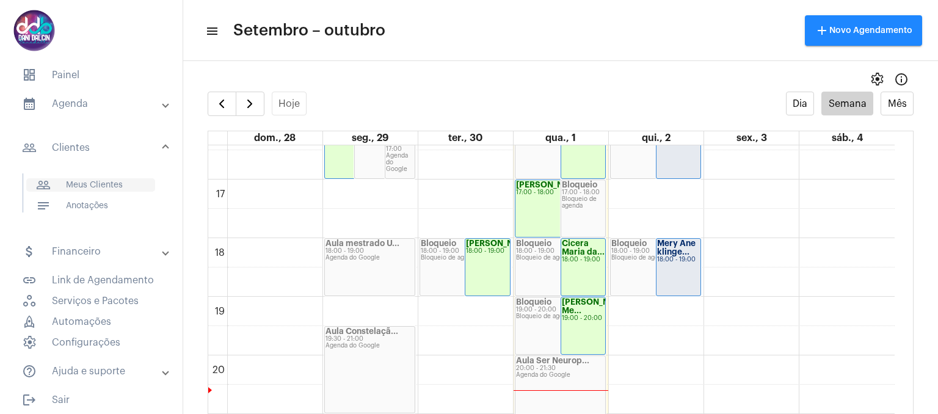
click at [90, 190] on span "people_outline Meus Clientes" at bounding box center [90, 184] width 129 height 13
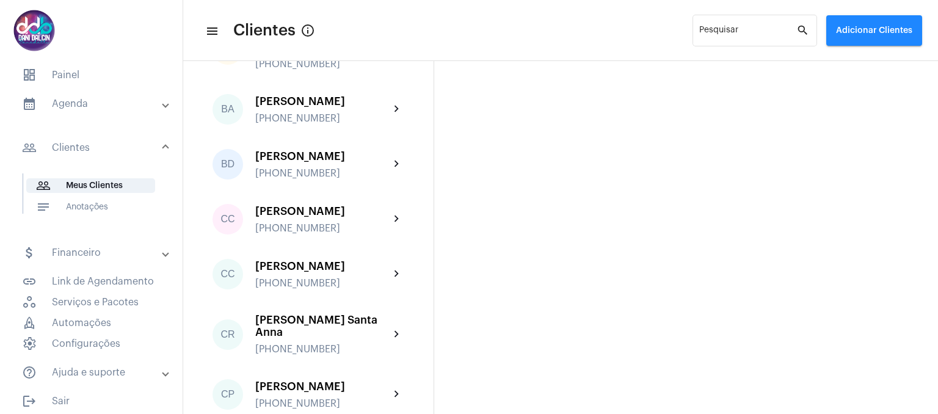
scroll to position [488, 0]
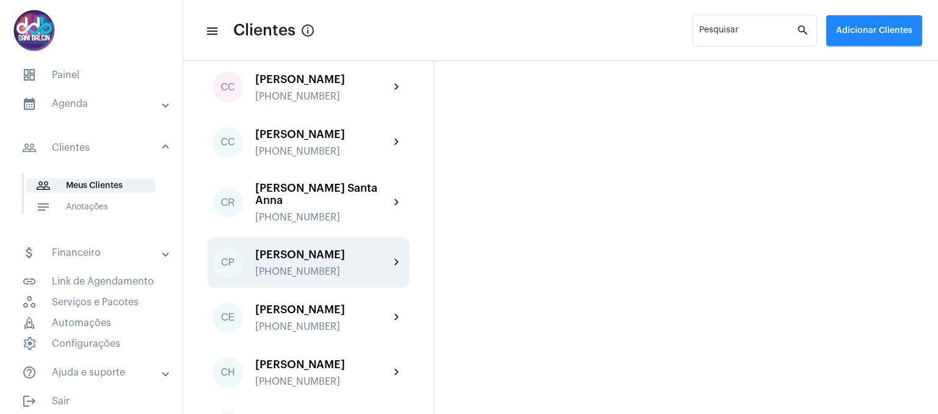
click at [311, 261] on div "[PERSON_NAME]" at bounding box center [322, 254] width 134 height 12
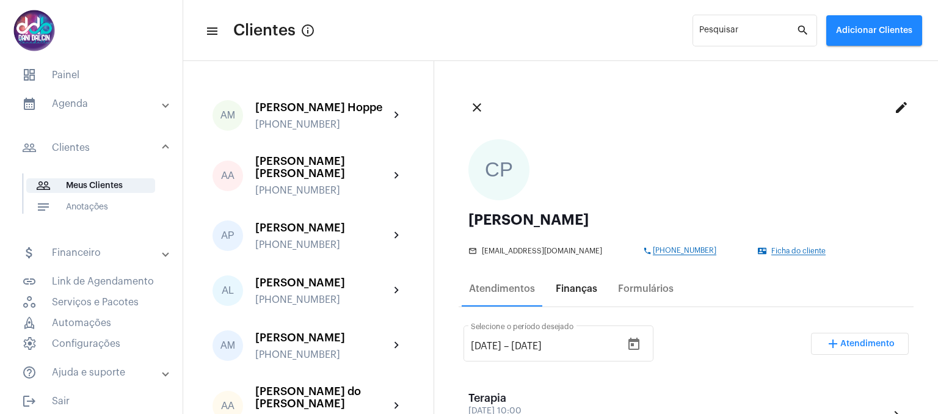
click at [566, 290] on div "Finanças" at bounding box center [576, 288] width 42 height 11
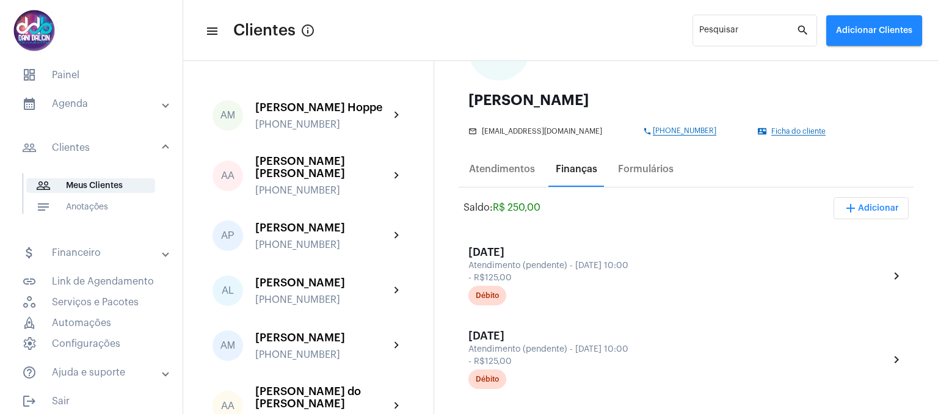
scroll to position [122, 0]
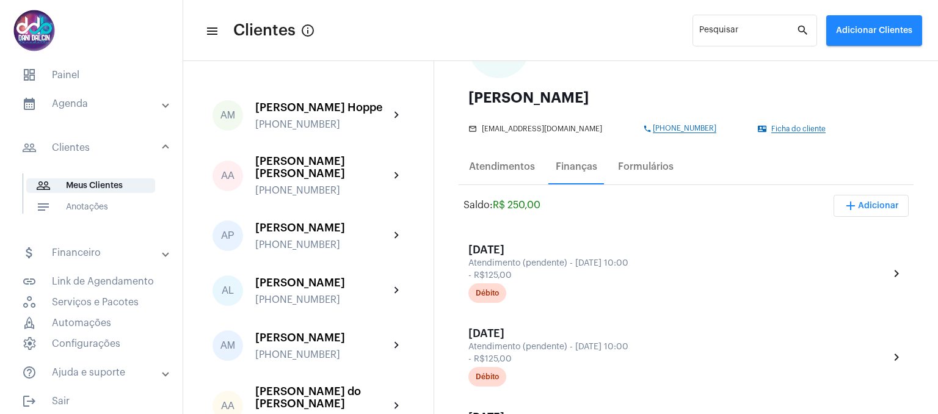
click at [643, 24] on mat-toolbar-row "menu Clientes info_outlined Pesquisar search Adicionar Clientes" at bounding box center [560, 30] width 754 height 39
click at [625, 49] on mat-toolbar-row "menu Clientes info_outlined Pesquisar search Adicionar Clientes" at bounding box center [560, 30] width 754 height 39
click at [86, 108] on mat-panel-title "calendar_month_outlined Agenda" at bounding box center [92, 103] width 141 height 15
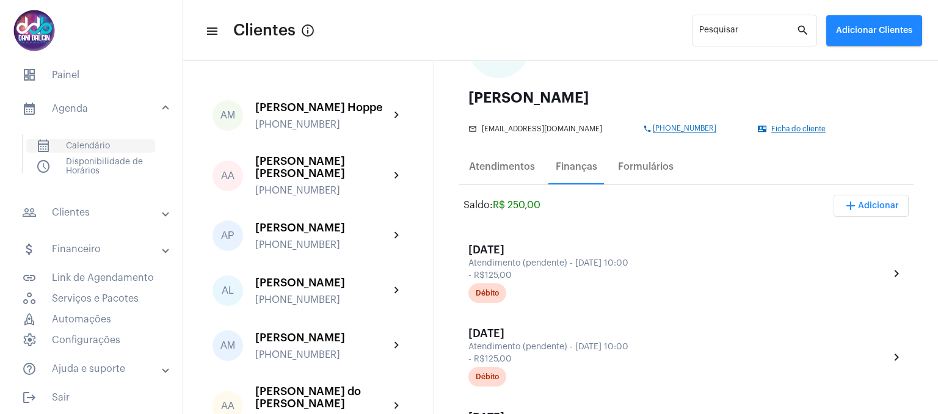
click at [98, 143] on span "calendar_month_outlined Calendário" at bounding box center [90, 145] width 129 height 13
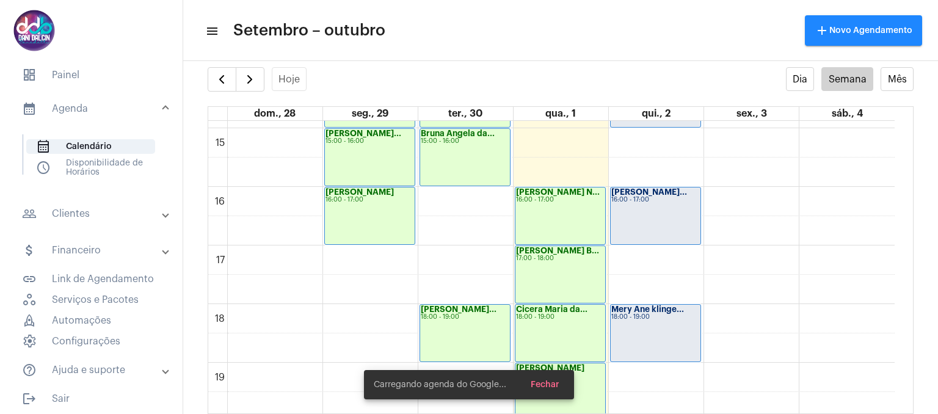
scroll to position [962, 0]
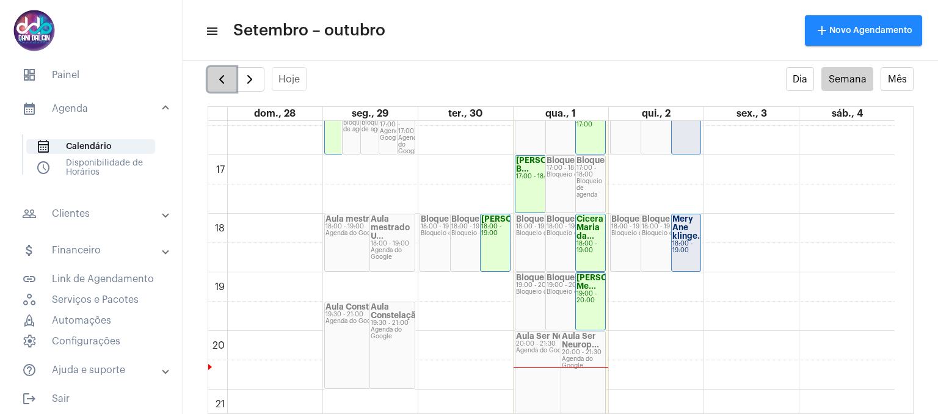
click at [220, 84] on span "button" at bounding box center [221, 79] width 15 height 15
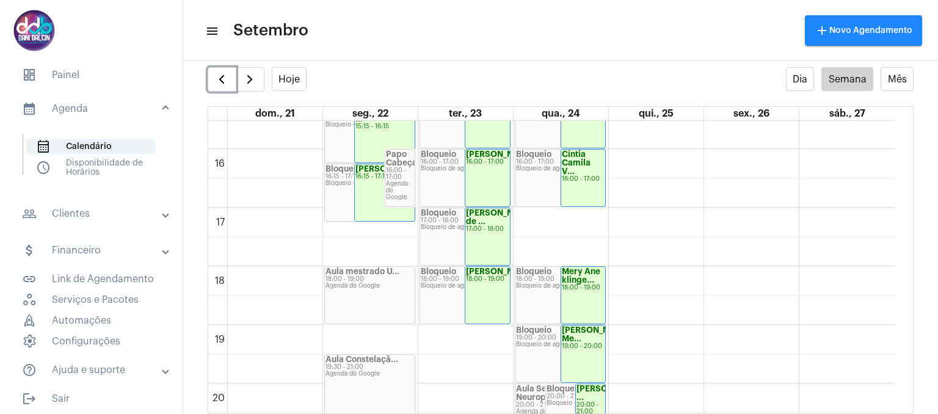
scroll to position [962, 0]
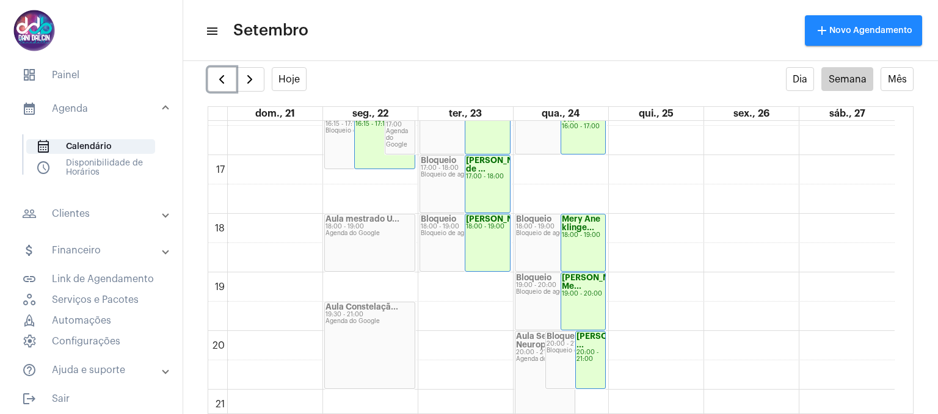
click at [598, 297] on div "19:00 - 20:00" at bounding box center [583, 294] width 43 height 7
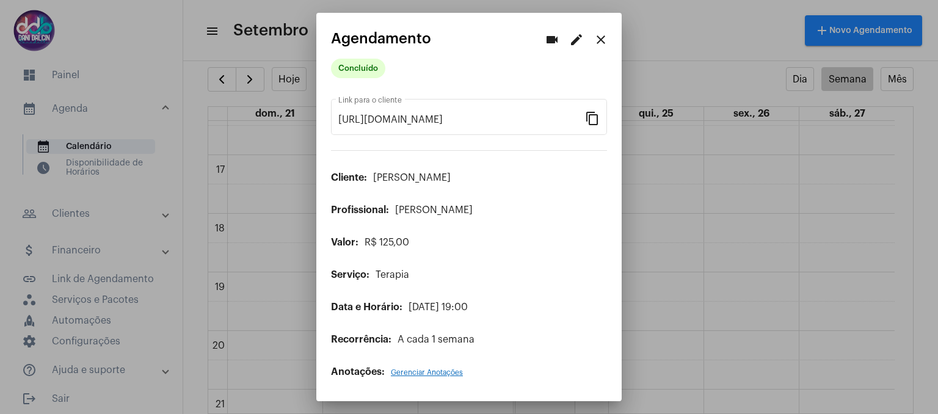
click at [600, 38] on mat-icon "close" at bounding box center [600, 39] width 15 height 15
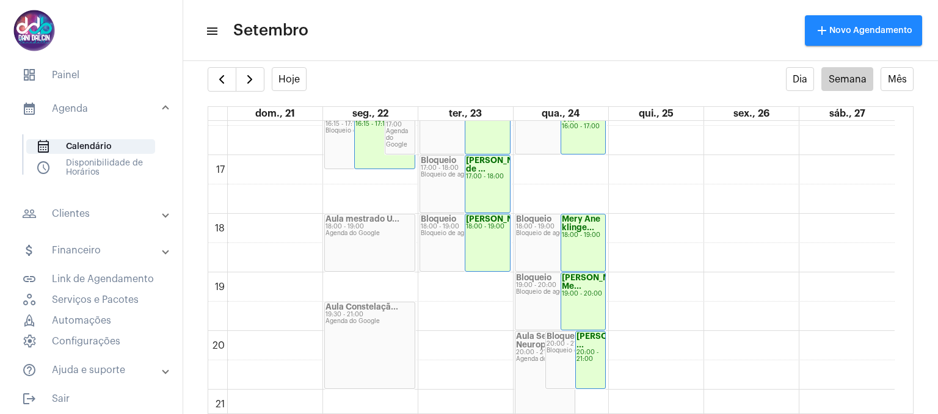
click at [97, 215] on mat-panel-title "people_outline Clientes" at bounding box center [92, 213] width 141 height 15
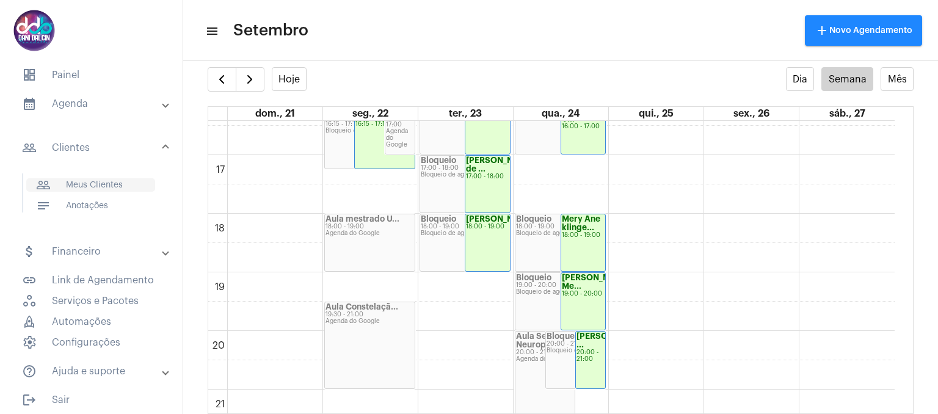
click at [97, 190] on span "people_outline Meus Clientes" at bounding box center [90, 184] width 129 height 13
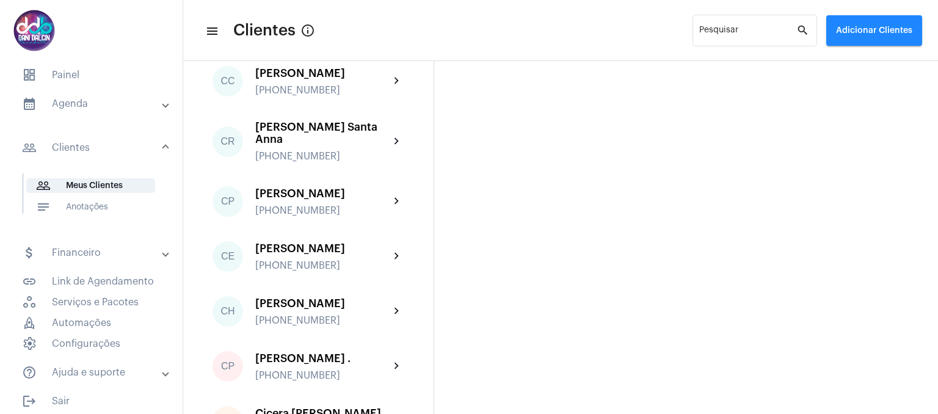
scroll to position [671, 0]
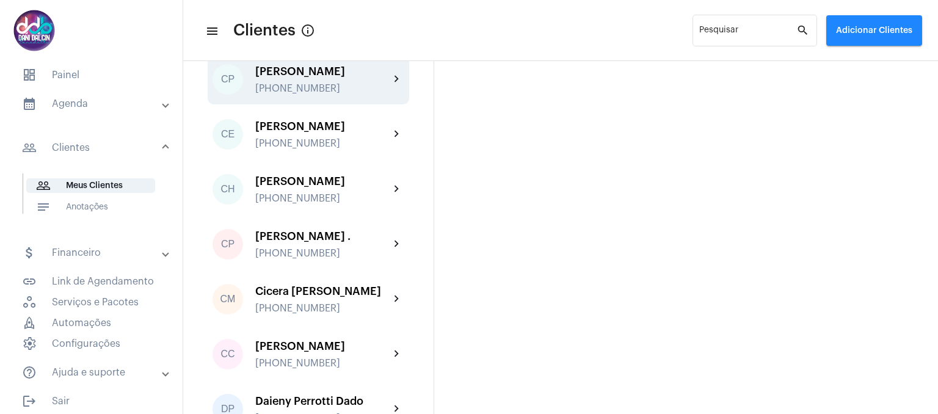
click at [322, 94] on div "Carla Passos Melhado +5511999176469" at bounding box center [322, 79] width 134 height 29
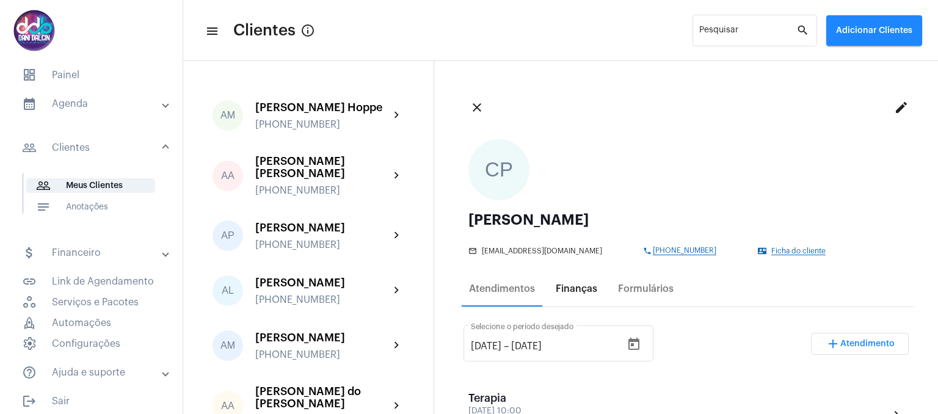
click at [567, 291] on div "Finanças" at bounding box center [576, 288] width 42 height 11
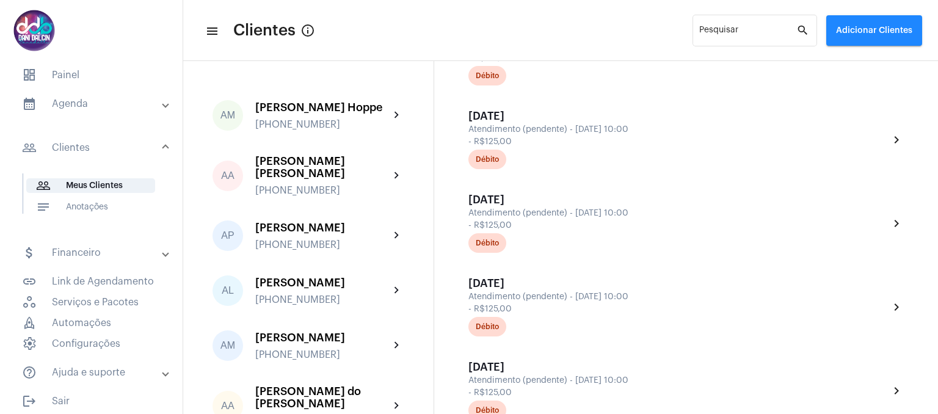
scroll to position [733, 0]
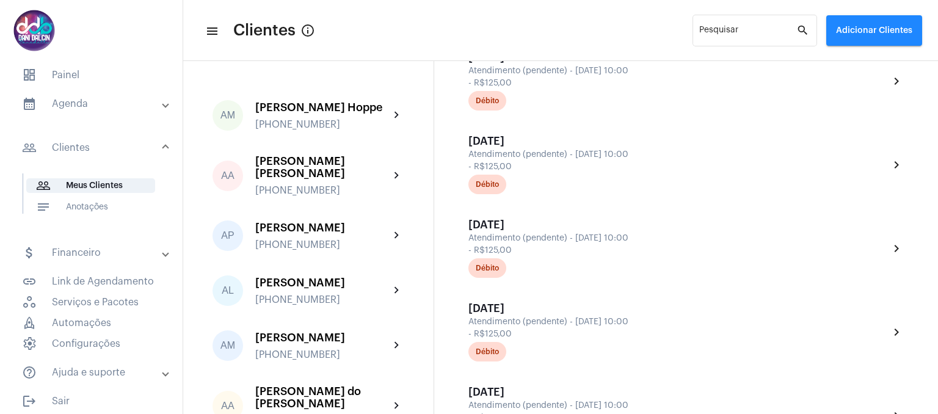
click at [103, 106] on mat-panel-title "calendar_month_outlined Agenda" at bounding box center [92, 103] width 141 height 15
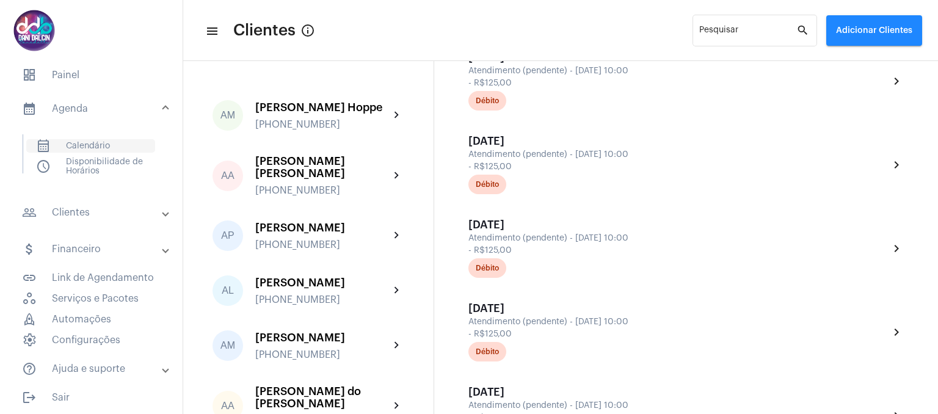
click at [96, 145] on span "calendar_month_outlined Calendário" at bounding box center [90, 145] width 129 height 13
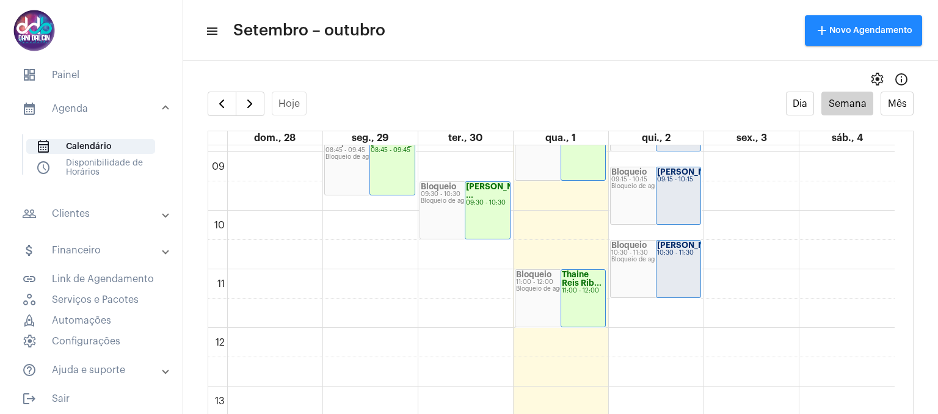
scroll to position [596, 0]
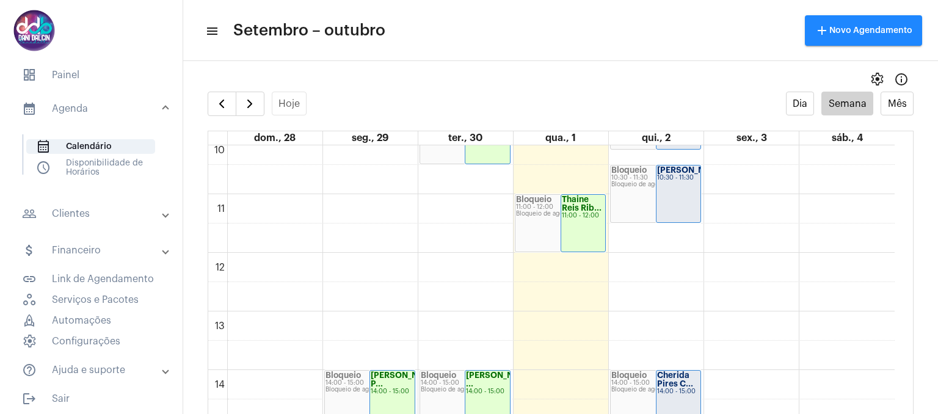
click at [655, 269] on div "00 01 02 03 04 05 06 07 08 09 10 11 12 13 14 15 16 17 18 19 20 21 22 23 Aline P…" at bounding box center [551, 253] width 686 height 1406
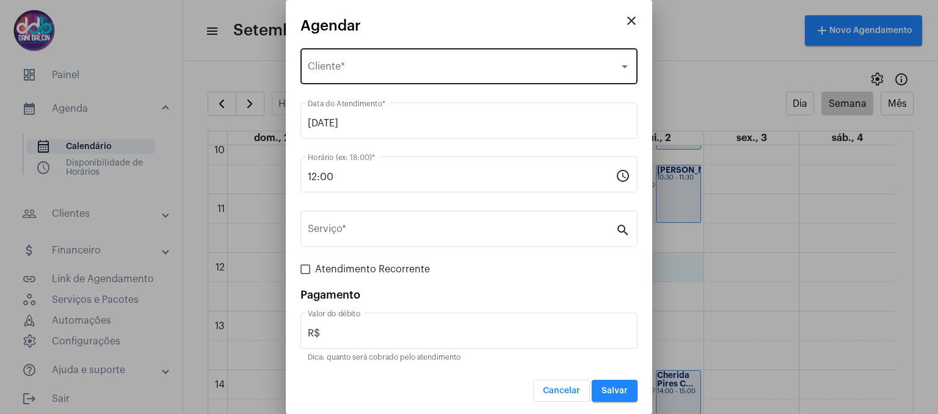
click at [359, 74] on div "Selecione o Cliente" at bounding box center [463, 68] width 311 height 11
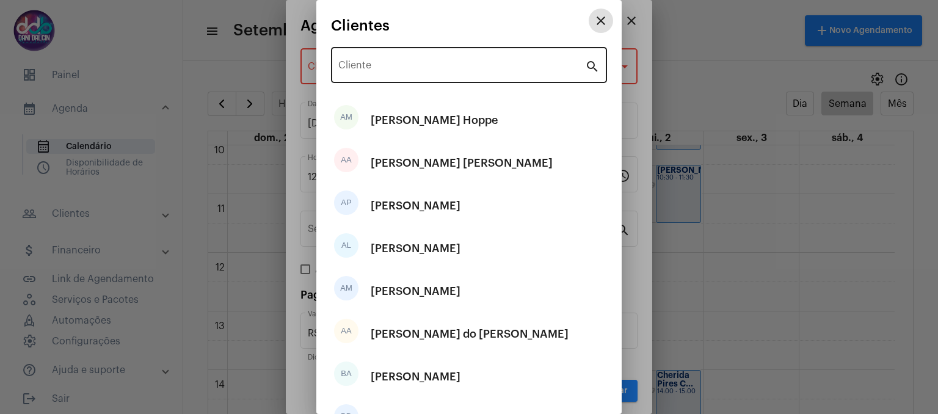
click at [392, 67] on input "Cliente" at bounding box center [461, 67] width 247 height 11
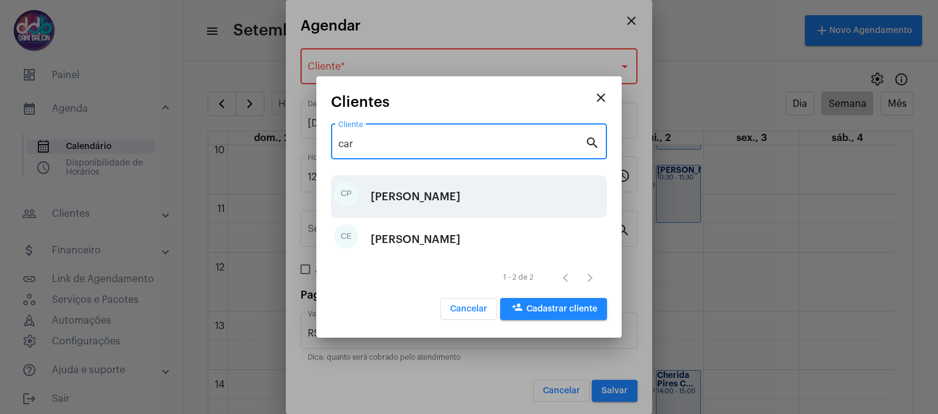
type input "car"
click at [438, 198] on div "[PERSON_NAME]" at bounding box center [416, 196] width 90 height 37
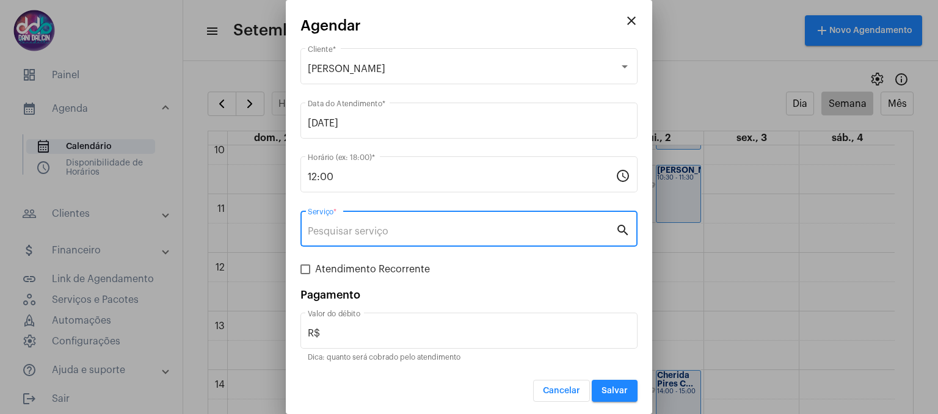
click at [386, 229] on input "Serviço *" at bounding box center [462, 231] width 308 height 11
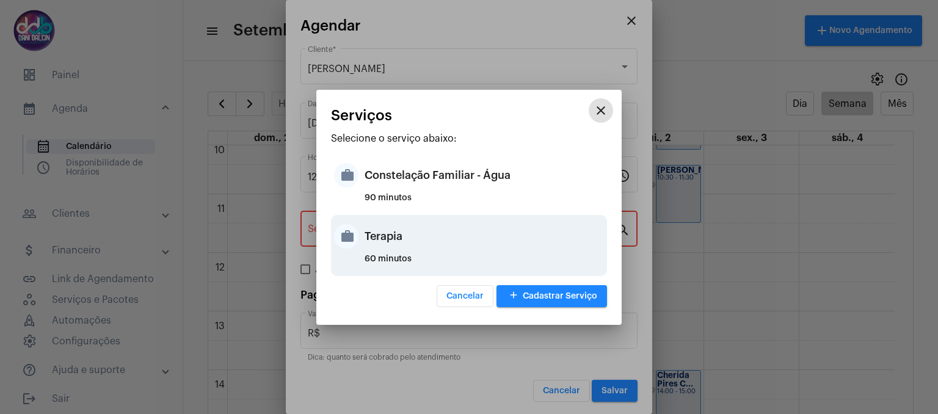
click at [386, 244] on div "Terapia" at bounding box center [483, 236] width 239 height 37
type input "Terapia"
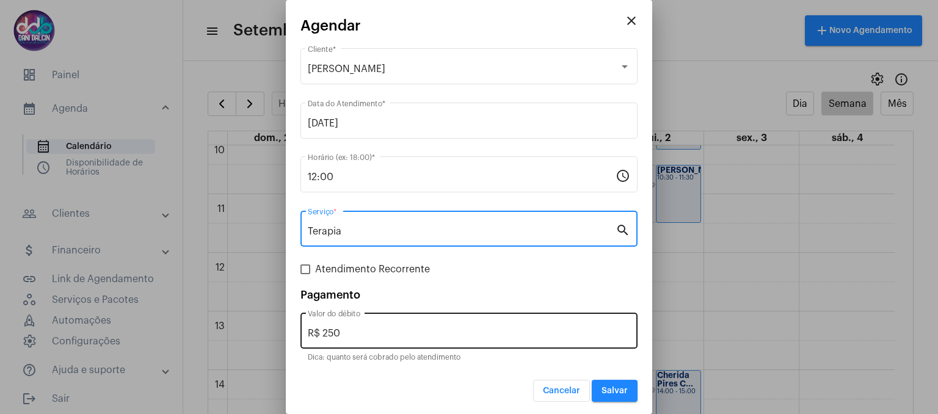
click at [381, 334] on input "R$ 250" at bounding box center [469, 333] width 322 height 11
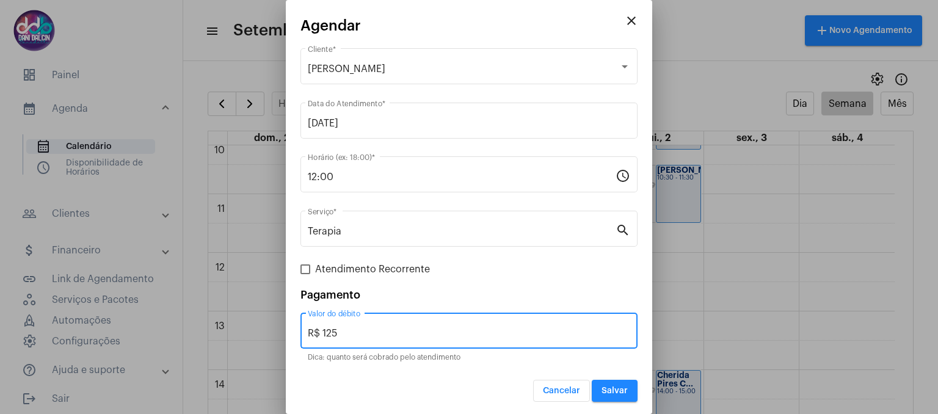
type input "R$ 125"
click at [603, 386] on span "Salvar" at bounding box center [614, 390] width 26 height 9
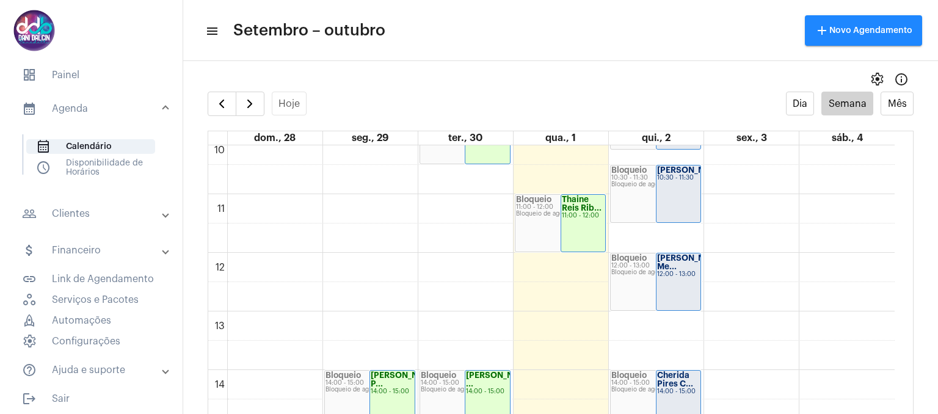
click at [672, 259] on strong "[PERSON_NAME] Me..." at bounding box center [691, 262] width 68 height 16
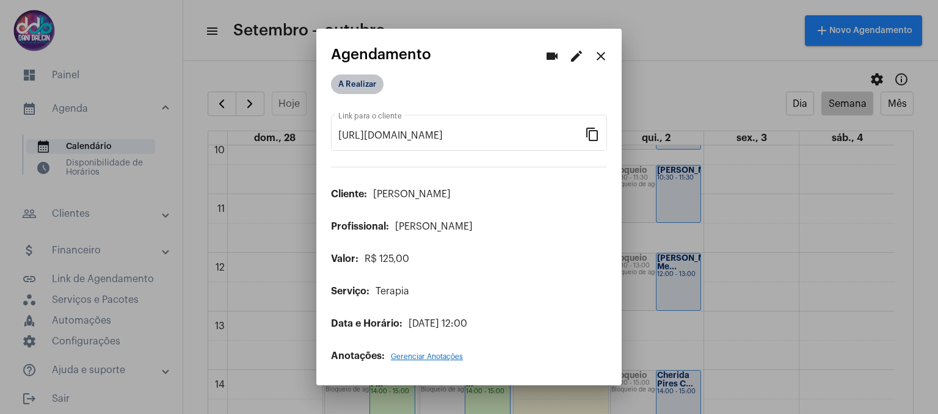
click at [355, 91] on mat-chip "A Realizar" at bounding box center [357, 84] width 52 height 20
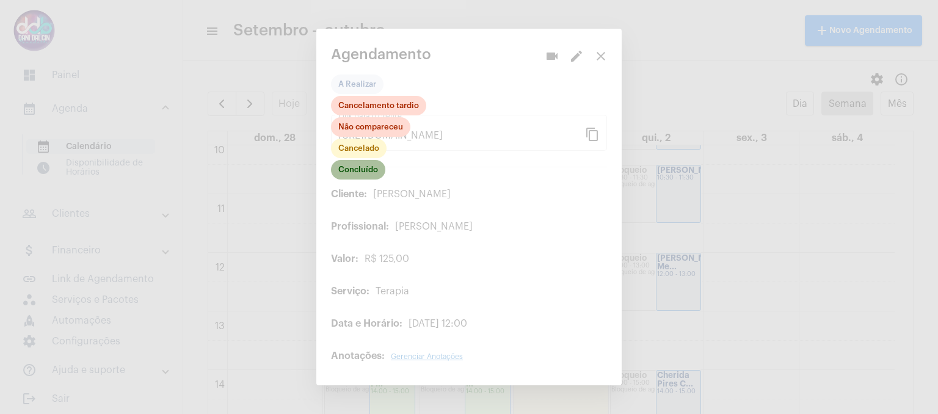
click at [366, 175] on mat-chip "Concluído" at bounding box center [358, 170] width 54 height 20
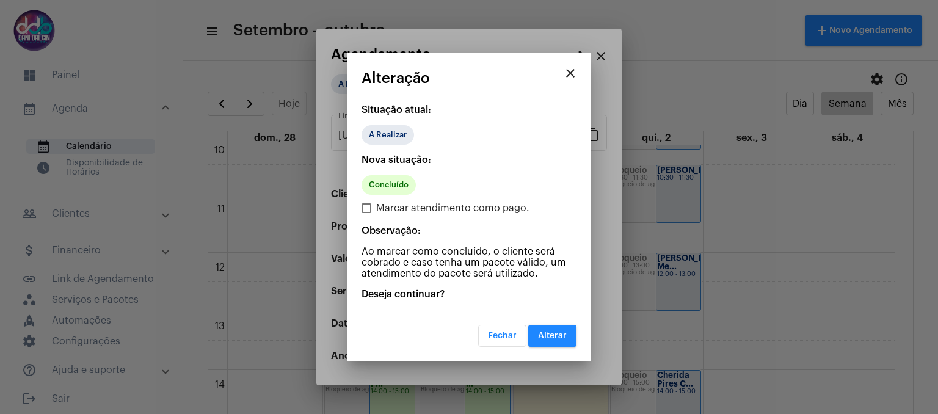
click at [370, 208] on span at bounding box center [366, 208] width 10 height 10
click at [366, 213] on input "Marcar atendimento como pago." at bounding box center [366, 213] width 1 height 1
checkbox input "true"
click at [550, 331] on span "Alterar" at bounding box center [552, 335] width 29 height 9
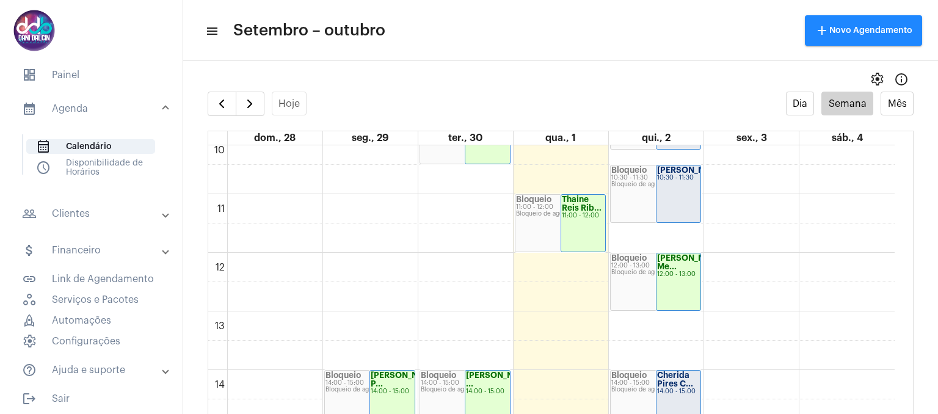
click at [112, 217] on mat-panel-title "people_outline Clientes" at bounding box center [92, 213] width 141 height 15
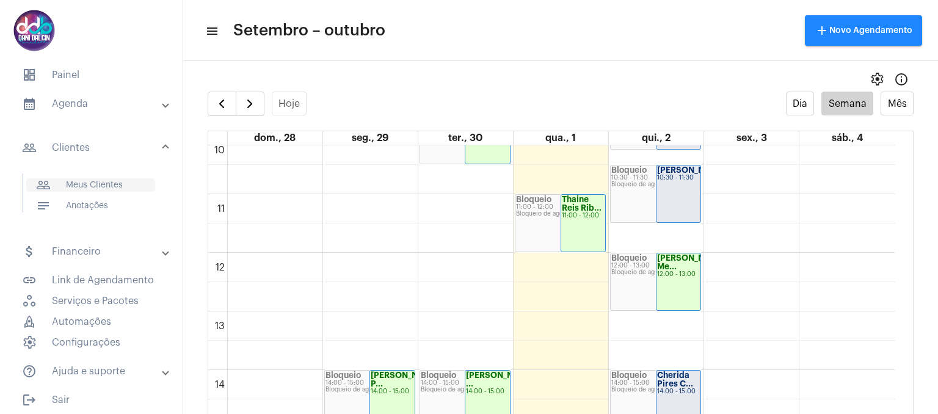
click at [107, 183] on span "people_outline Meus Clientes" at bounding box center [90, 184] width 129 height 13
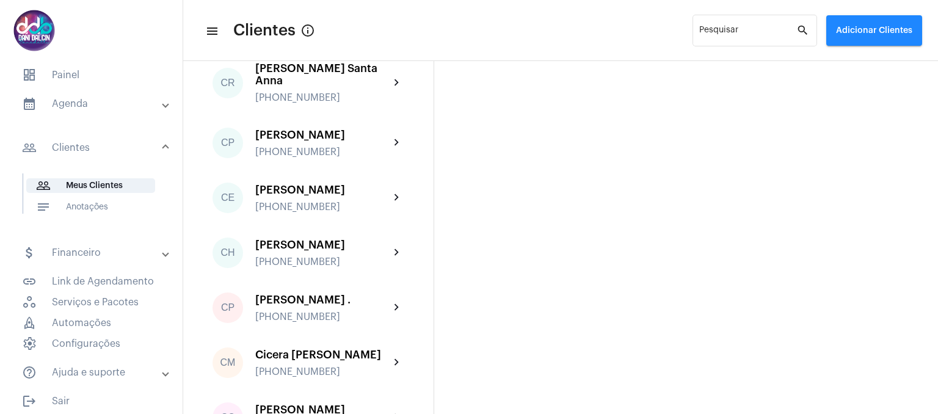
scroll to position [610, 0]
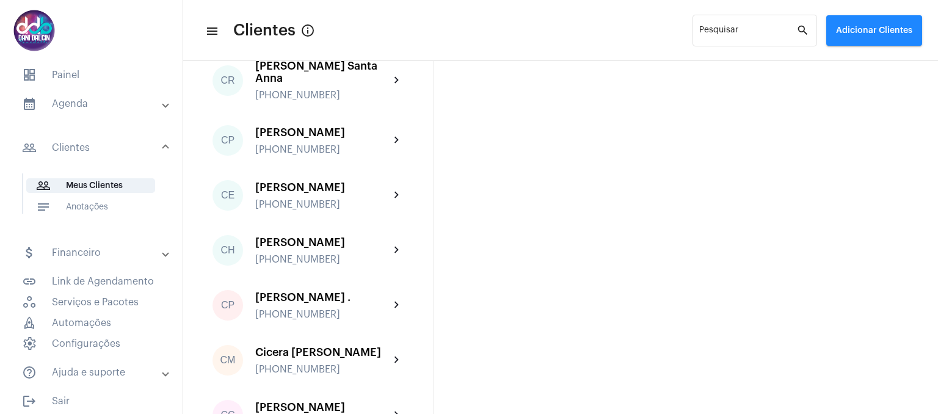
click at [298, 155] on div "[PHONE_NUMBER]" at bounding box center [322, 149] width 134 height 11
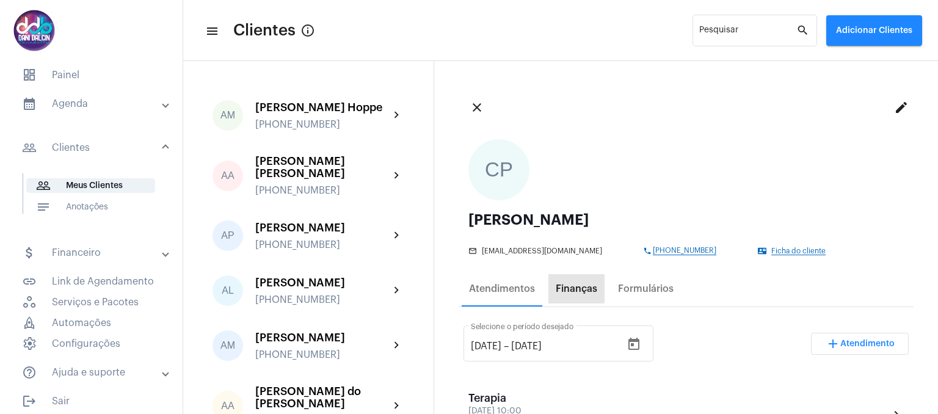
click at [568, 284] on div "Finanças" at bounding box center [576, 288] width 42 height 11
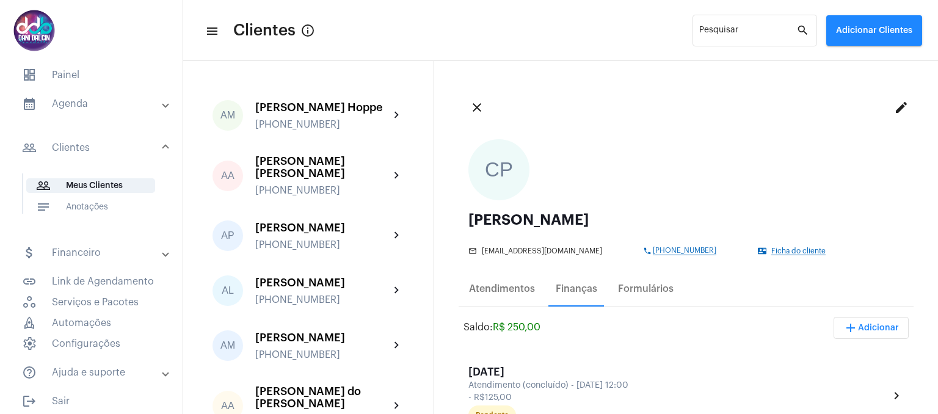
click at [83, 108] on mat-panel-title "calendar_month_outlined Agenda" at bounding box center [92, 103] width 141 height 15
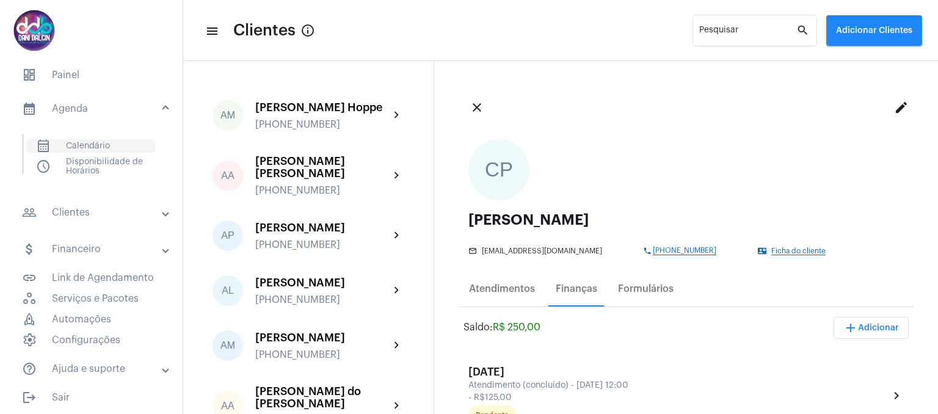
click at [87, 142] on span "calendar_month_outlined Calendário" at bounding box center [90, 145] width 129 height 13
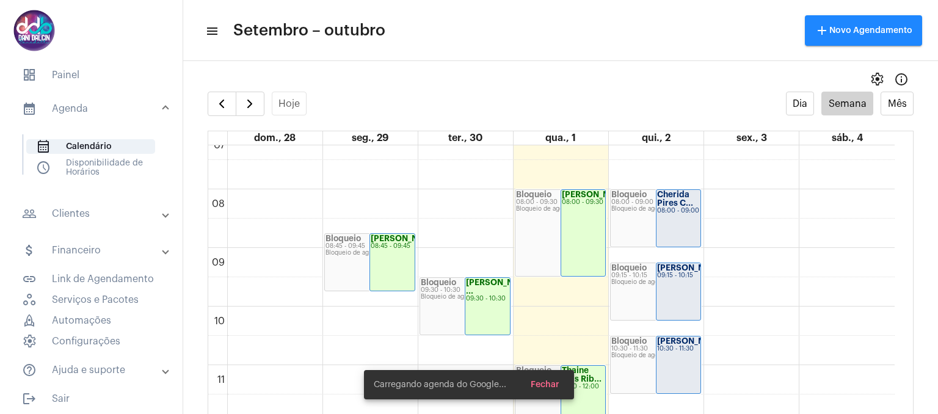
scroll to position [596, 0]
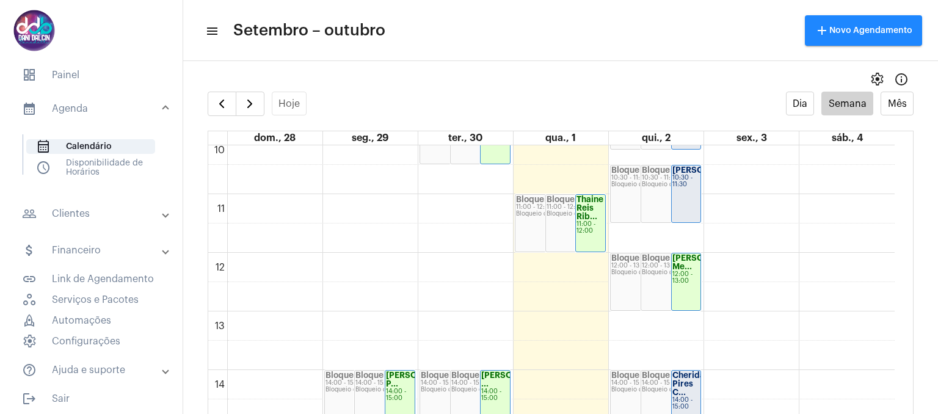
click at [691, 271] on div "[PERSON_NAME] Me..." at bounding box center [686, 262] width 28 height 17
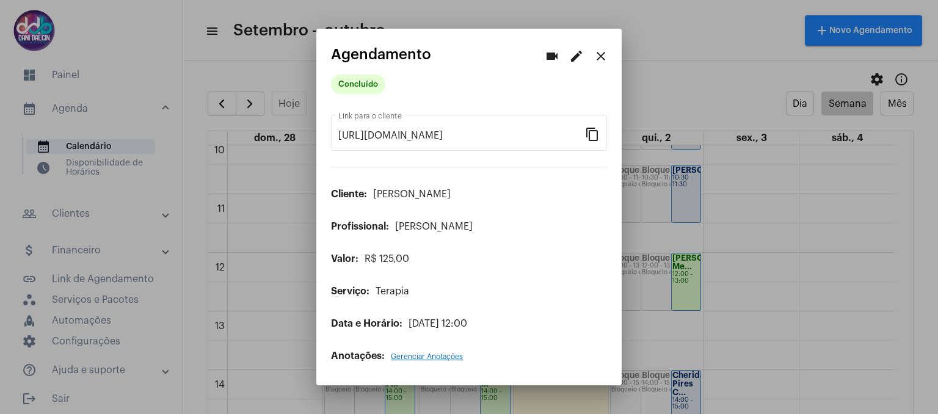
click at [599, 57] on mat-icon "close" at bounding box center [600, 56] width 15 height 15
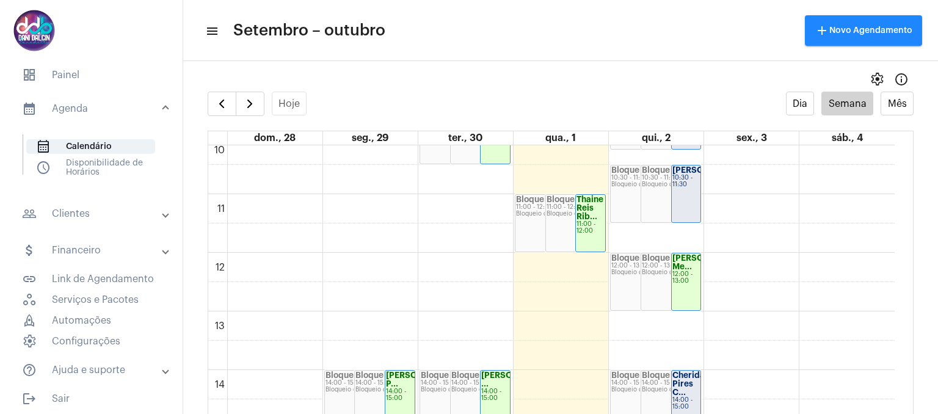
click at [672, 175] on div "[PERSON_NAME]..." at bounding box center [686, 170] width 28 height 9
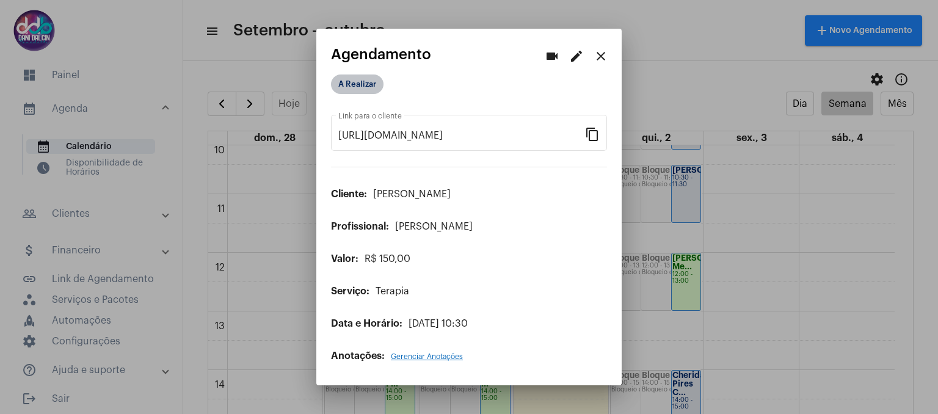
click at [352, 82] on mat-chip "A Realizar" at bounding box center [357, 84] width 52 height 20
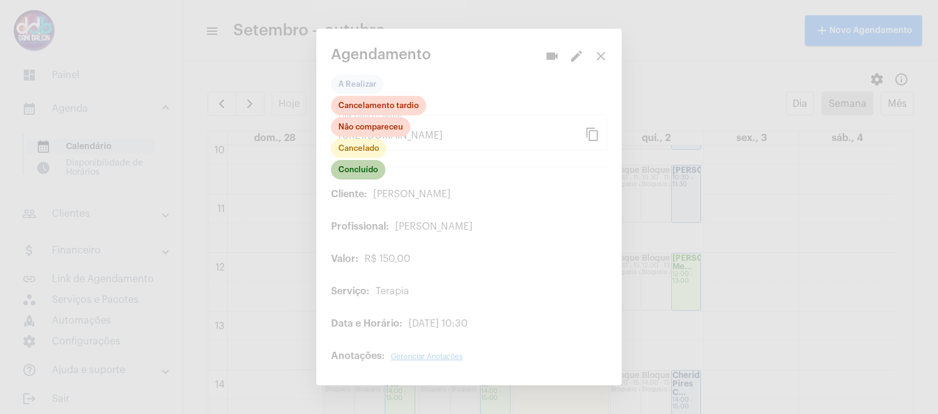
click at [376, 173] on mat-chip "Concluído" at bounding box center [358, 170] width 54 height 20
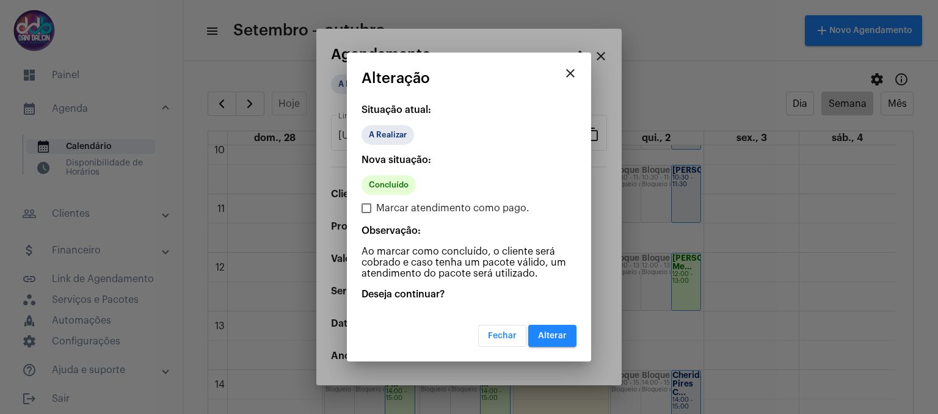
click at [367, 209] on span at bounding box center [366, 208] width 10 height 10
click at [366, 213] on input "Marcar atendimento como pago." at bounding box center [366, 213] width 1 height 1
checkbox input "true"
click at [579, 73] on button "close" at bounding box center [570, 73] width 24 height 24
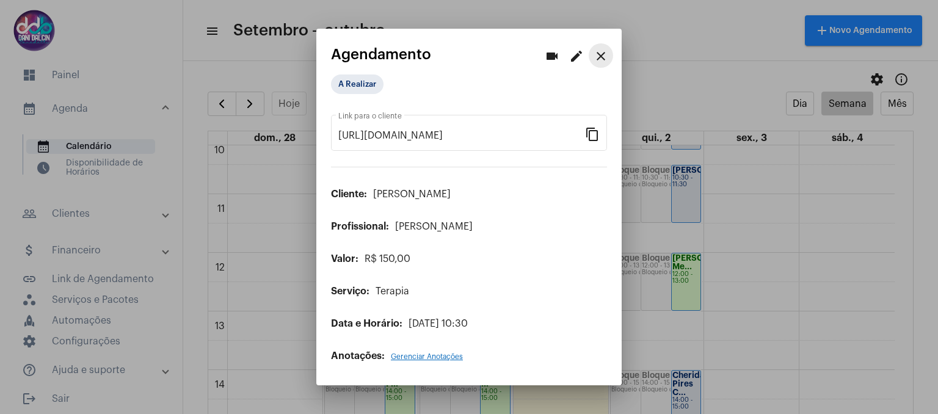
click at [596, 56] on mat-icon "close" at bounding box center [600, 56] width 15 height 15
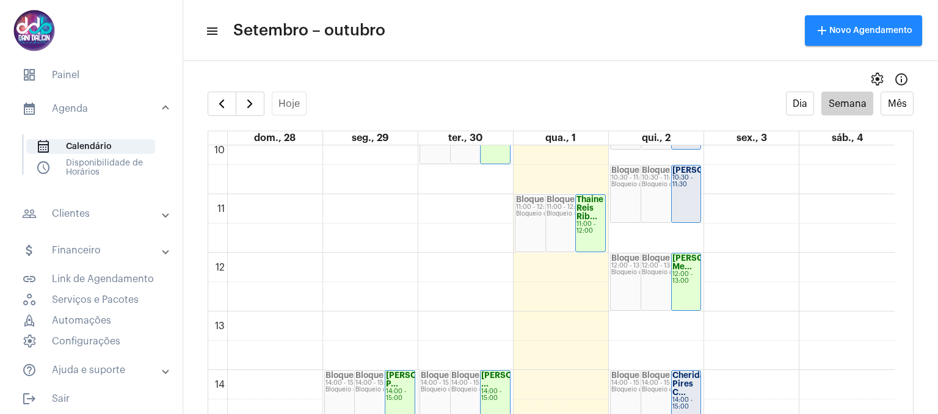
click at [103, 206] on mat-expansion-panel-header "people_outline Clientes" at bounding box center [94, 213] width 175 height 29
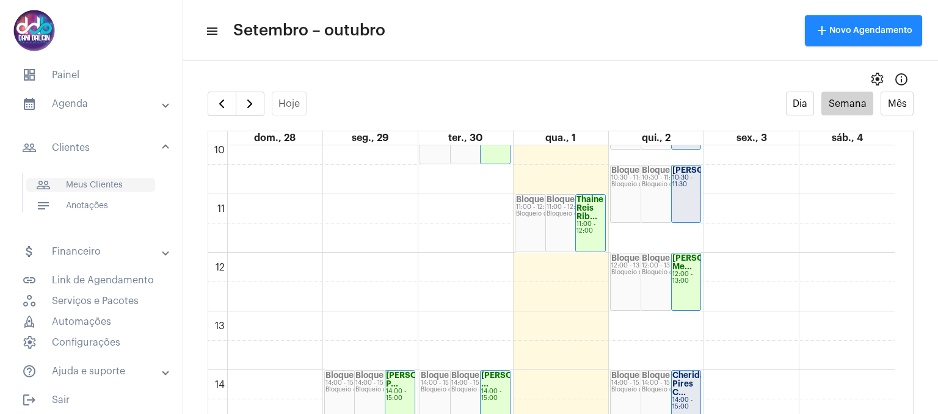
click at [109, 181] on span "people_outline Meus Clientes" at bounding box center [90, 184] width 129 height 13
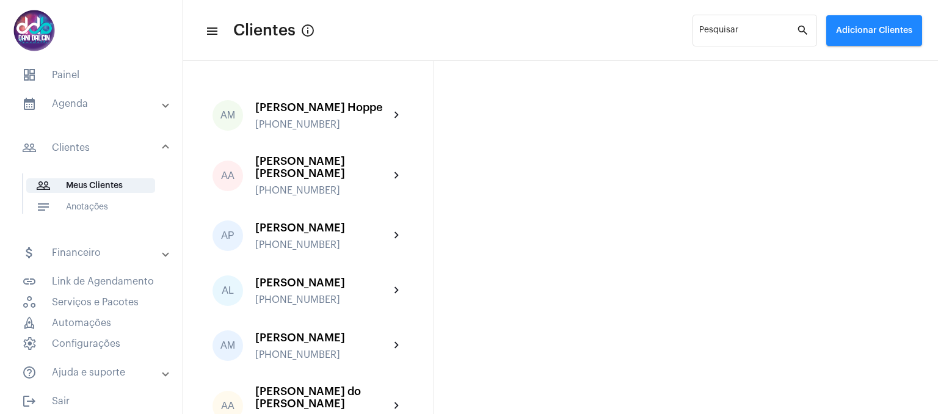
click at [82, 93] on mat-expansion-panel-header "calendar_month_outlined Agenda" at bounding box center [94, 103] width 175 height 29
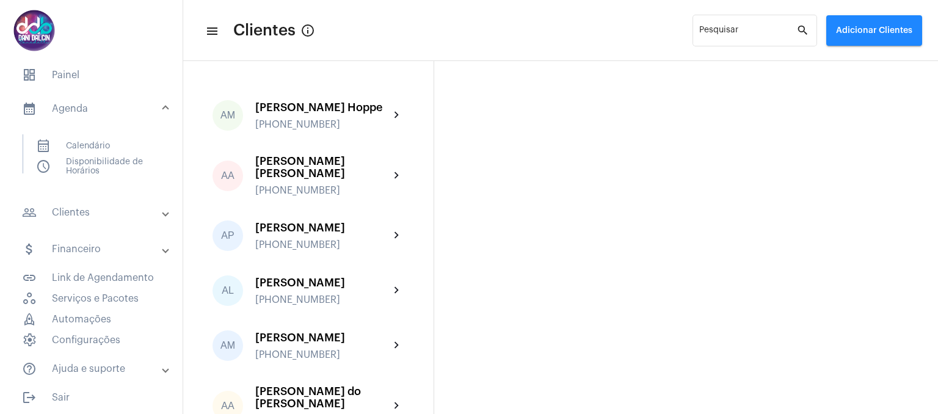
click at [85, 138] on mat-list "calendar_month_outlined Calendário schedule Disponibilidade de Horários" at bounding box center [99, 153] width 153 height 39
click at [83, 142] on span "calendar_month_outlined Calendário" at bounding box center [90, 145] width 129 height 13
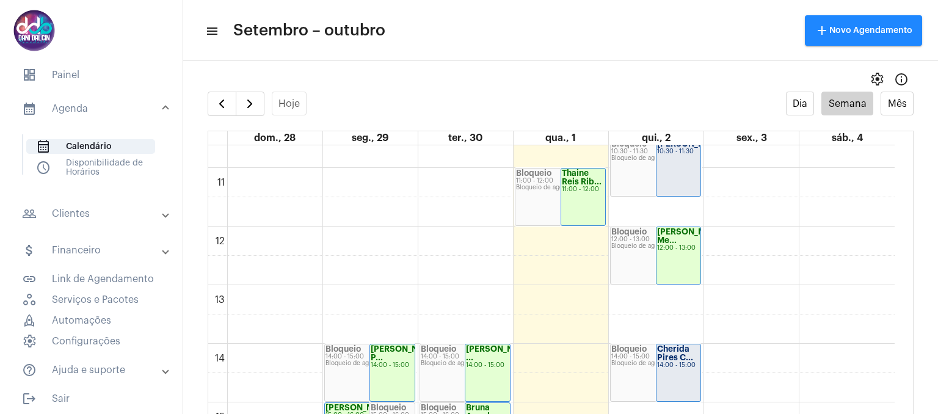
scroll to position [657, 0]
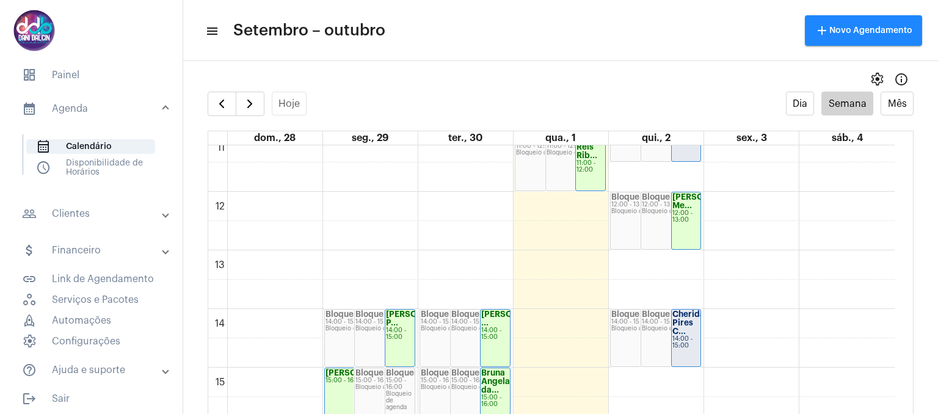
click at [682, 209] on strong "[PERSON_NAME] Me..." at bounding box center [706, 201] width 68 height 16
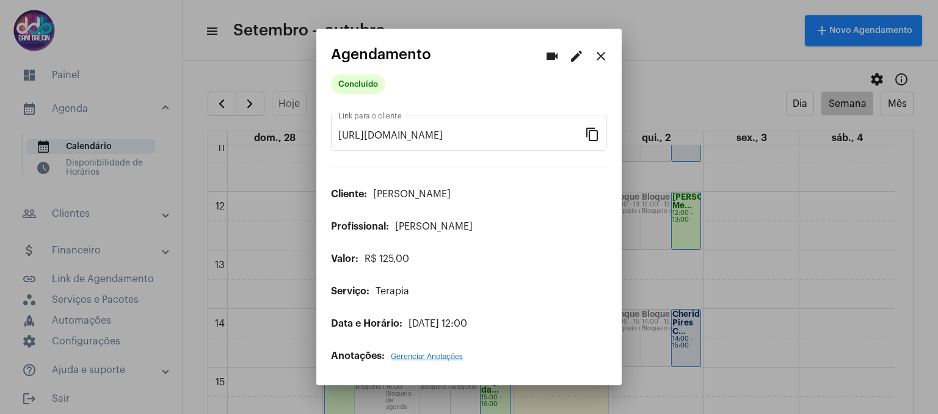
click at [571, 59] on mat-icon "edit" at bounding box center [576, 56] width 15 height 15
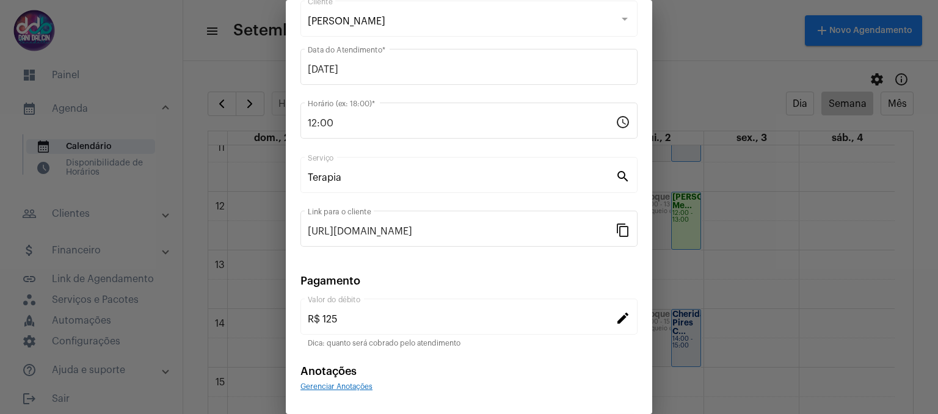
scroll to position [110, 0]
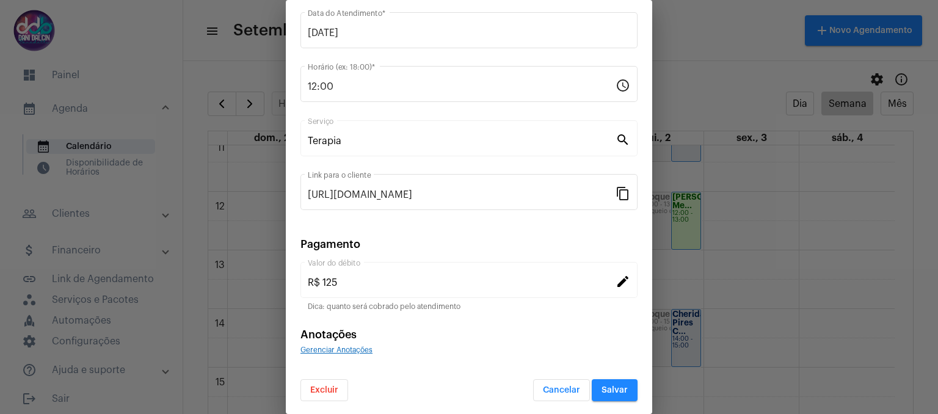
click at [302, 391] on button "Excluir" at bounding box center [324, 390] width 48 height 22
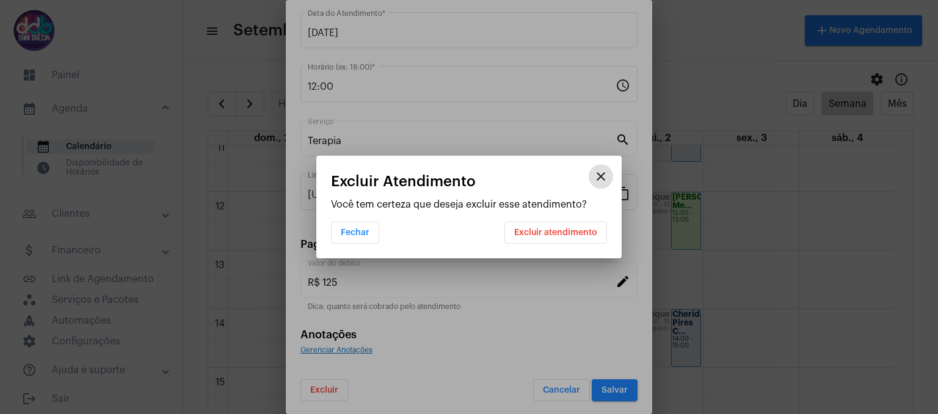
click at [530, 235] on span "Excluir atendimento" at bounding box center [555, 232] width 83 height 9
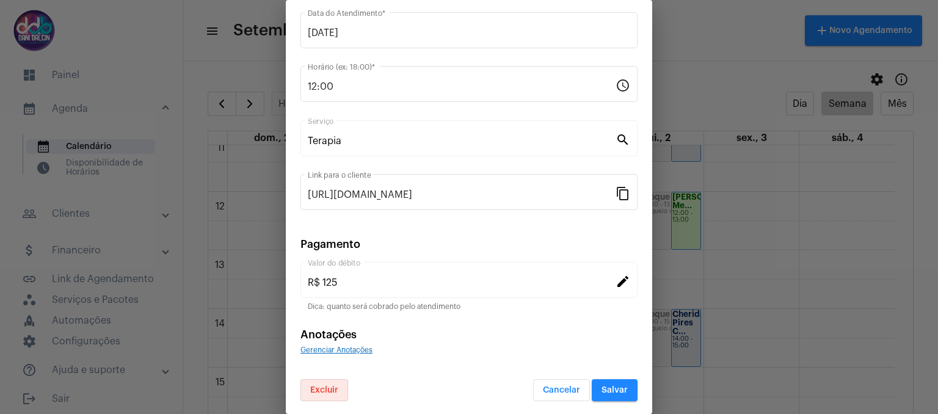
click at [612, 382] on button "Salvar" at bounding box center [615, 390] width 46 height 22
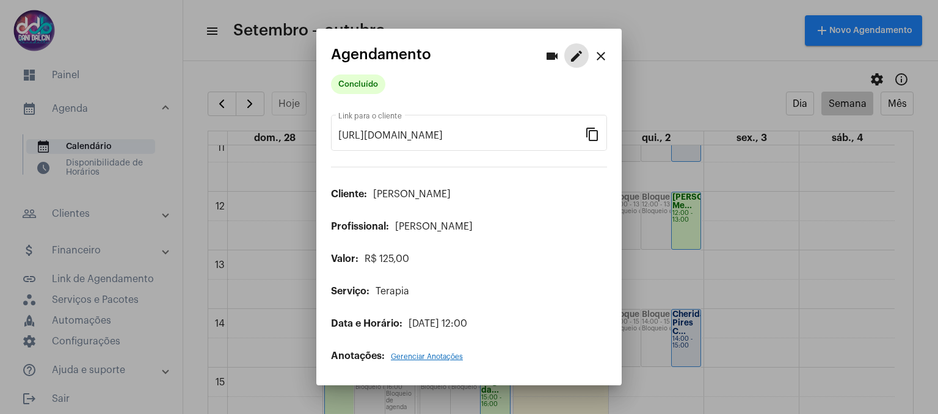
click at [606, 57] on mat-icon "close" at bounding box center [600, 56] width 15 height 15
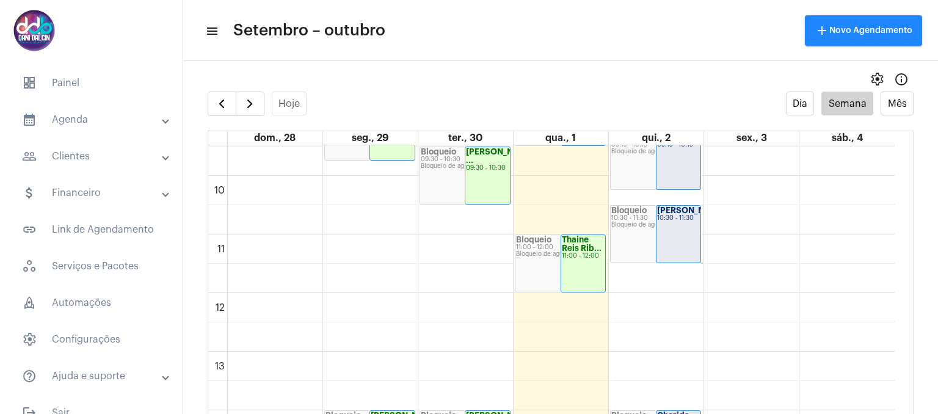
scroll to position [719, 0]
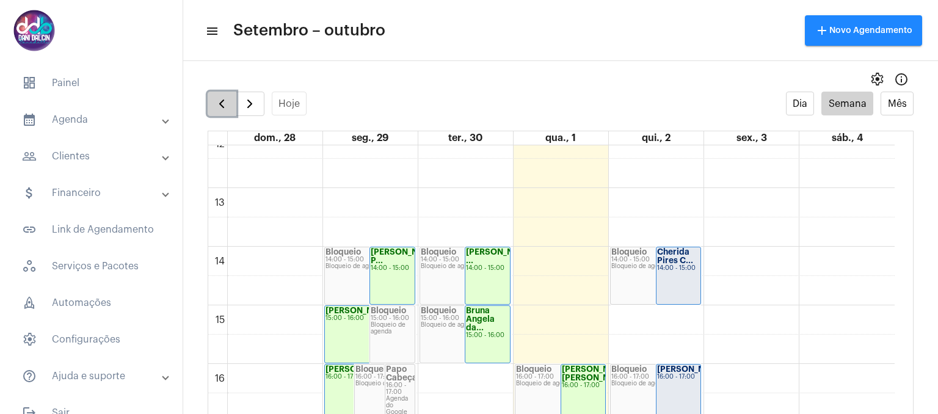
click at [227, 108] on span "button" at bounding box center [221, 103] width 15 height 15
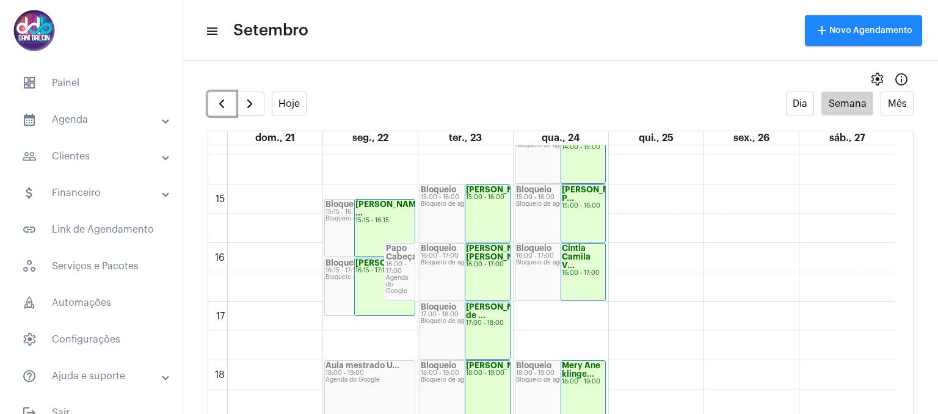
scroll to position [1023, 0]
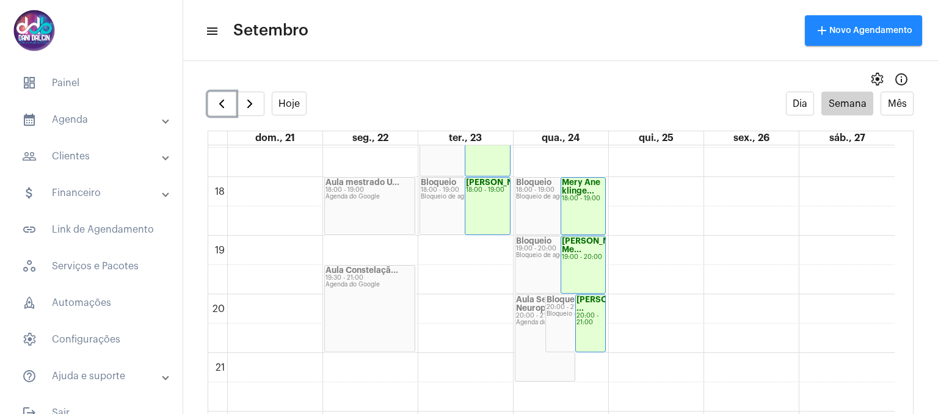
click at [592, 254] on div "[PERSON_NAME] Me..." at bounding box center [583, 245] width 43 height 17
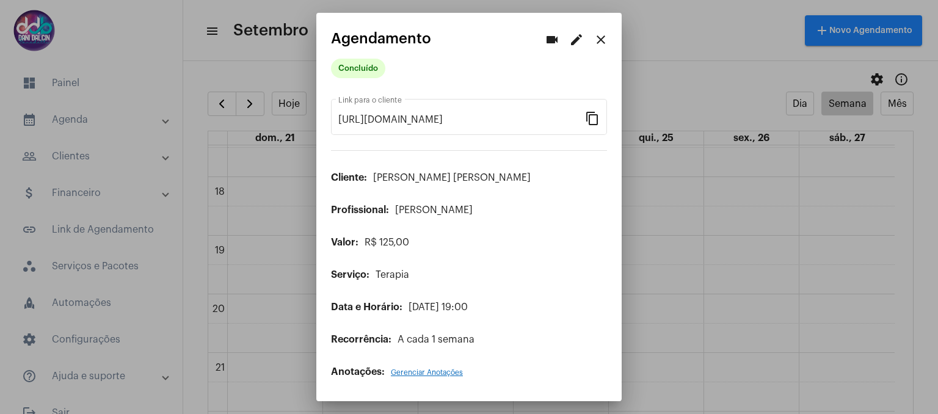
click at [596, 42] on mat-icon "close" at bounding box center [600, 39] width 15 height 15
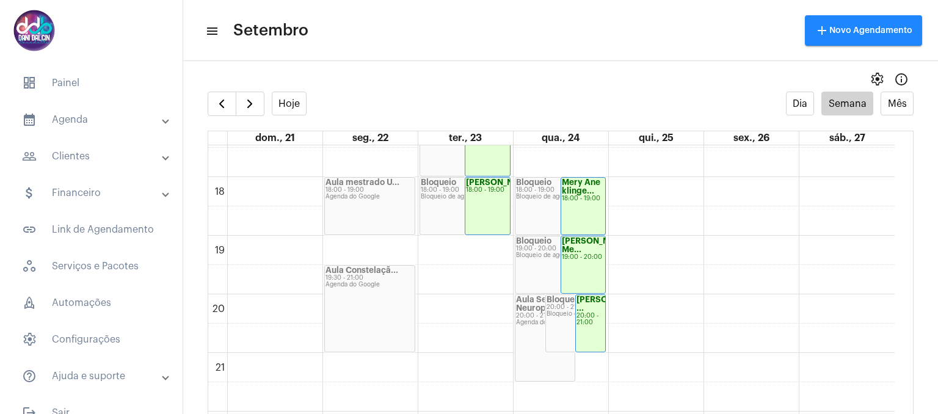
click at [56, 152] on mat-panel-title "people_outline Clientes" at bounding box center [92, 156] width 141 height 15
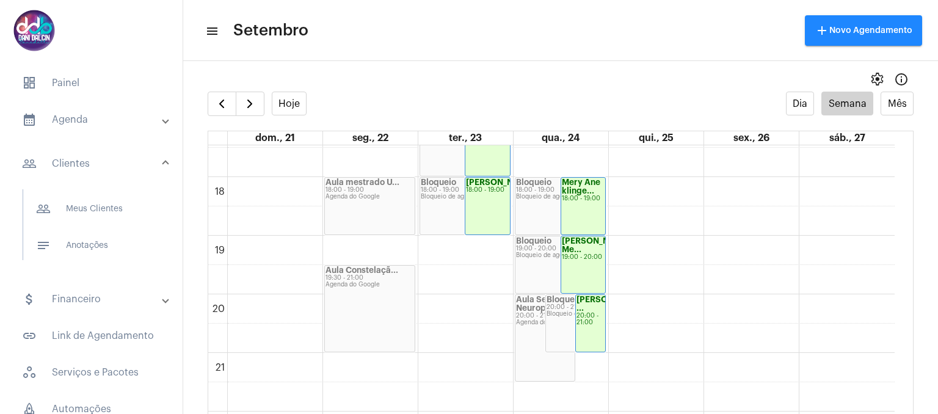
click at [78, 121] on mat-panel-title "calendar_month_outlined Agenda" at bounding box center [92, 119] width 141 height 15
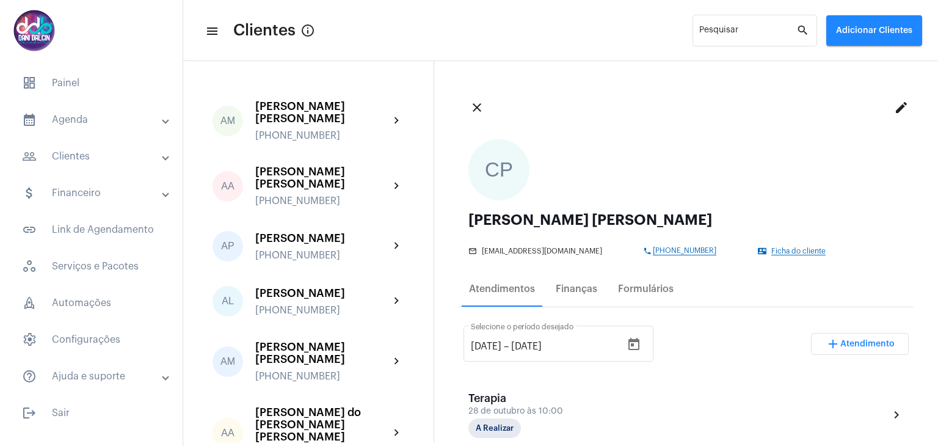
click at [87, 156] on mat-panel-title "people_outline Clientes" at bounding box center [92, 156] width 141 height 15
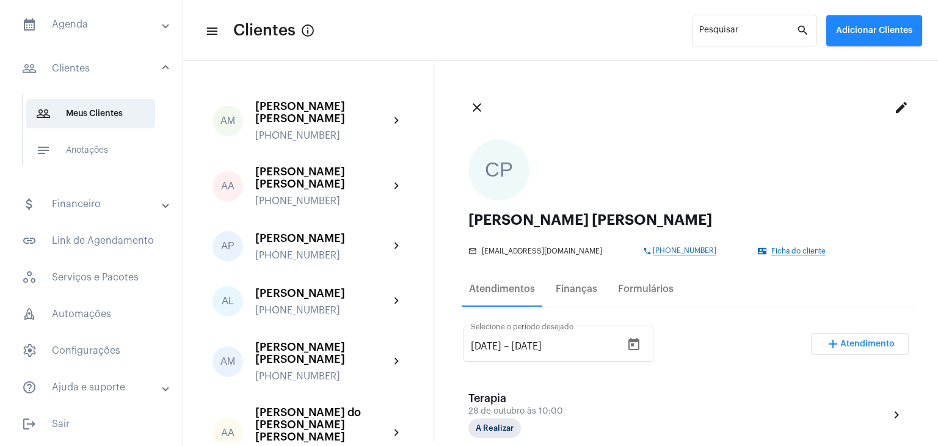
click at [81, 201] on mat-panel-title "attach_money Financeiro" at bounding box center [92, 204] width 141 height 15
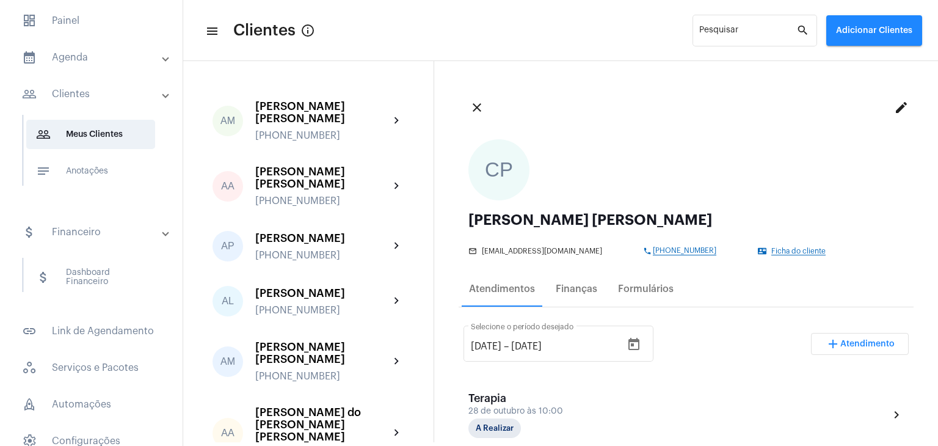
scroll to position [59, 0]
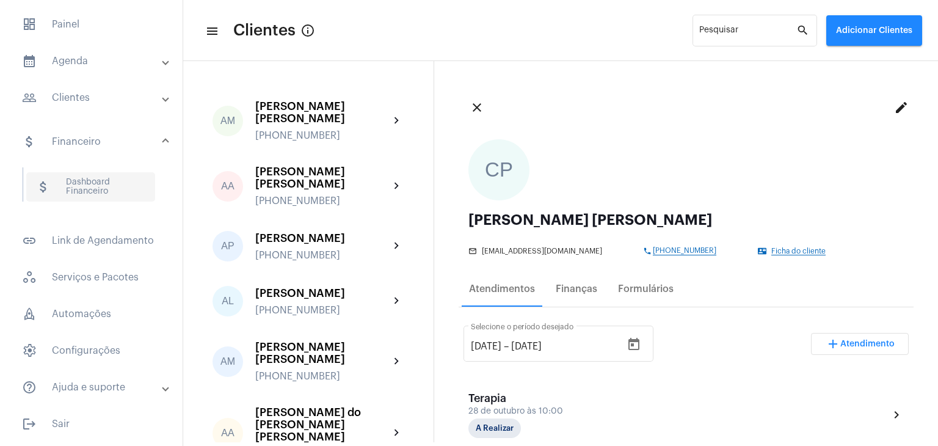
click at [92, 190] on span "attach_money Dashboard Financeiro" at bounding box center [90, 186] width 129 height 29
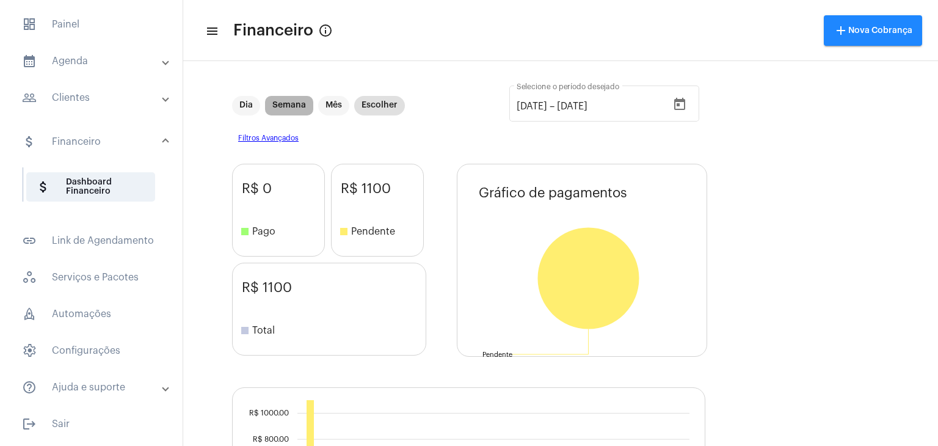
click at [285, 110] on mat-chip "Semana" at bounding box center [289, 106] width 48 height 20
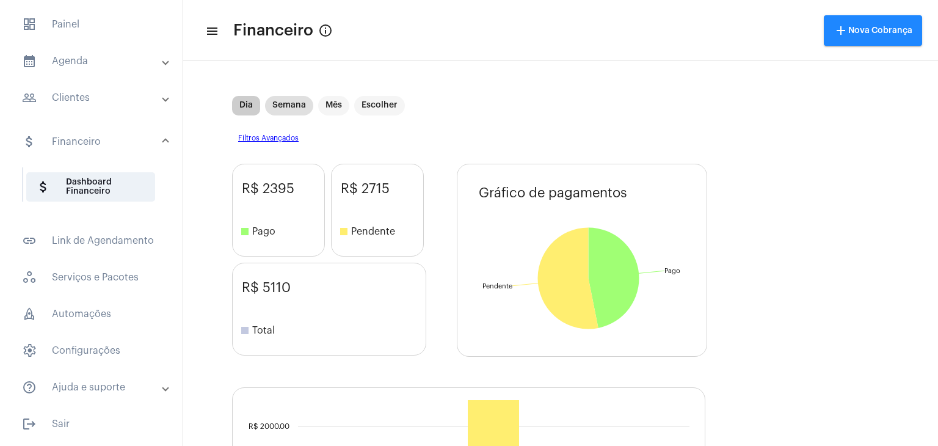
click at [239, 109] on mat-chip "Dia" at bounding box center [246, 106] width 28 height 20
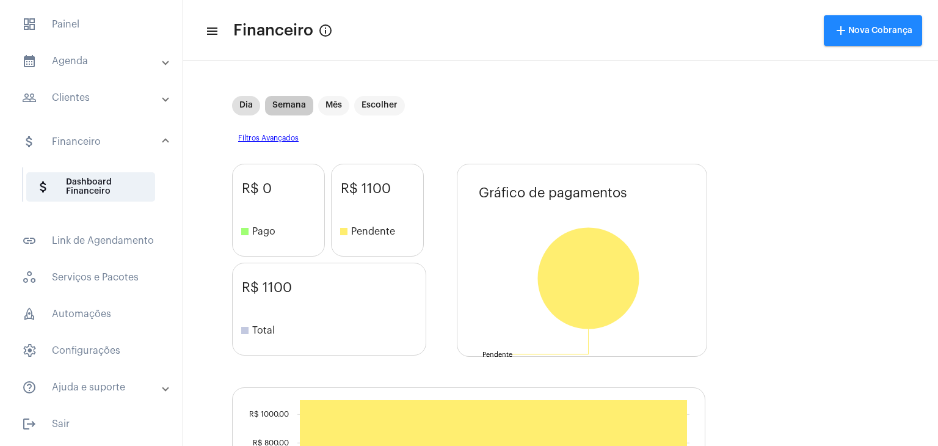
click at [273, 107] on mat-chip "Semana" at bounding box center [289, 106] width 48 height 20
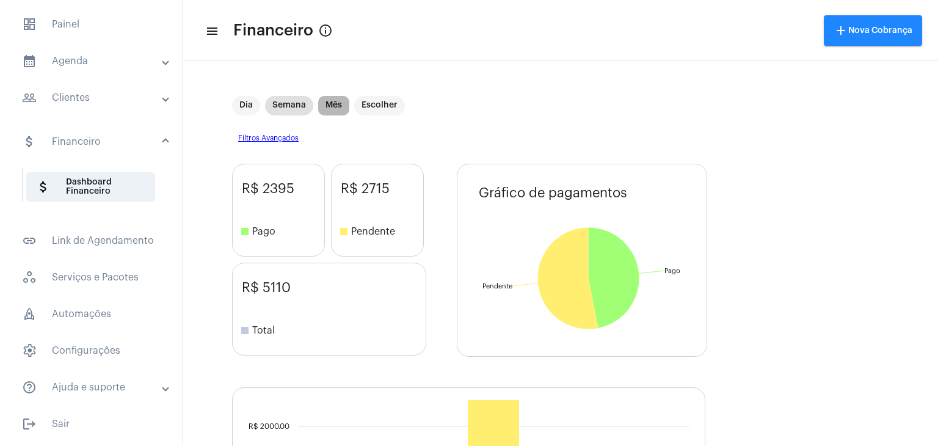
click at [336, 112] on mat-chip "Mês" at bounding box center [333, 106] width 31 height 20
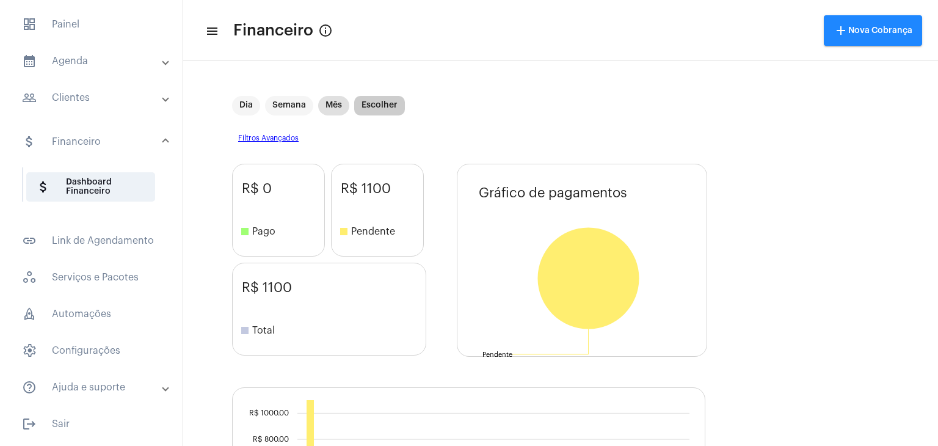
click at [362, 106] on mat-chip "Escolher" at bounding box center [379, 106] width 51 height 20
click at [88, 89] on mat-expansion-panel-header "people_outline Clientes" at bounding box center [94, 97] width 175 height 29
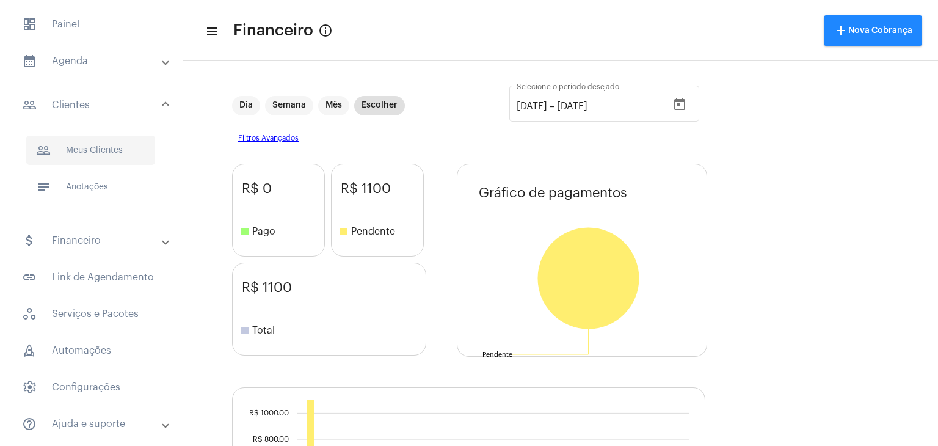
click at [90, 154] on span "people_outline Meus Clientes" at bounding box center [90, 150] width 129 height 29
